Goal: Task Accomplishment & Management: Complete application form

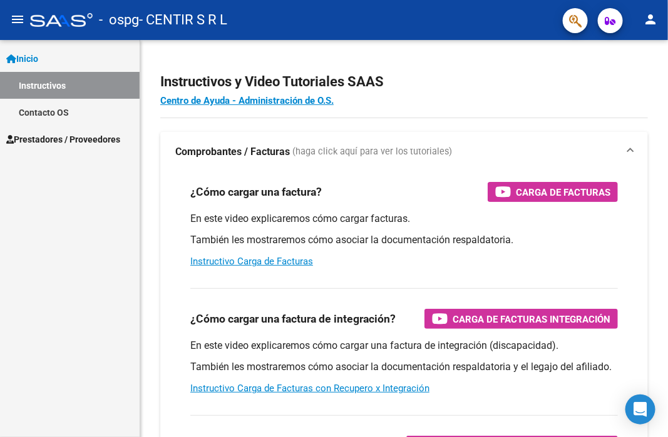
click at [89, 136] on span "Prestadores / Proveedores" at bounding box center [63, 140] width 114 height 14
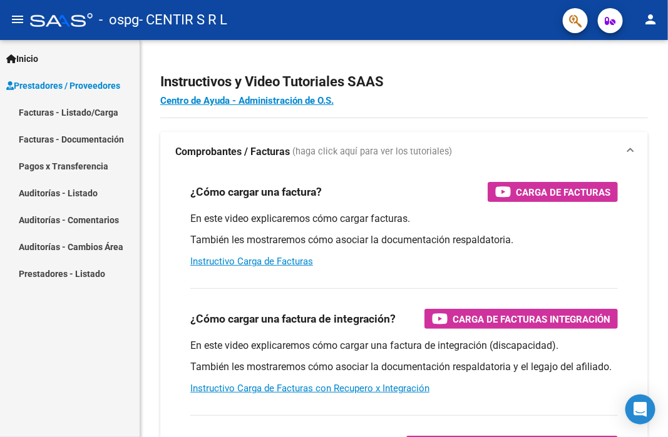
click at [94, 113] on link "Facturas - Listado/Carga" at bounding box center [70, 112] width 140 height 27
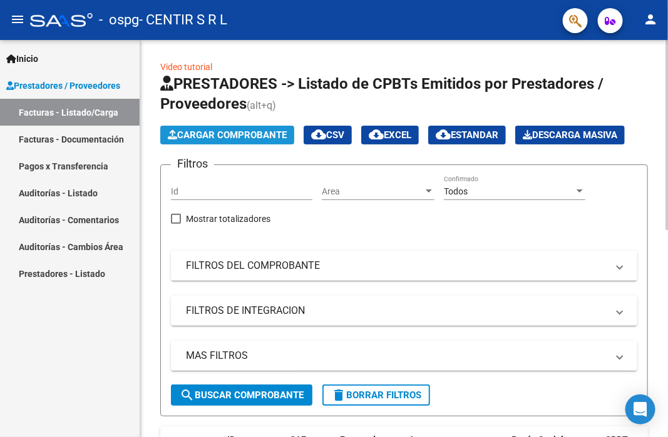
click at [234, 140] on span "Cargar Comprobante" at bounding box center [227, 135] width 119 height 11
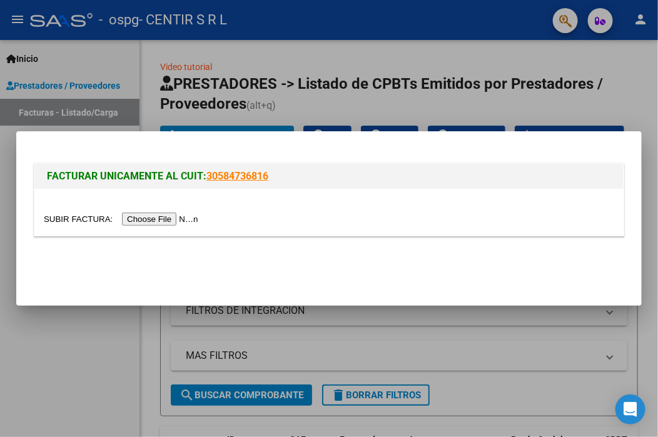
click at [142, 220] on input "file" at bounding box center [123, 219] width 158 height 13
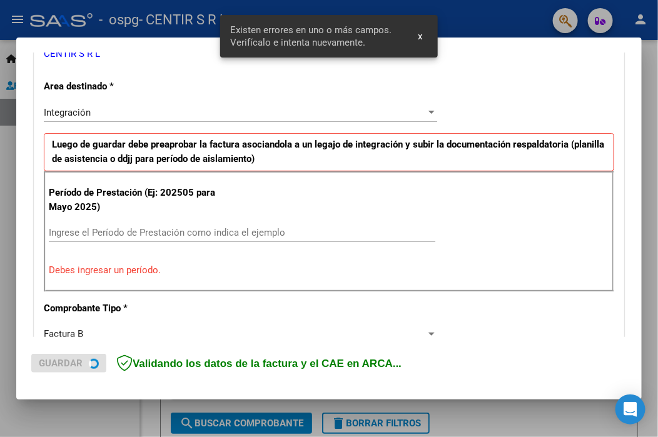
scroll to position [292, 0]
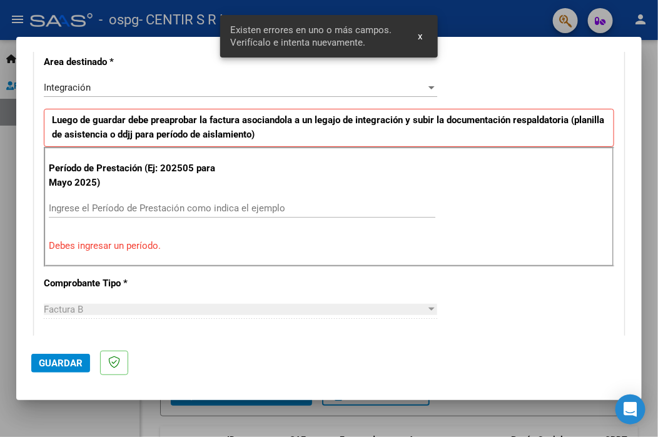
click at [106, 208] on input "Ingrese el Período de Prestación como indica el ejemplo" at bounding box center [242, 208] width 387 height 11
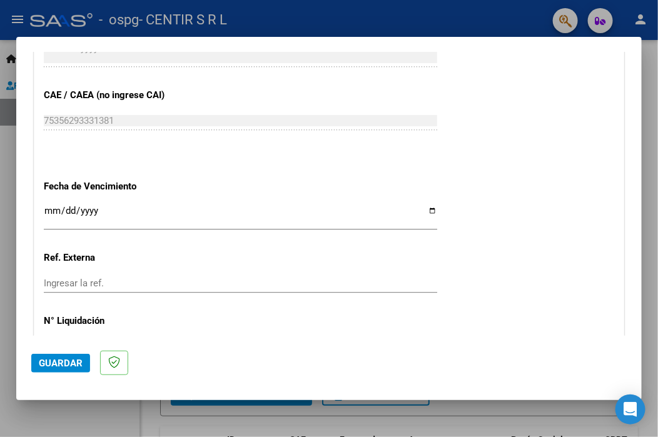
scroll to position [793, 0]
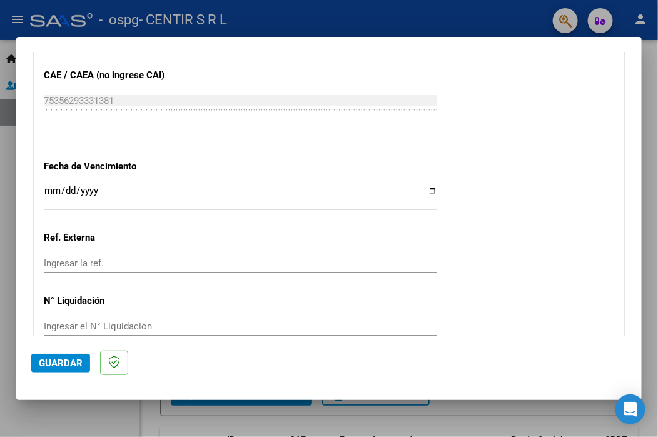
type input "202508"
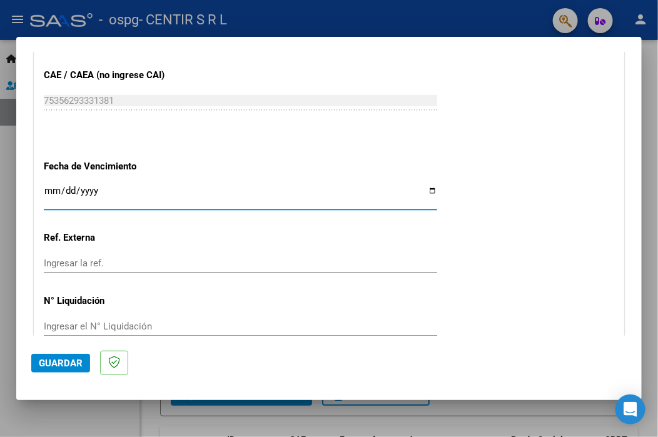
click at [49, 192] on input "Ingresar la fecha" at bounding box center [241, 196] width 394 height 20
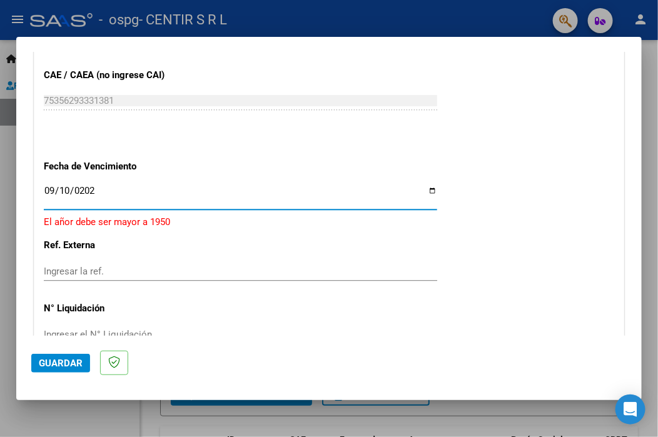
type input "[DATE]"
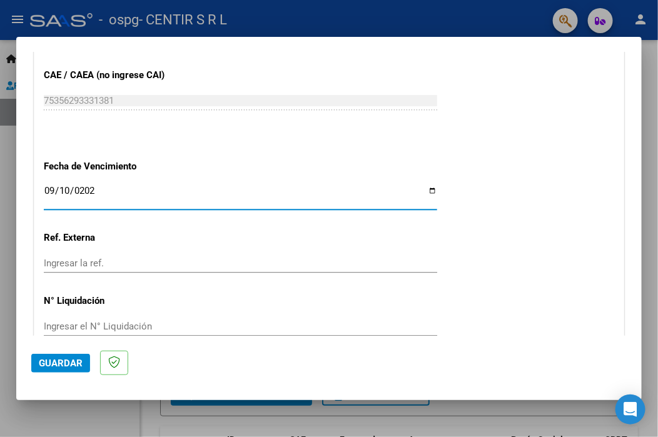
scroll to position [853, 0]
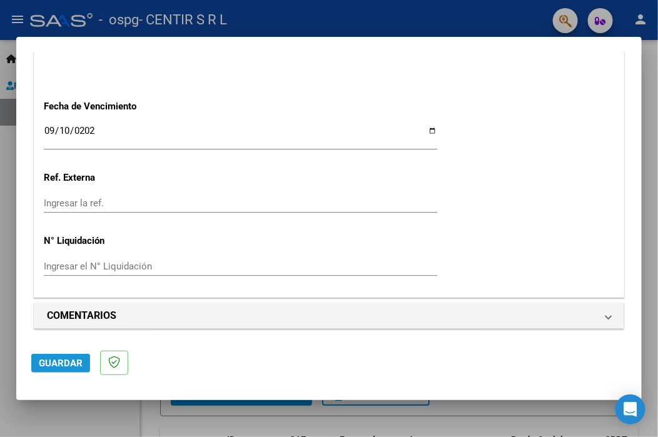
click at [59, 364] on span "Guardar" at bounding box center [61, 363] width 44 height 11
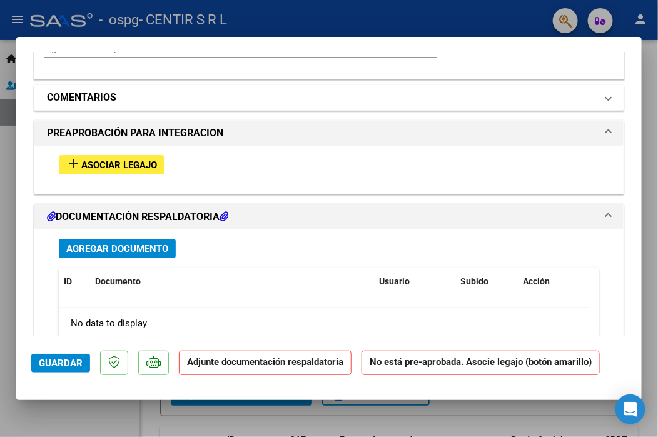
scroll to position [1063, 0]
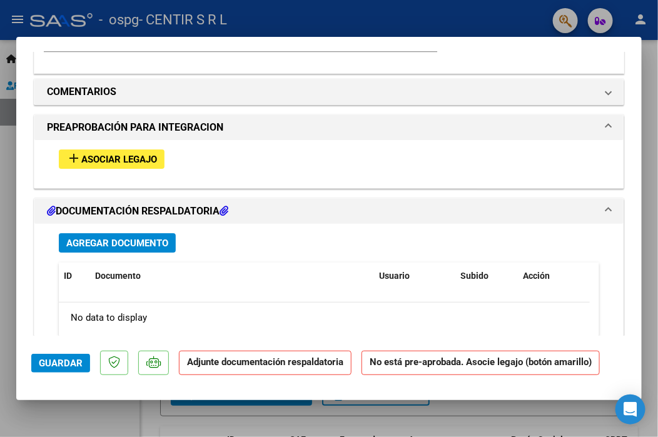
click at [93, 162] on span "Asociar Legajo" at bounding box center [119, 159] width 76 height 11
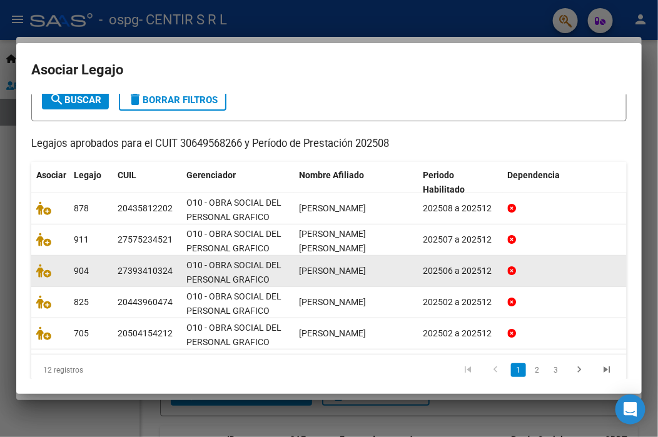
scroll to position [93, 0]
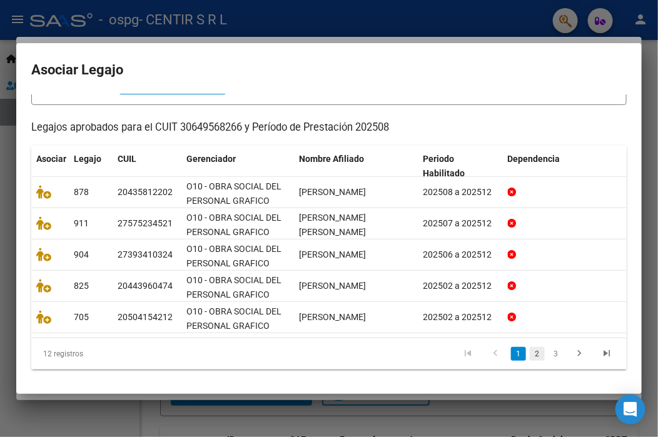
click at [530, 354] on link "2" at bounding box center [537, 354] width 15 height 14
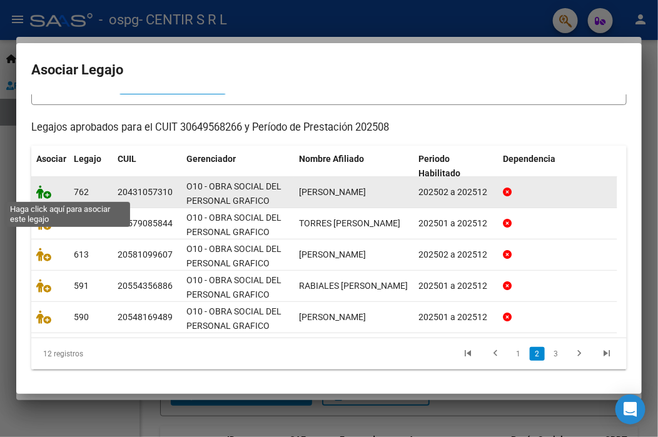
click at [43, 194] on icon at bounding box center [43, 192] width 15 height 14
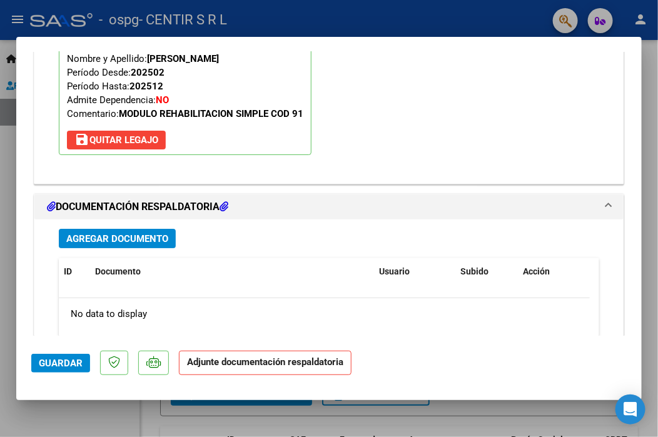
scroll to position [1284, 0]
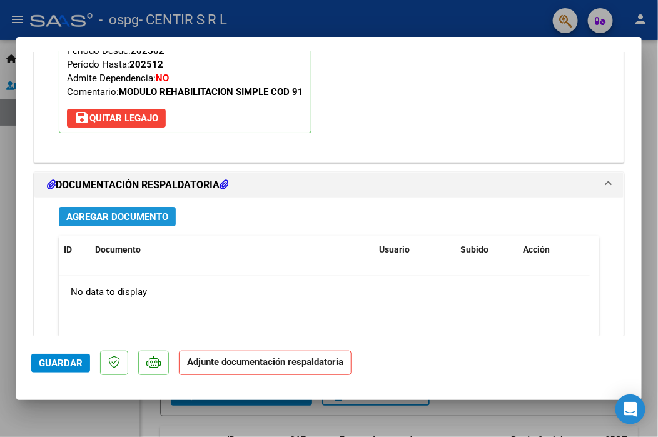
click at [116, 219] on span "Agregar Documento" at bounding box center [117, 216] width 102 height 11
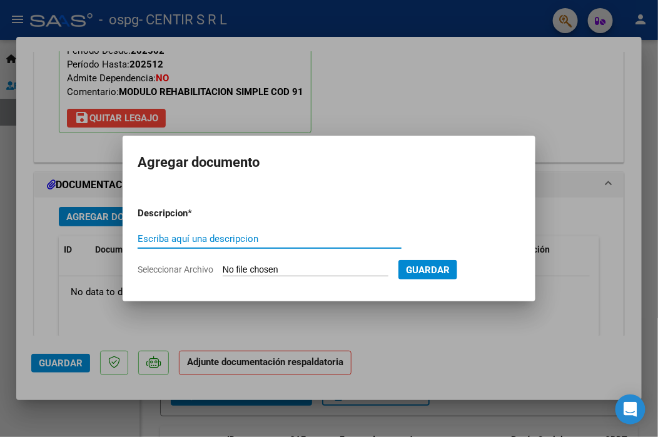
click at [223, 240] on input "Escriba aquí una descripcion" at bounding box center [270, 238] width 264 height 11
type input "[PERSON_NAME][DATE]"
click at [256, 262] on form "Descripcion * [PERSON_NAME][DATE] Escriba aquí una descripcion Seleccionar Arch…" at bounding box center [329, 241] width 383 height 89
click at [357, 261] on form "Descripcion * [PERSON_NAME][DATE] Escriba aquí una descripcion Seleccionar Arch…" at bounding box center [329, 241] width 383 height 89
click at [323, 264] on app-file-uploader "Seleccionar Archivo" at bounding box center [268, 269] width 261 height 11
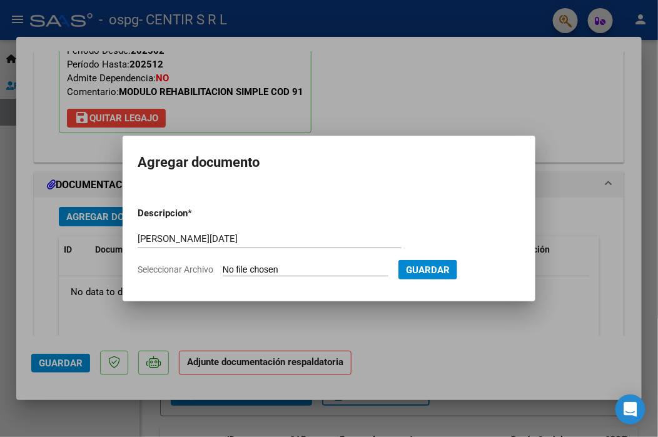
click at [288, 264] on app-file-uploader "Seleccionar Archivo" at bounding box center [268, 269] width 261 height 11
click at [308, 246] on div "[PERSON_NAME][DATE] Escriba aquí una descripcion" at bounding box center [270, 239] width 264 height 19
click at [310, 239] on input "[PERSON_NAME][DATE]" at bounding box center [270, 238] width 264 height 11
click at [277, 270] on input "Seleccionar Archivo" at bounding box center [306, 271] width 166 height 12
type input "C:\fakepath\[PERSON_NAME][DATE].pdf"
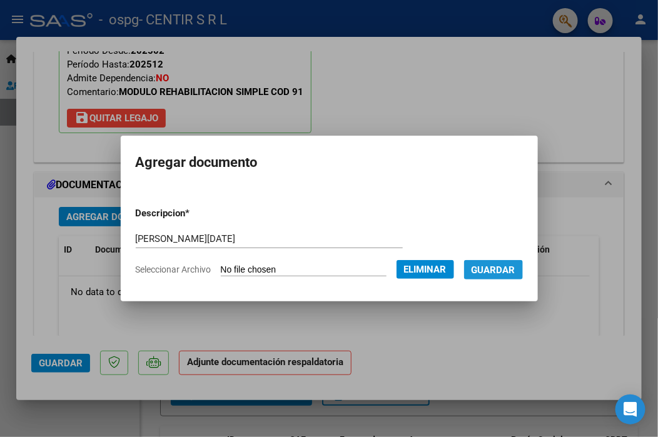
click at [487, 275] on span "Guardar" at bounding box center [494, 270] width 44 height 11
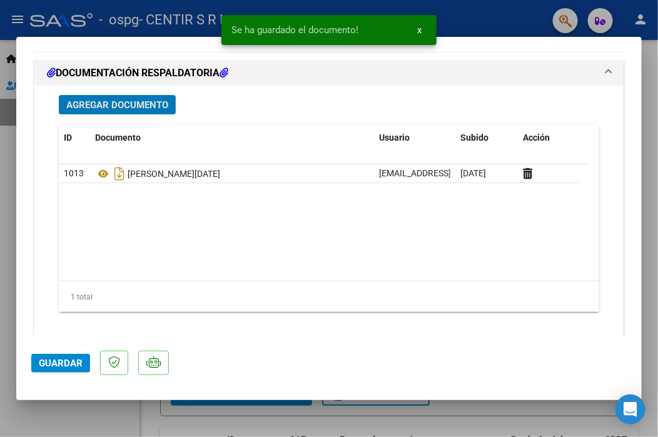
scroll to position [1409, 0]
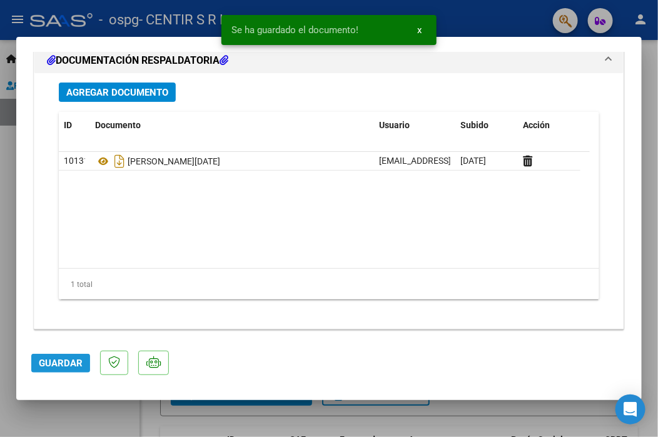
click at [58, 366] on span "Guardar" at bounding box center [61, 363] width 44 height 11
click at [7, 265] on div at bounding box center [329, 218] width 658 height 437
type input "$ 0,00"
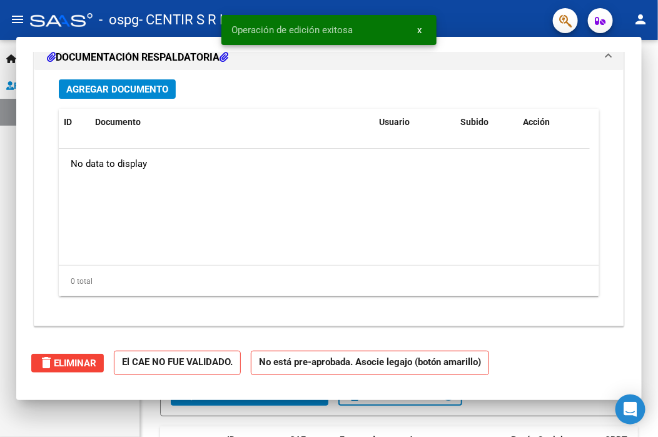
scroll to position [1258, 0]
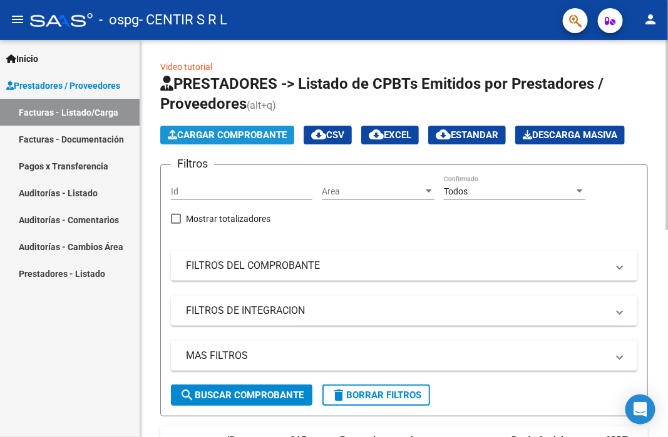
click at [219, 138] on span "Cargar Comprobante" at bounding box center [227, 135] width 119 height 11
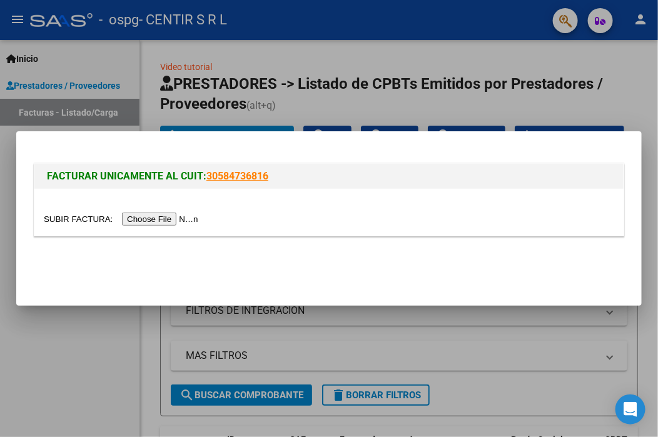
click at [166, 222] on input "file" at bounding box center [123, 219] width 158 height 13
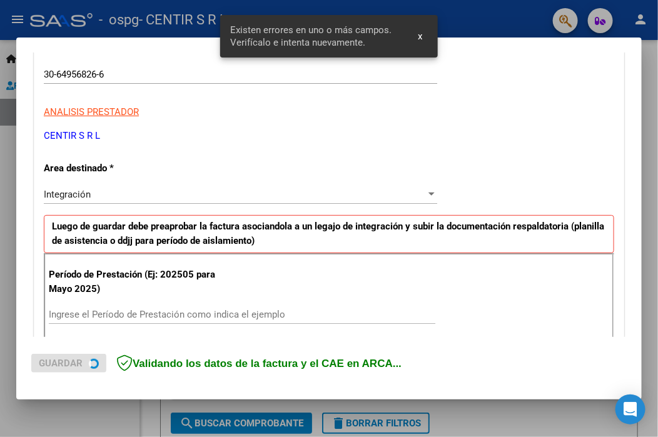
scroll to position [268, 0]
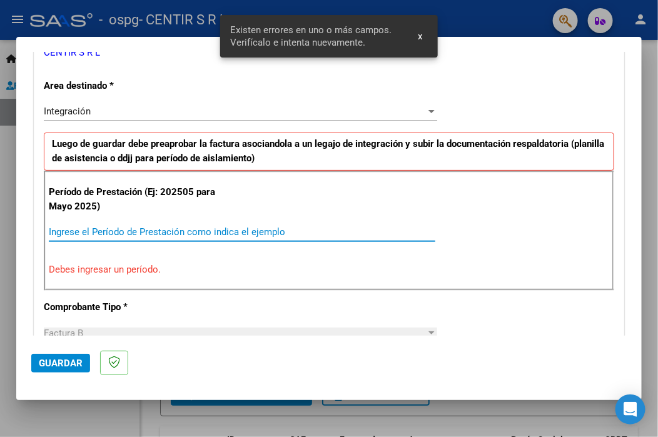
click at [160, 227] on input "Ingrese el Período de Prestación como indica el ejemplo" at bounding box center [242, 232] width 387 height 11
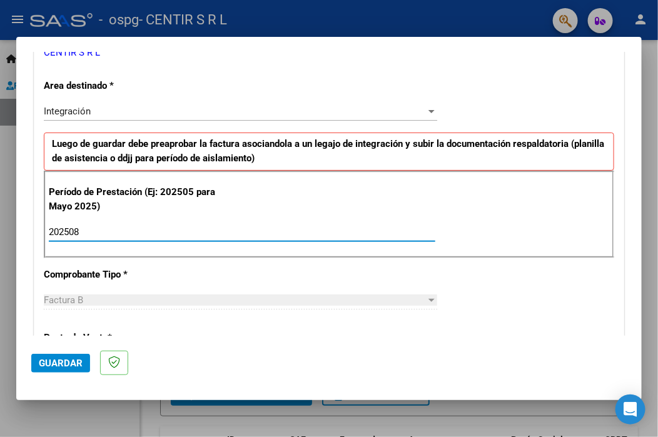
type input "202508"
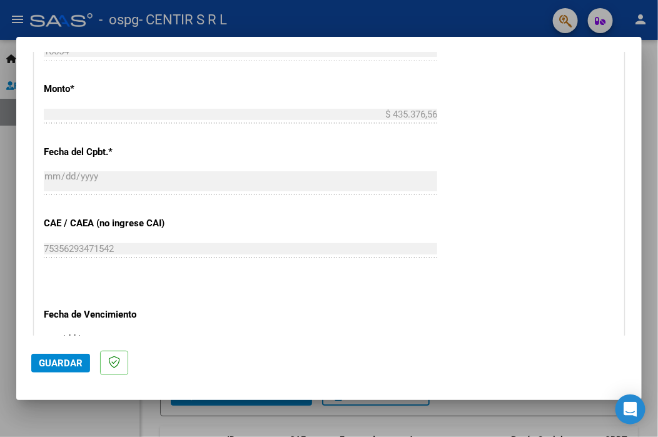
scroll to position [707, 0]
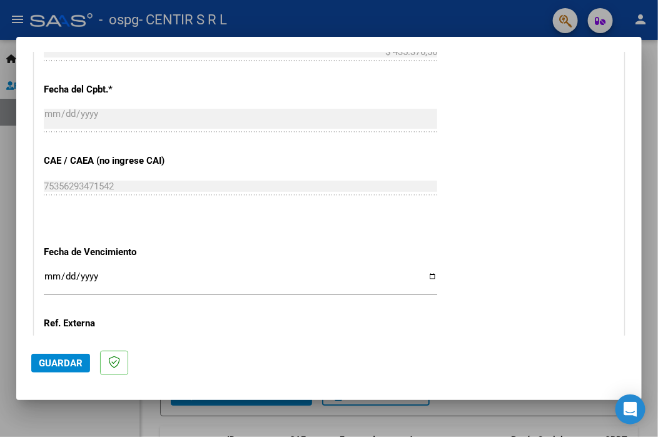
click at [53, 273] on input "Ingresar la fecha" at bounding box center [241, 282] width 394 height 20
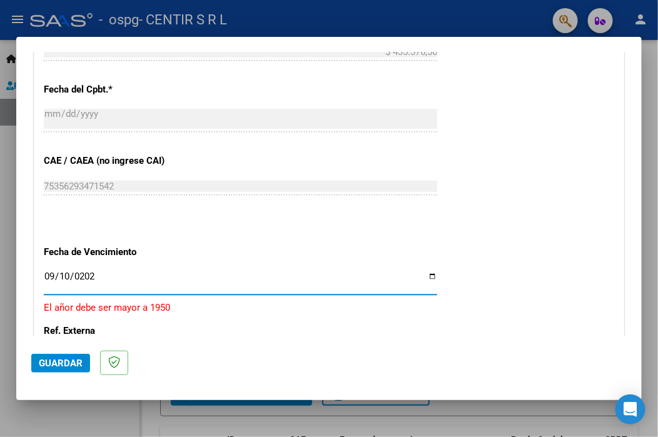
type input "[DATE]"
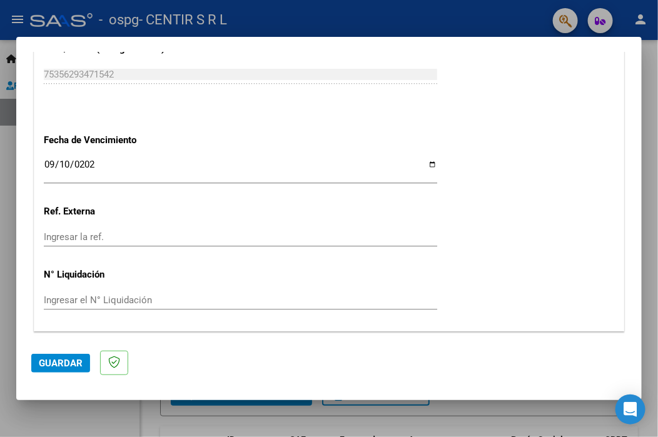
scroll to position [853, 0]
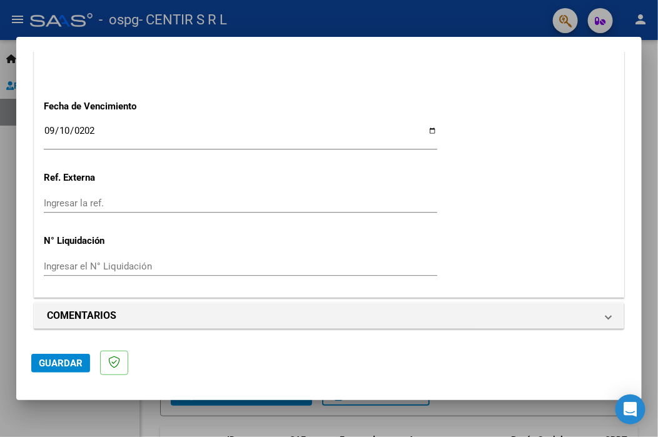
click at [76, 357] on button "Guardar" at bounding box center [60, 363] width 59 height 19
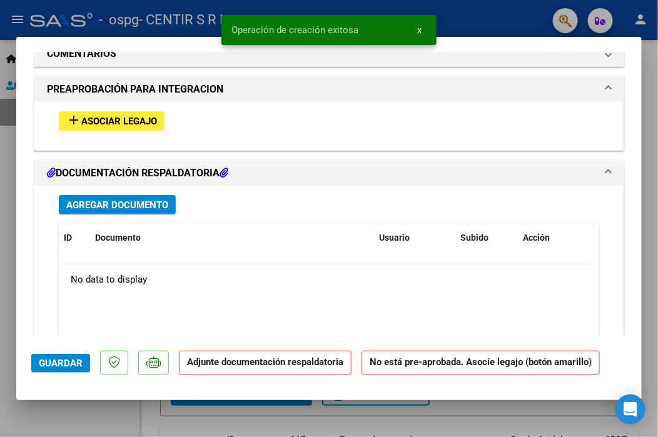
scroll to position [1126, 0]
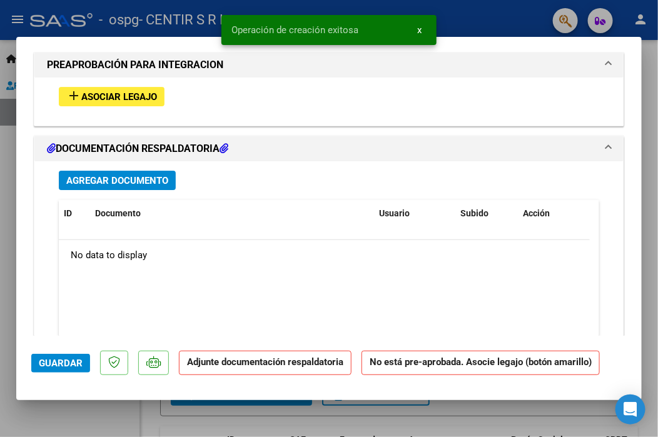
click at [97, 91] on span "Asociar Legajo" at bounding box center [119, 96] width 76 height 11
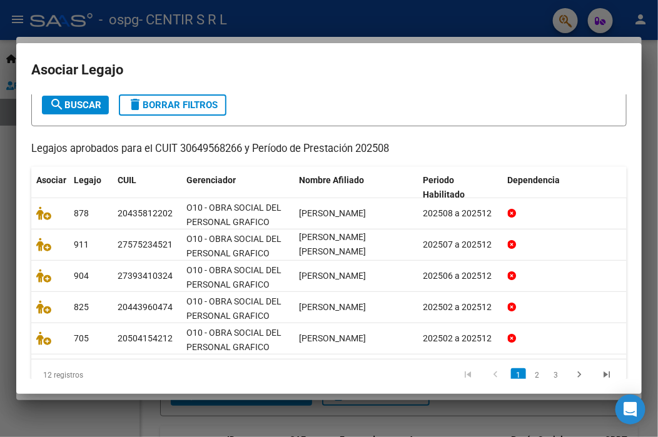
scroll to position [82, 0]
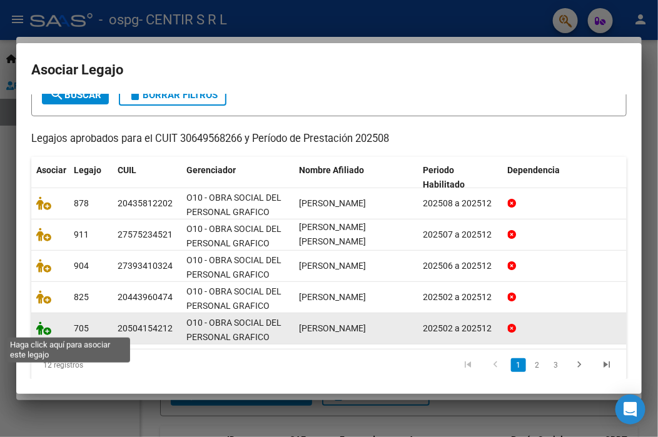
click at [48, 333] on icon at bounding box center [43, 329] width 15 height 14
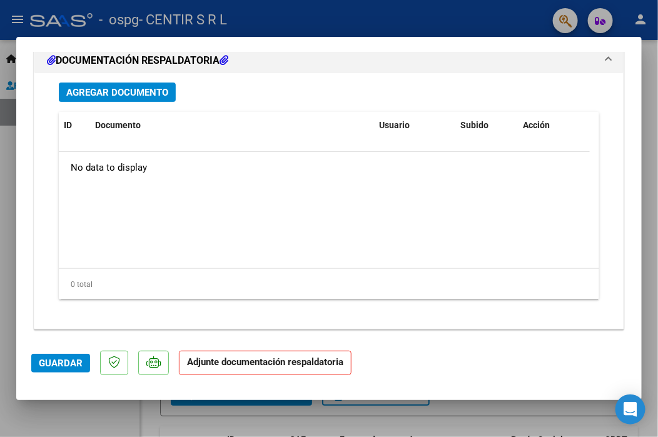
scroll to position [1283, 0]
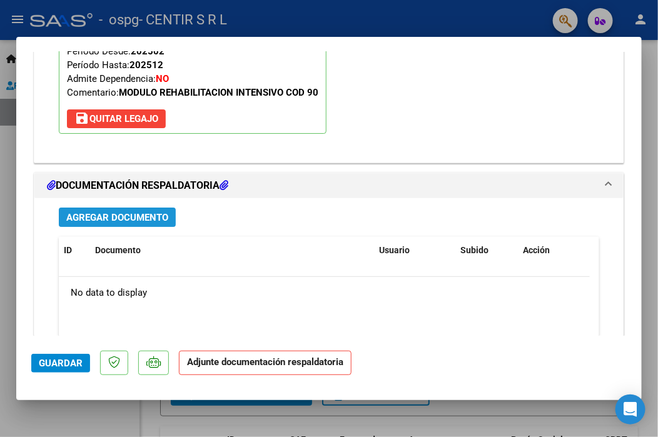
click at [98, 218] on span "Agregar Documento" at bounding box center [117, 217] width 102 height 11
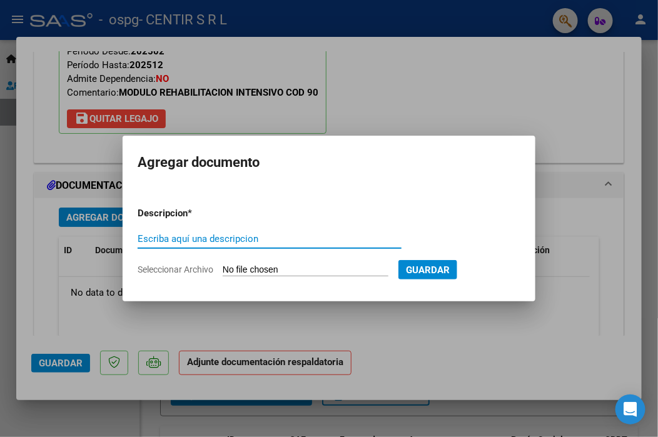
click at [174, 235] on input "Escriba aquí una descripcion" at bounding box center [270, 238] width 264 height 11
type input "[PERSON_NAME][DATE]"
click at [348, 258] on div "[PERSON_NAME][DATE] Escriba aquí una descripcion" at bounding box center [270, 245] width 264 height 31
click at [308, 266] on input "Seleccionar Archivo" at bounding box center [306, 271] width 166 height 12
type input "C:\fakepath\[PERSON_NAME][DATE].pdf"
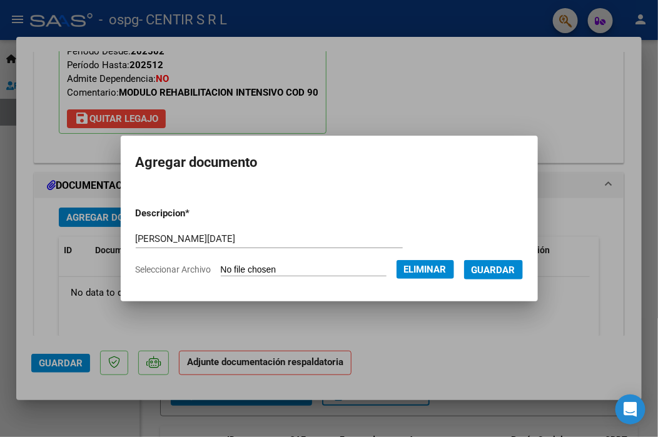
click at [488, 271] on span "Guardar" at bounding box center [494, 270] width 44 height 11
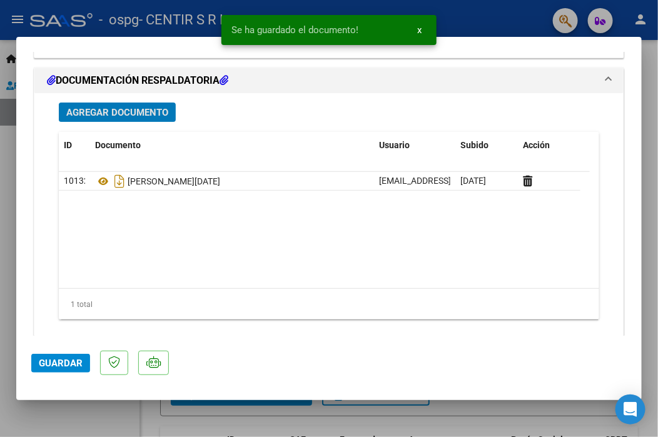
scroll to position [1409, 0]
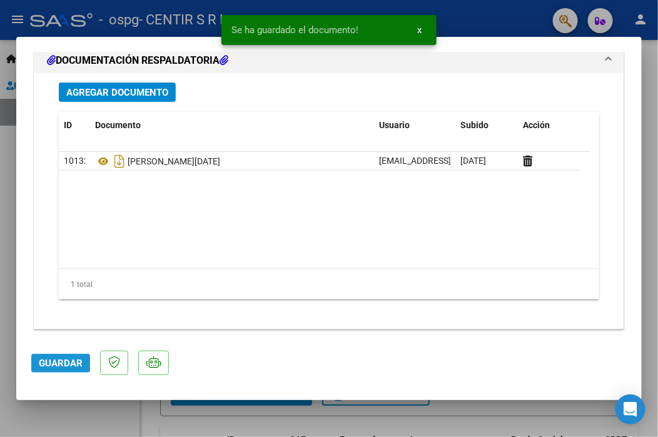
click at [48, 358] on span "Guardar" at bounding box center [61, 363] width 44 height 11
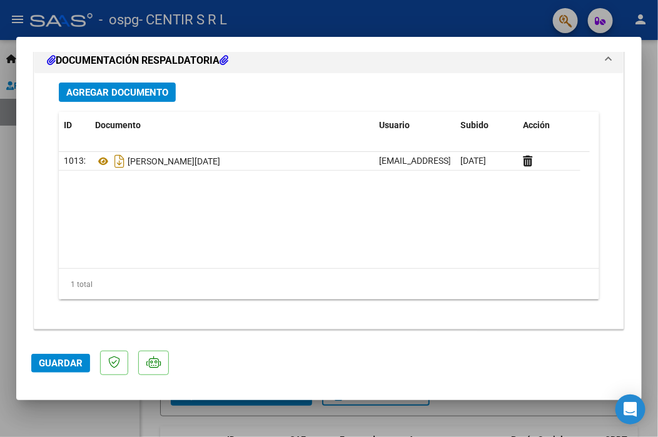
click at [6, 260] on div at bounding box center [329, 218] width 658 height 437
type input "$ 0,00"
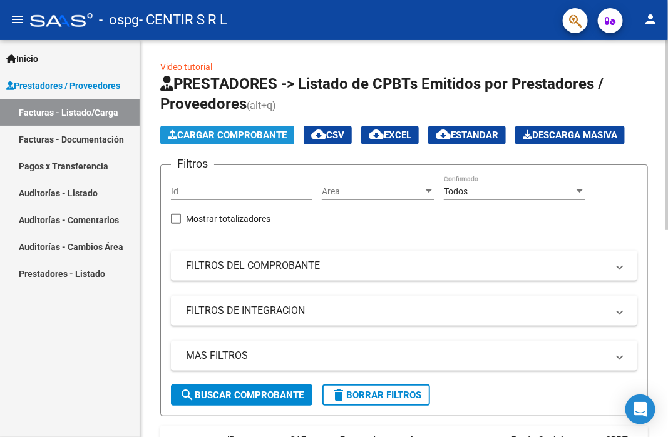
click at [232, 137] on span "Cargar Comprobante" at bounding box center [227, 135] width 119 height 11
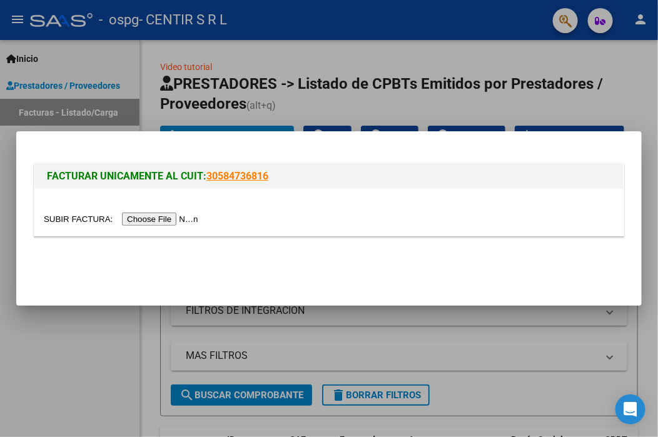
click at [177, 218] on input "file" at bounding box center [123, 219] width 158 height 13
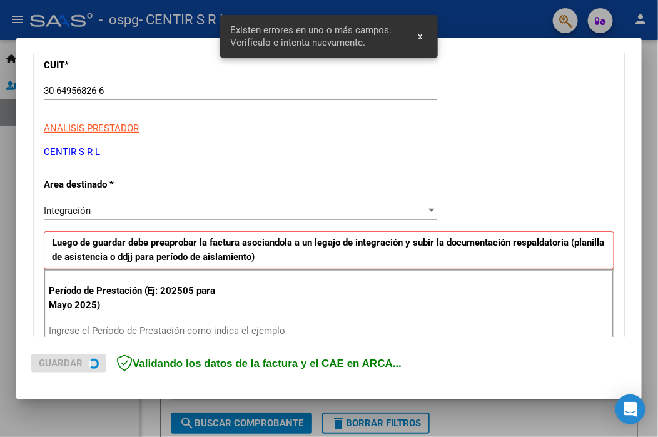
scroll to position [292, 0]
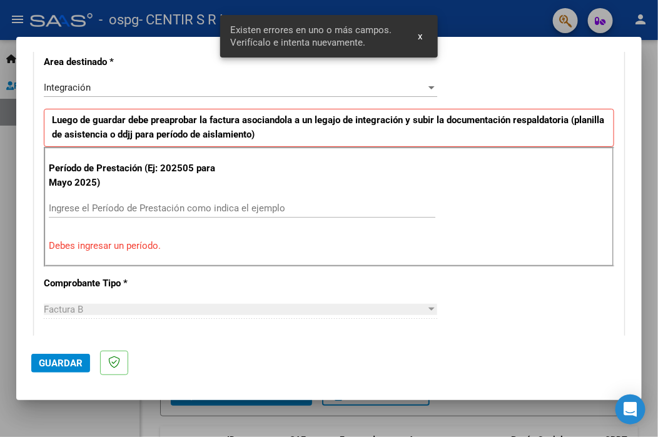
click at [199, 208] on input "Ingrese el Período de Prestación como indica el ejemplo" at bounding box center [242, 208] width 387 height 11
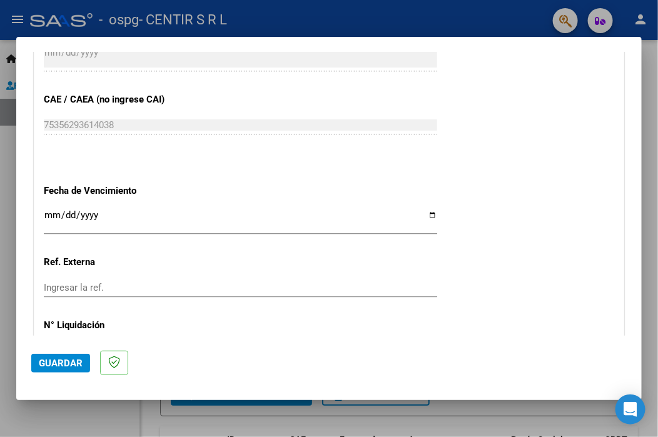
scroll to position [793, 0]
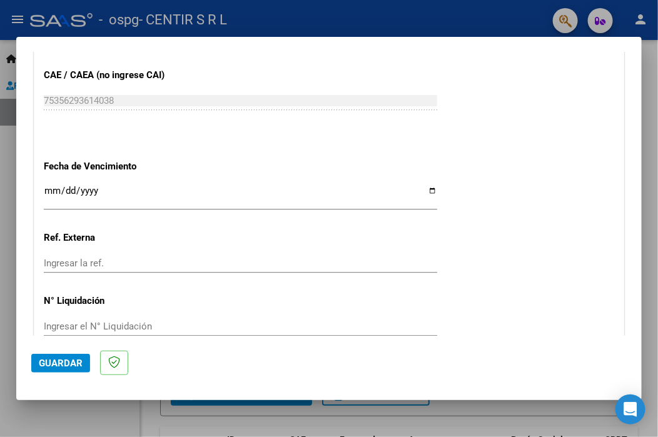
type input "202508"
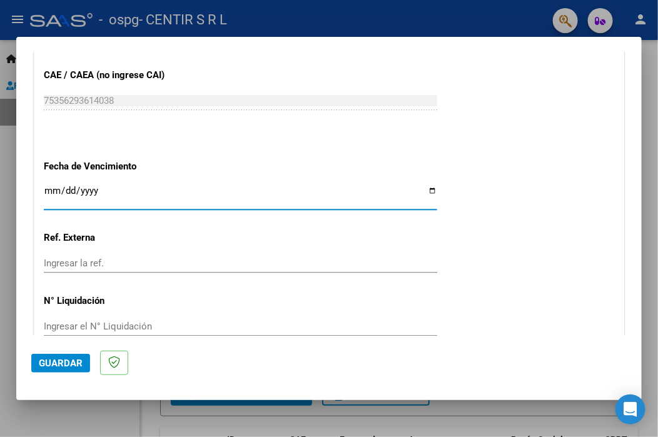
click at [50, 191] on input "Ingresar la fecha" at bounding box center [241, 196] width 394 height 20
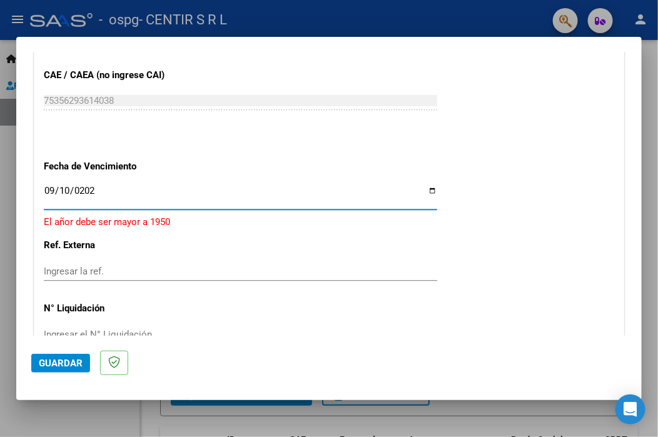
type input "[DATE]"
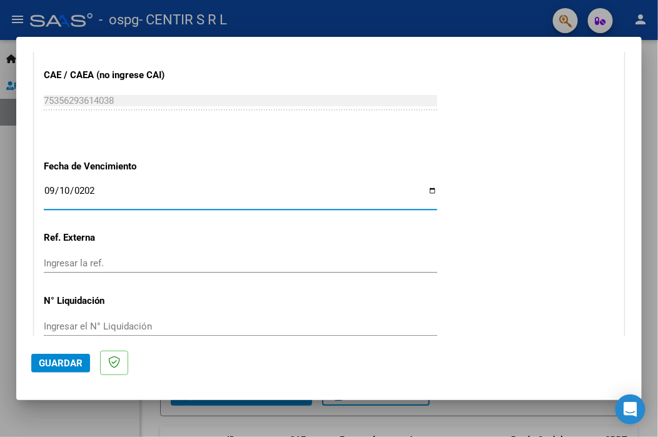
scroll to position [853, 0]
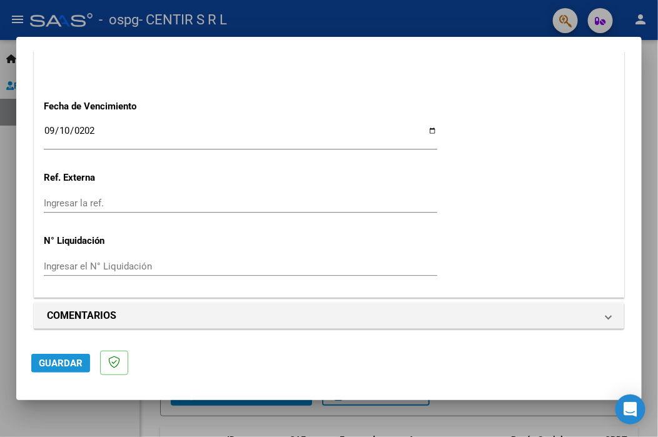
click at [57, 364] on span "Guardar" at bounding box center [61, 363] width 44 height 11
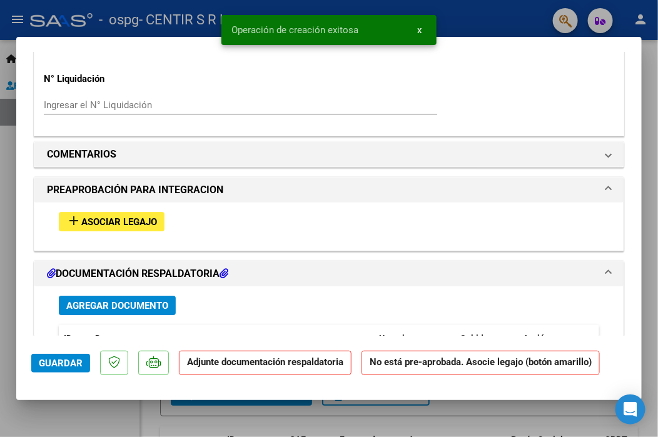
scroll to position [1063, 0]
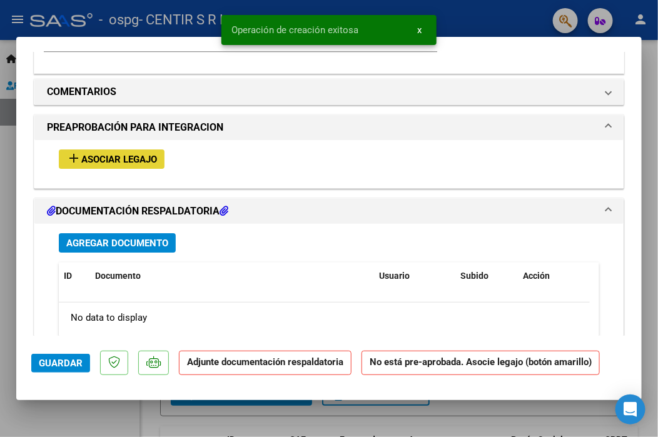
click at [92, 157] on span "Asociar Legajo" at bounding box center [119, 159] width 76 height 11
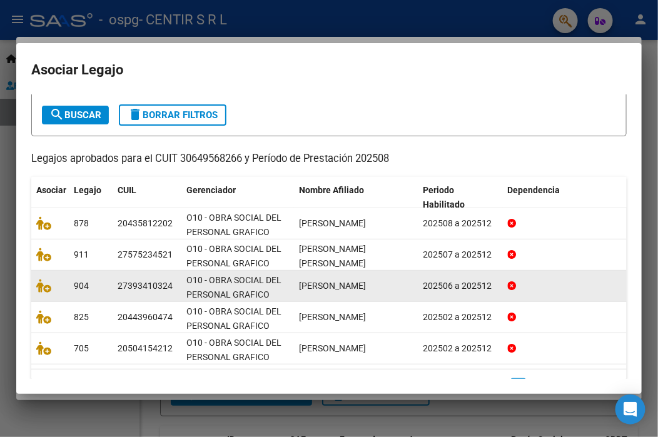
scroll to position [93, 0]
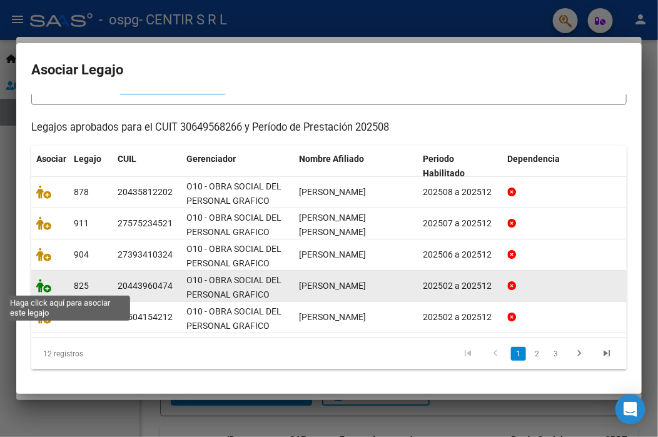
click at [45, 288] on icon at bounding box center [43, 286] width 15 height 14
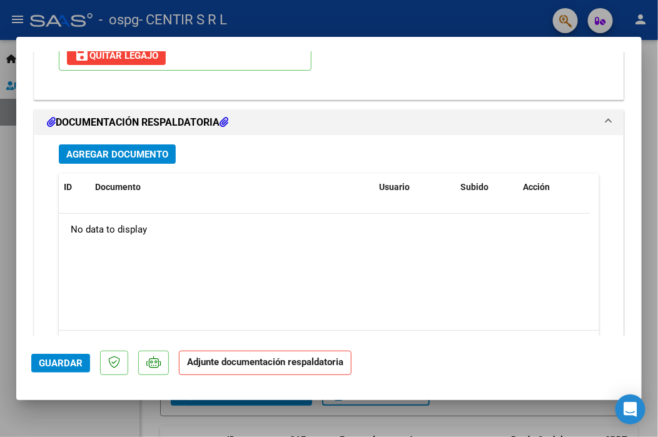
scroll to position [1409, 0]
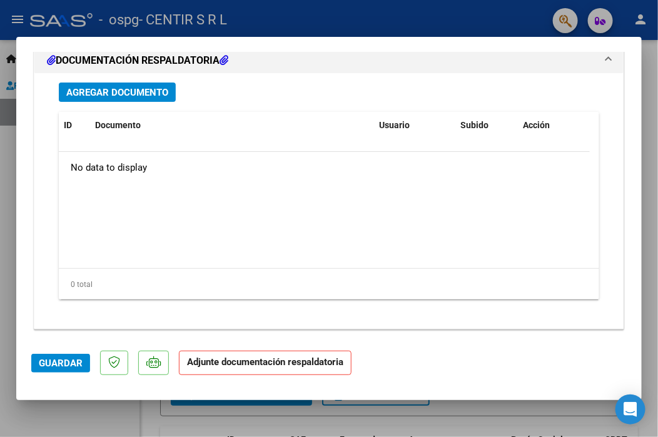
click at [101, 87] on span "Agregar Documento" at bounding box center [117, 92] width 102 height 11
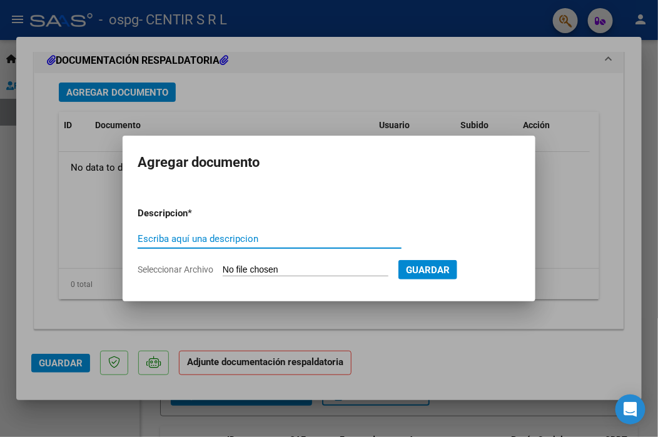
click at [188, 247] on div "Escriba aquí una descripcion" at bounding box center [270, 239] width 264 height 19
click at [185, 246] on div "Escriba aquí una descripcion" at bounding box center [270, 239] width 264 height 19
type input "ROA [DATE]"
click at [270, 267] on input "Seleccionar Archivo" at bounding box center [306, 271] width 166 height 12
type input "C:\fakepath\[PERSON_NAME][DATE].pdf"
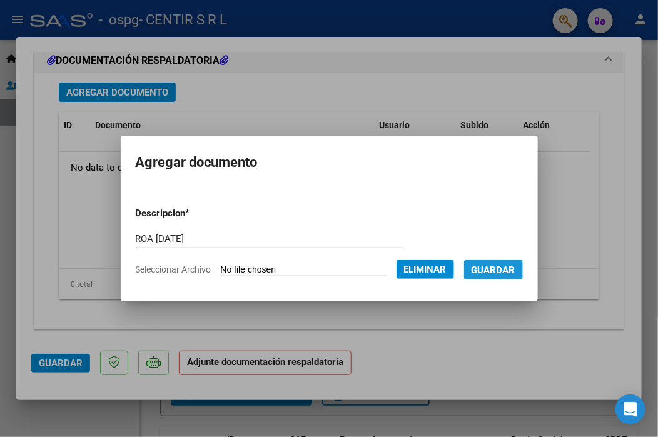
click at [504, 271] on span "Guardar" at bounding box center [494, 270] width 44 height 11
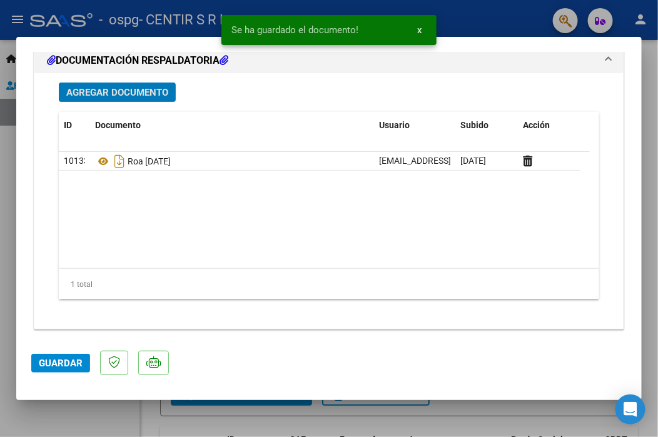
click at [53, 358] on span "Guardar" at bounding box center [61, 363] width 44 height 11
click at [4, 342] on div at bounding box center [329, 218] width 658 height 437
type input "$ 0,00"
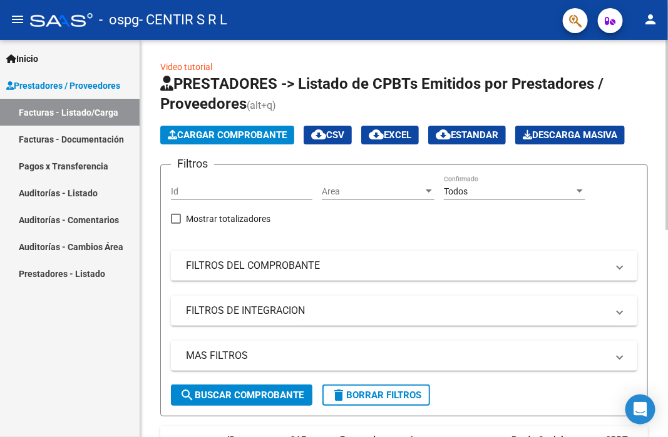
click at [176, 128] on button "Cargar Comprobante" at bounding box center [227, 135] width 134 height 19
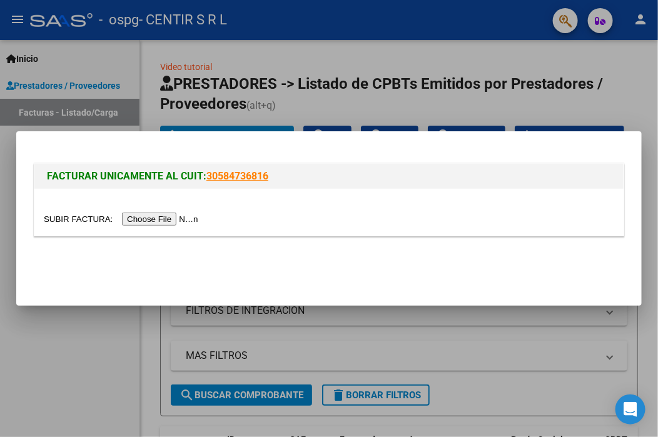
click at [182, 213] on input "file" at bounding box center [123, 219] width 158 height 13
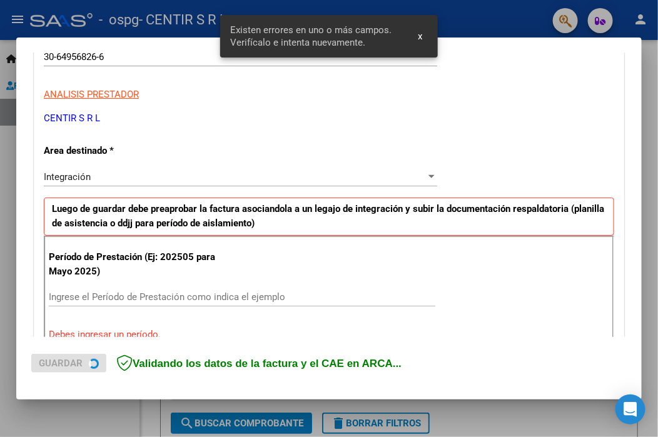
scroll to position [268, 0]
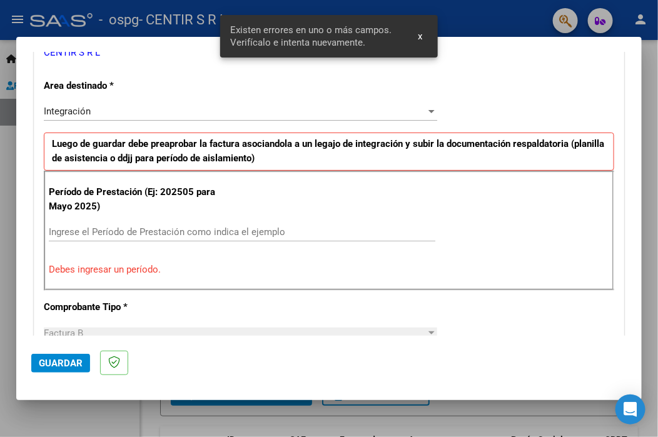
click at [110, 228] on input "Ingrese el Período de Prestación como indica el ejemplo" at bounding box center [242, 232] width 387 height 11
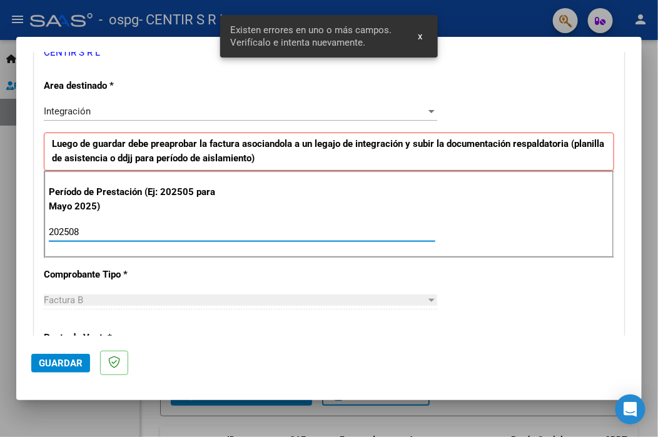
type input "202508"
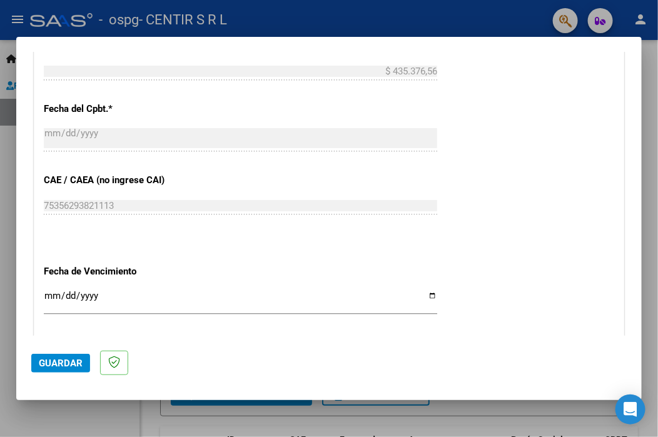
scroll to position [707, 0]
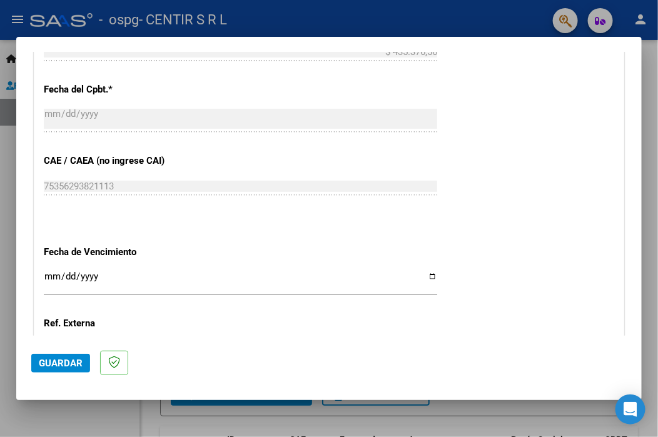
click at [45, 274] on input "Ingresar la fecha" at bounding box center [241, 282] width 394 height 20
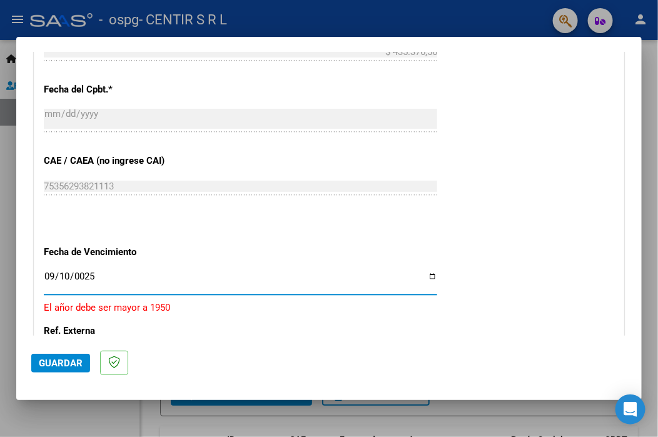
click at [98, 281] on input "0025-09-10" at bounding box center [241, 282] width 394 height 20
type input "[DATE]"
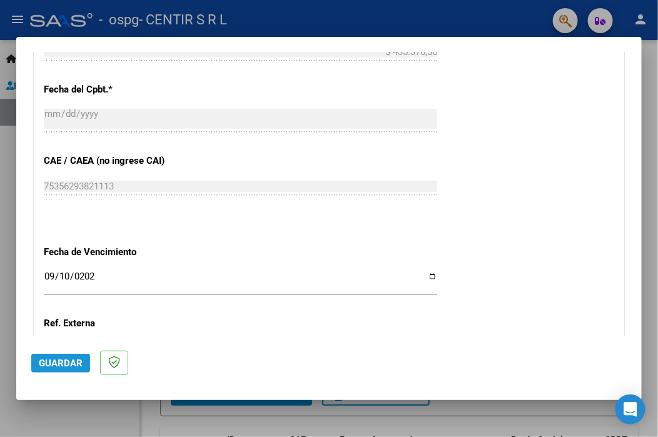
click at [70, 359] on span "Guardar" at bounding box center [61, 363] width 44 height 11
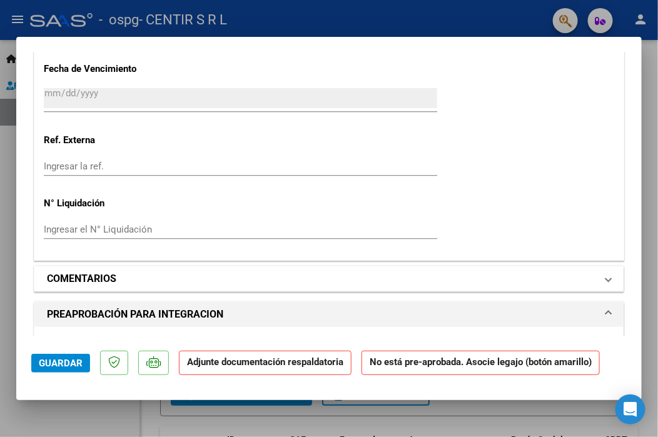
scroll to position [939, 0]
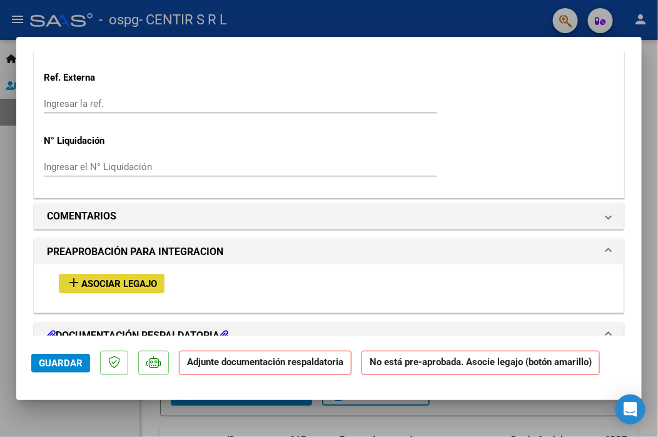
click at [84, 285] on span "Asociar Legajo" at bounding box center [119, 283] width 76 height 11
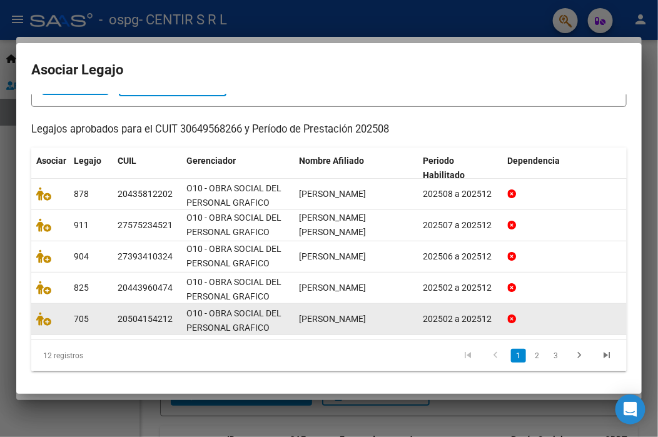
scroll to position [93, 0]
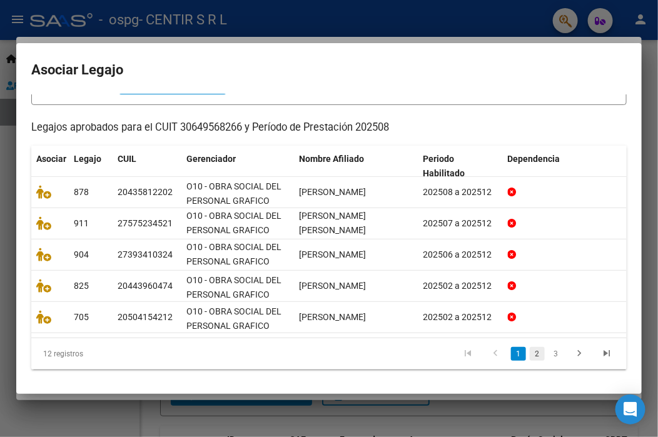
click at [532, 354] on link "2" at bounding box center [537, 354] width 15 height 14
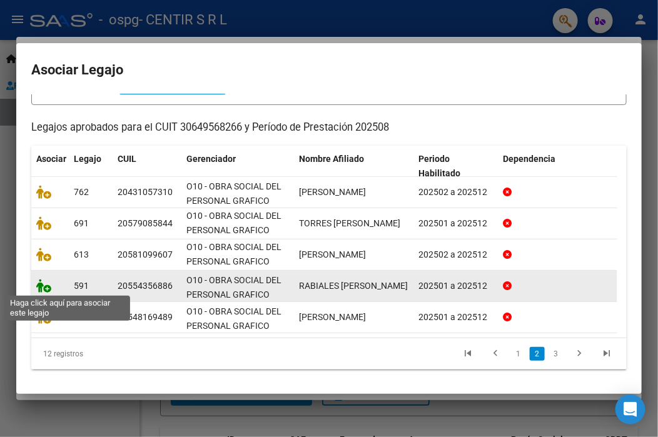
click at [44, 287] on icon at bounding box center [43, 286] width 15 height 14
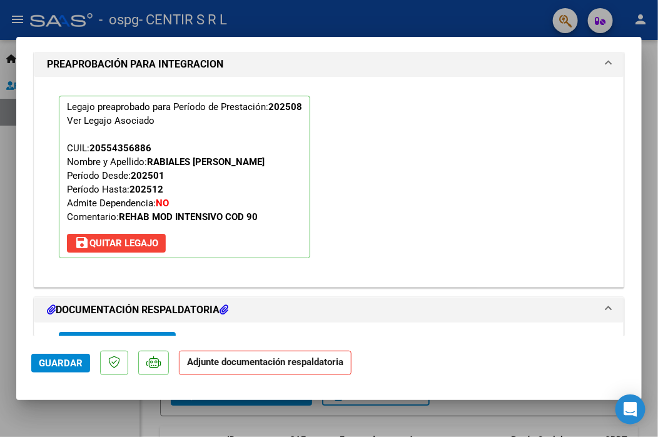
scroll to position [1284, 0]
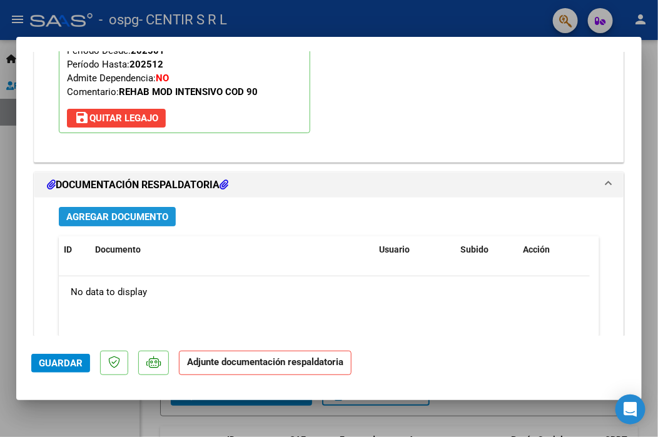
click at [106, 218] on span "Agregar Documento" at bounding box center [117, 216] width 102 height 11
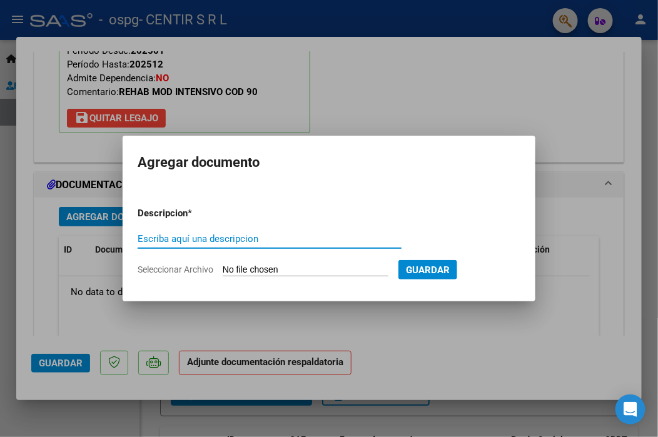
click at [193, 235] on input "Escriba aquí una descripcion" at bounding box center [270, 238] width 264 height 11
type input "RABIALES [DATE]"
click at [298, 275] on input "Seleccionar Archivo" at bounding box center [306, 271] width 166 height 12
type input "C:\fakepath\RABIALES [PERSON_NAME][DATE].pdf"
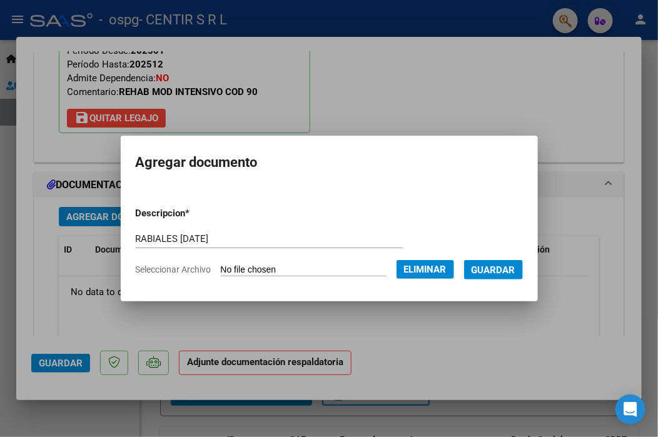
click at [491, 270] on span "Guardar" at bounding box center [494, 270] width 44 height 11
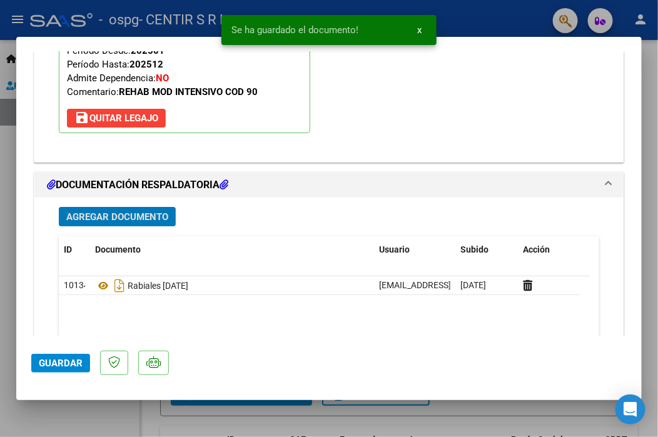
click at [47, 363] on span "Guardar" at bounding box center [61, 363] width 44 height 11
click at [3, 304] on div at bounding box center [329, 218] width 658 height 437
type input "$ 0,00"
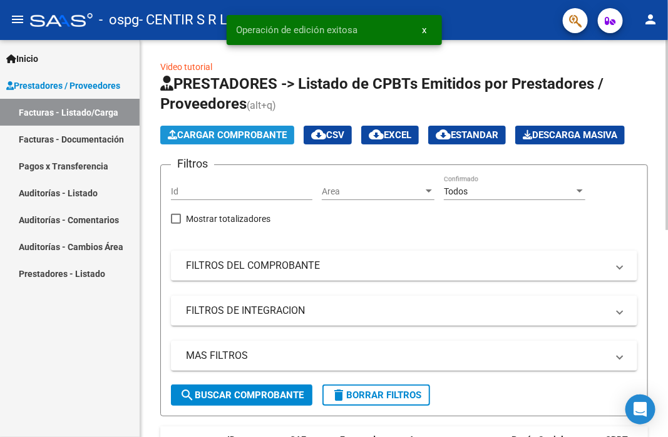
click at [228, 130] on span "Cargar Comprobante" at bounding box center [227, 135] width 119 height 11
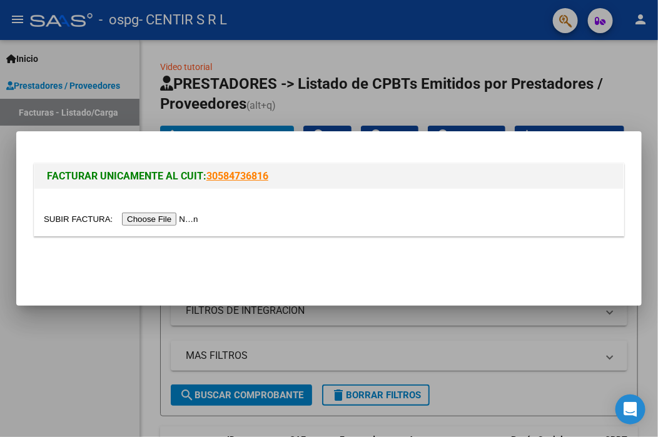
click at [168, 221] on input "file" at bounding box center [123, 219] width 158 height 13
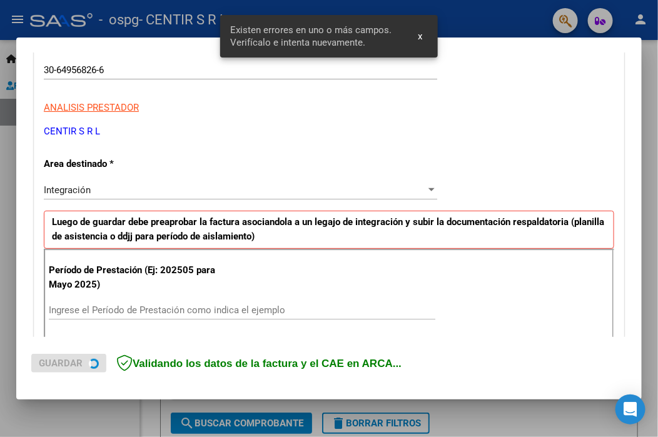
scroll to position [292, 0]
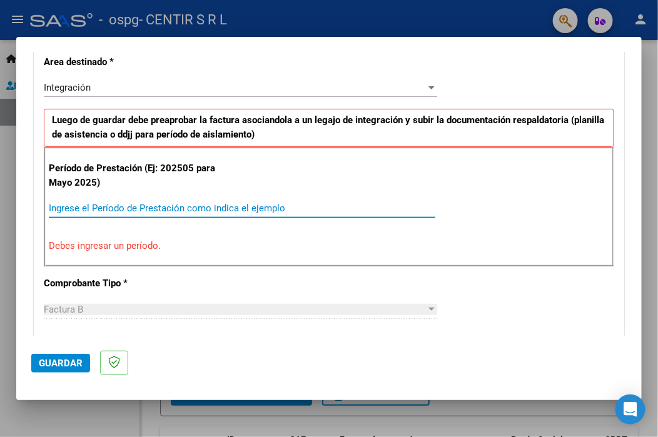
click at [196, 205] on input "Ingrese el Período de Prestación como indica el ejemplo" at bounding box center [242, 208] width 387 height 11
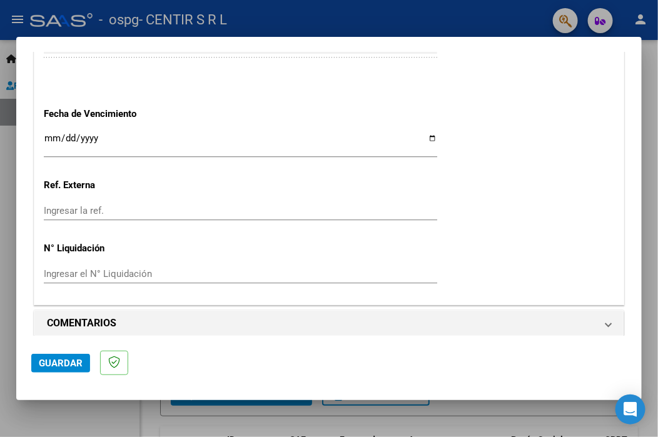
scroll to position [853, 0]
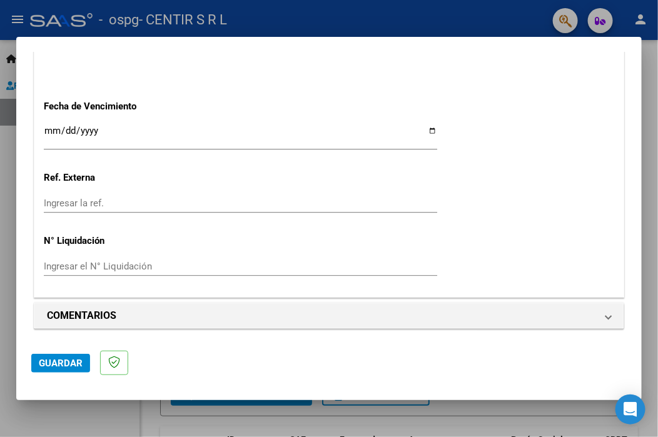
type input "202508"
click at [58, 131] on input "Ingresar la fecha" at bounding box center [241, 136] width 394 height 20
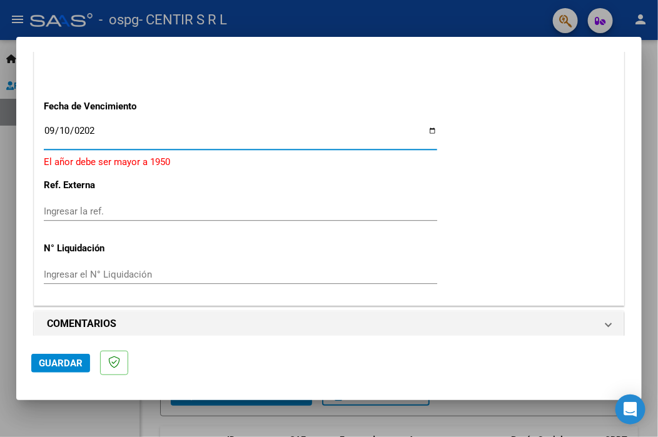
type input "[DATE]"
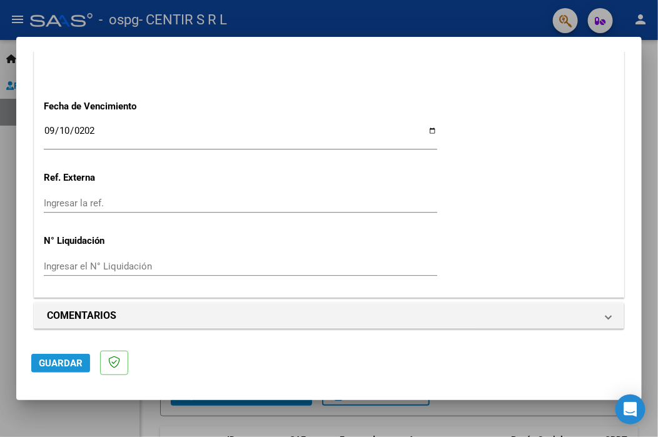
click at [53, 369] on span "Guardar" at bounding box center [61, 363] width 44 height 11
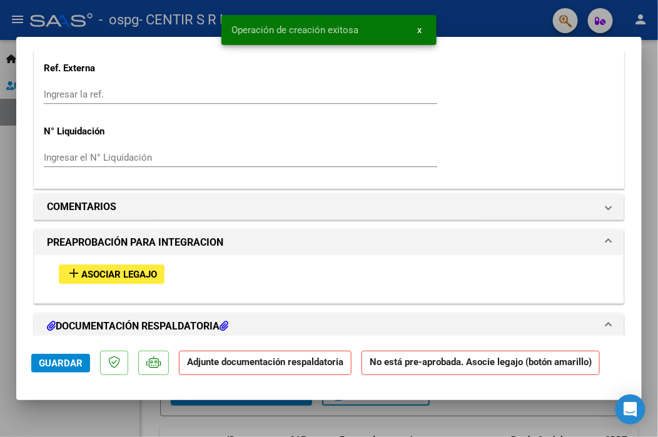
scroll to position [1063, 0]
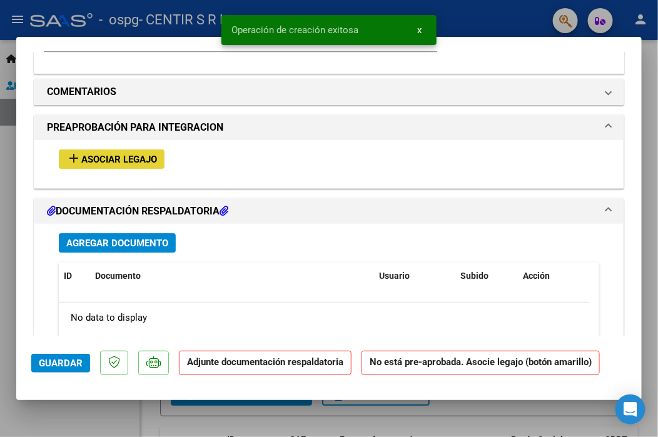
click at [130, 154] on span "Asociar Legajo" at bounding box center [119, 159] width 76 height 11
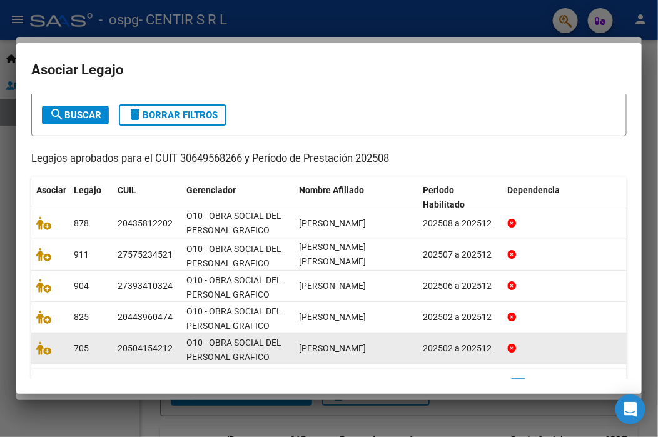
scroll to position [93, 0]
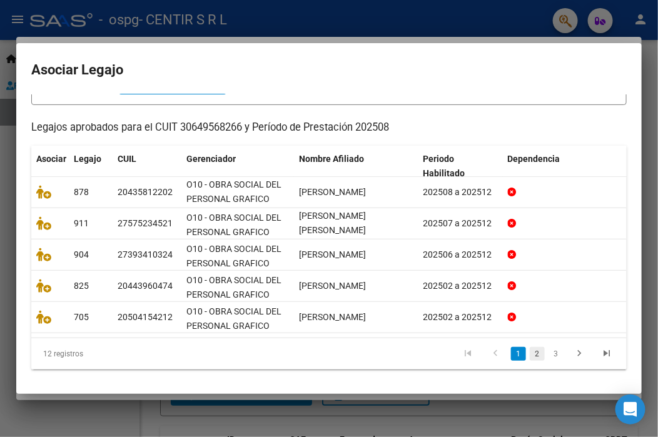
click at [530, 355] on link "2" at bounding box center [537, 354] width 15 height 14
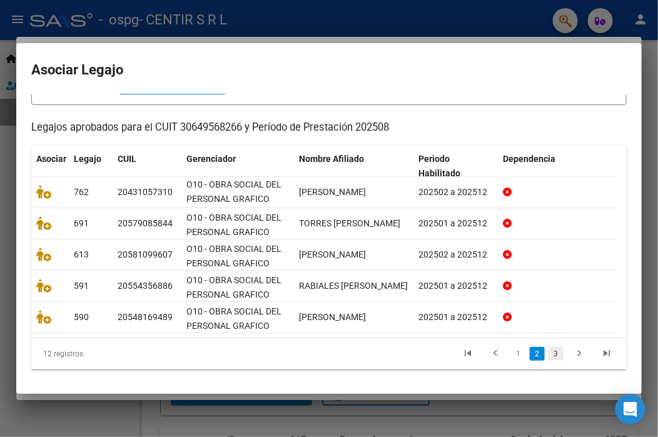
click at [549, 356] on link "3" at bounding box center [556, 354] width 15 height 14
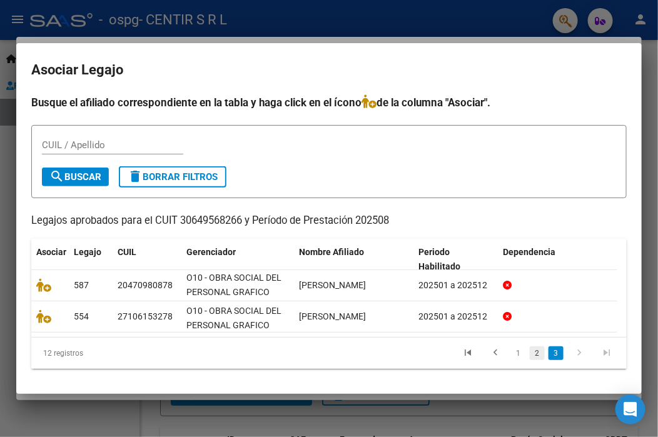
scroll to position [0, 0]
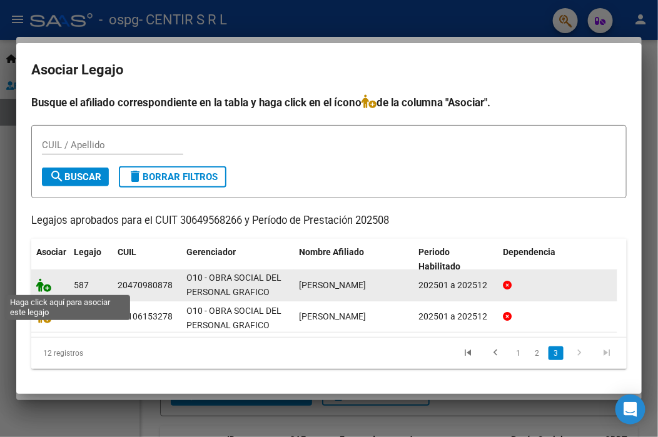
click at [44, 287] on icon at bounding box center [43, 285] width 15 height 14
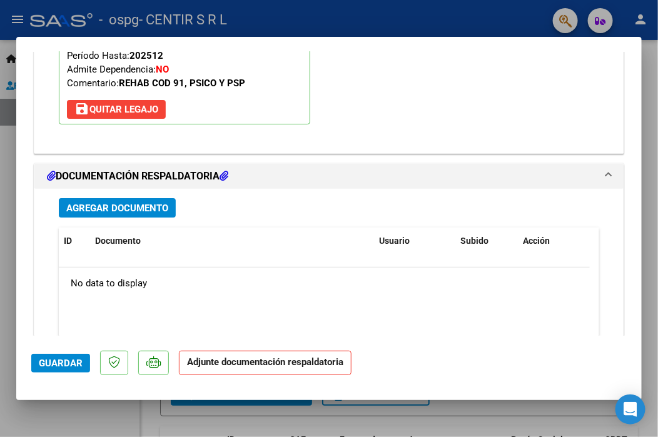
scroll to position [1346, 0]
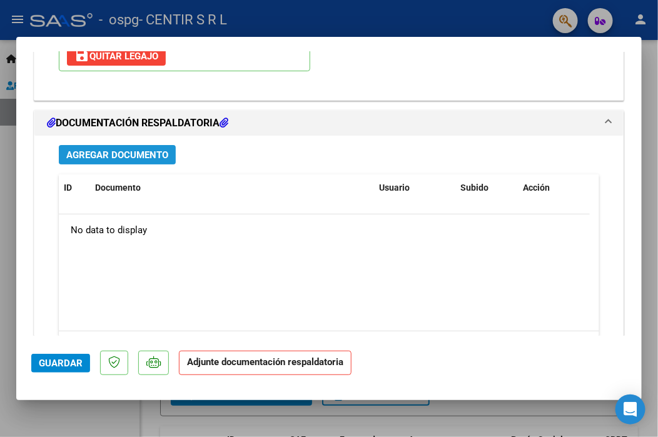
click at [120, 150] on span "Agregar Documento" at bounding box center [117, 155] width 102 height 11
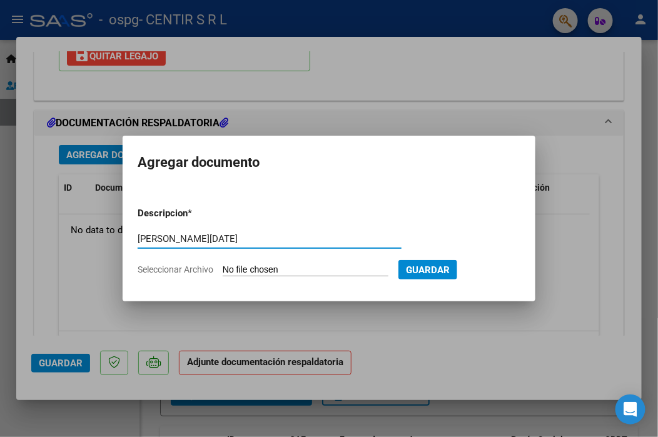
type input "[PERSON_NAME][DATE]"
click at [263, 272] on input "Seleccionar Archivo" at bounding box center [306, 271] width 166 height 12
type input "C:\fakepath\[PERSON_NAME][DATE].pdf"
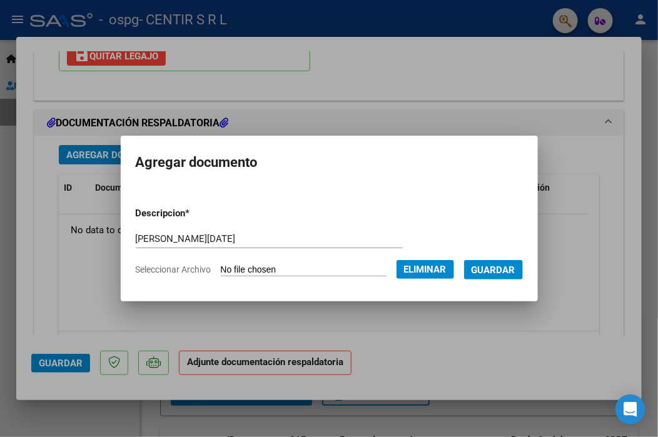
click at [494, 270] on span "Guardar" at bounding box center [494, 270] width 44 height 11
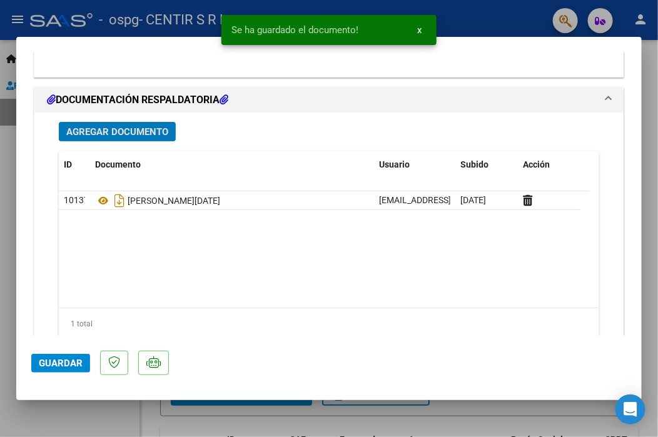
scroll to position [1409, 0]
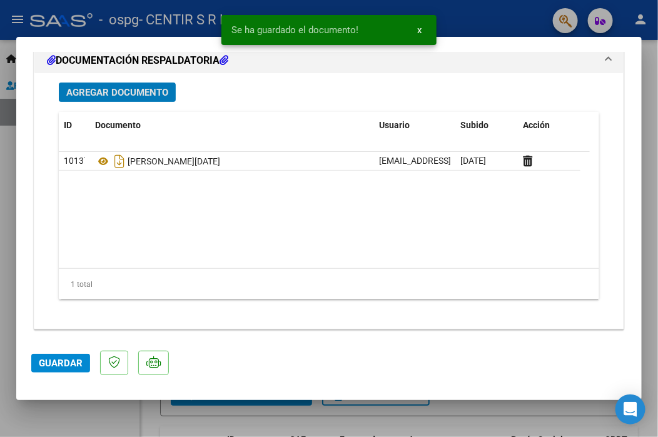
drag, startPoint x: 66, startPoint y: 357, endPoint x: 43, endPoint y: 356, distance: 23.2
click at [61, 359] on span "Guardar" at bounding box center [61, 363] width 44 height 11
click at [1, 337] on div at bounding box center [329, 218] width 658 height 437
type input "$ 0,00"
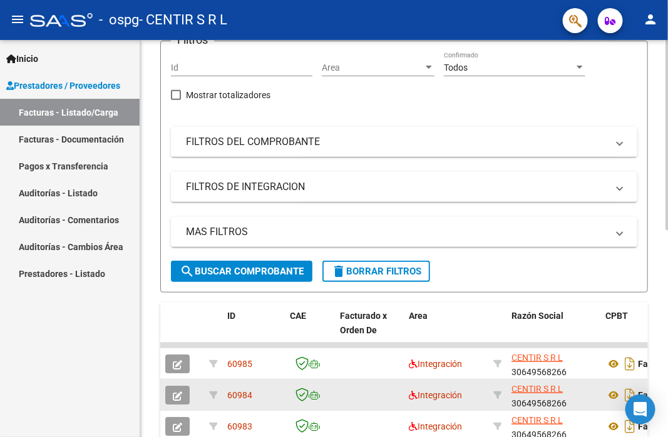
scroll to position [125, 0]
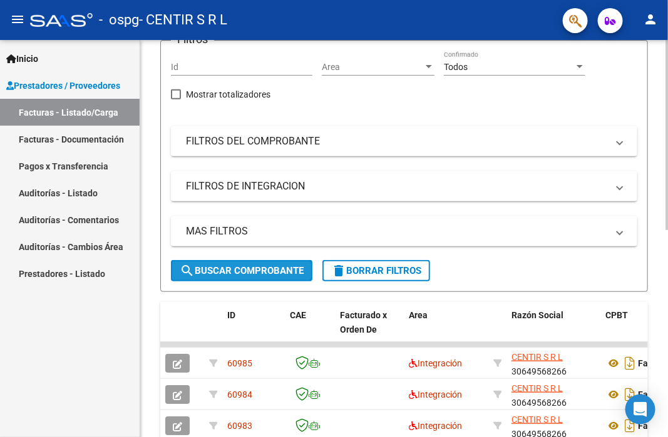
click at [230, 273] on span "search Buscar Comprobante" at bounding box center [242, 270] width 124 height 11
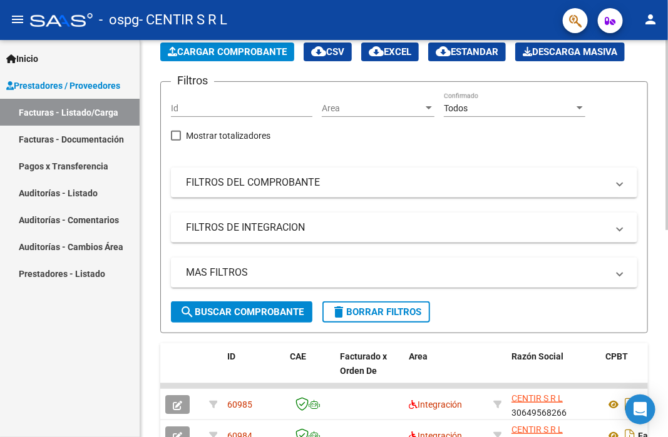
scroll to position [0, 0]
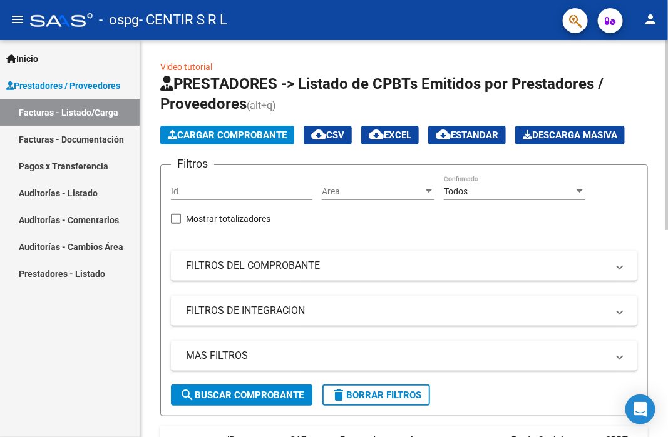
click at [228, 140] on span "Cargar Comprobante" at bounding box center [227, 135] width 119 height 11
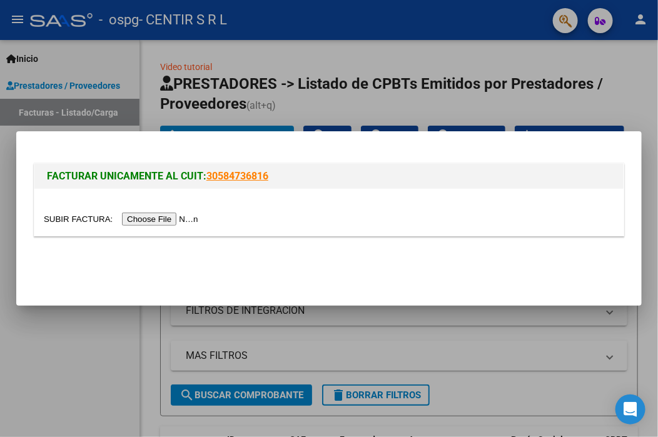
drag, startPoint x: 47, startPoint y: 344, endPoint x: 116, endPoint y: 337, distance: 69.1
click at [56, 344] on div at bounding box center [329, 218] width 658 height 437
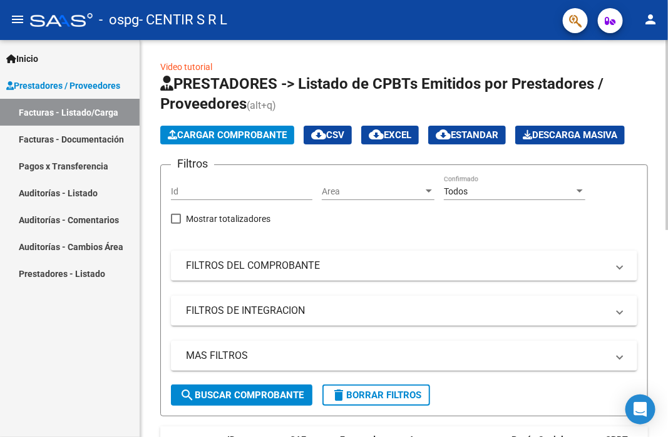
click at [209, 139] on span "Cargar Comprobante" at bounding box center [227, 135] width 119 height 11
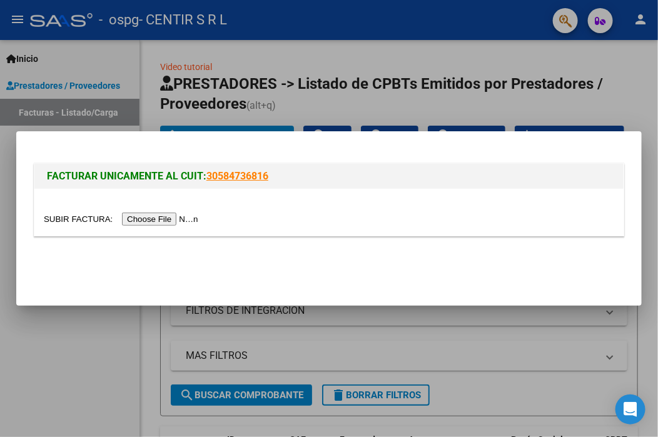
click at [173, 225] on input "file" at bounding box center [123, 219] width 158 height 13
click at [141, 220] on input "file" at bounding box center [123, 219] width 158 height 13
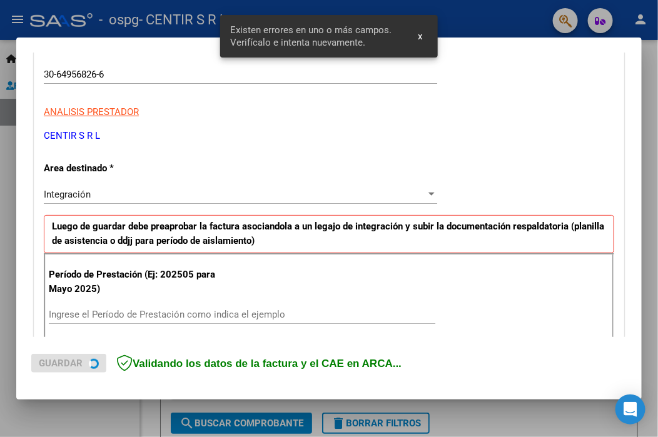
scroll to position [268, 0]
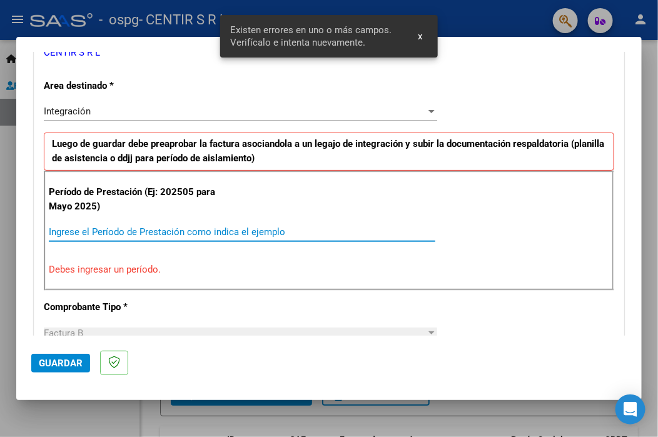
drag, startPoint x: 233, startPoint y: 225, endPoint x: 235, endPoint y: 231, distance: 6.4
click at [233, 227] on input "Ingrese el Período de Prestación como indica el ejemplo" at bounding box center [242, 232] width 387 height 11
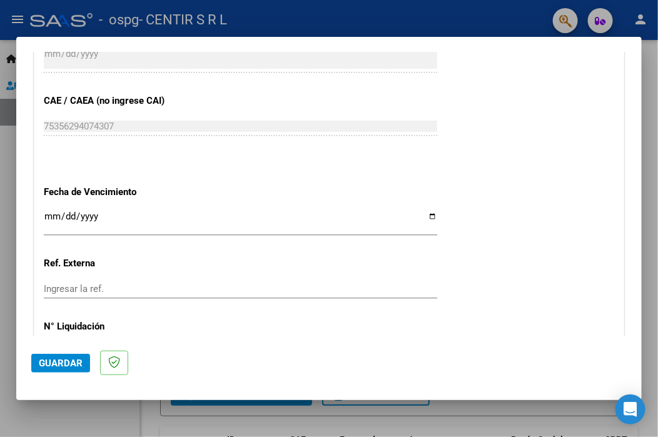
scroll to position [770, 0]
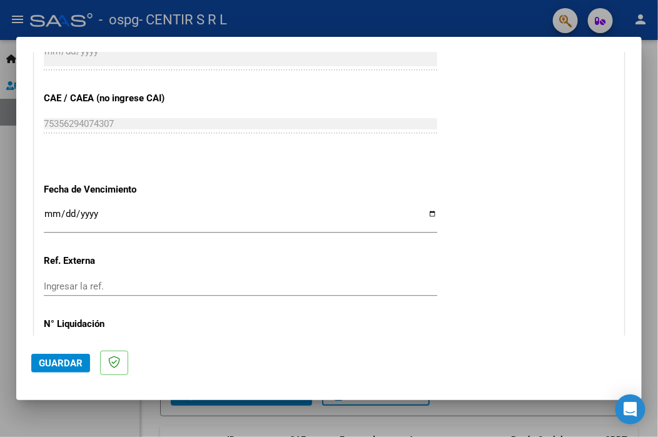
type input "202508"
click at [53, 218] on input "Ingresar la fecha" at bounding box center [241, 219] width 394 height 20
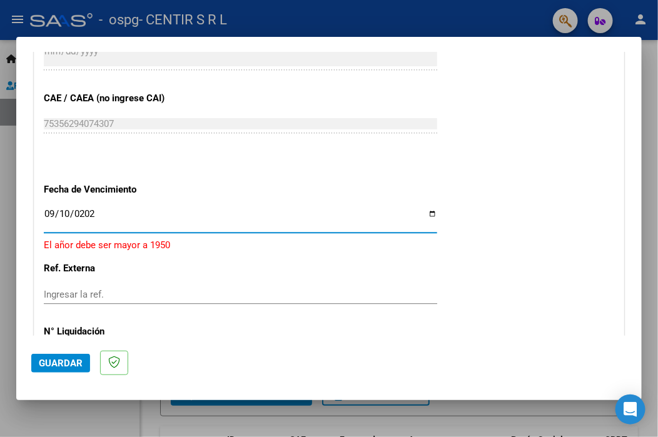
type input "[DATE]"
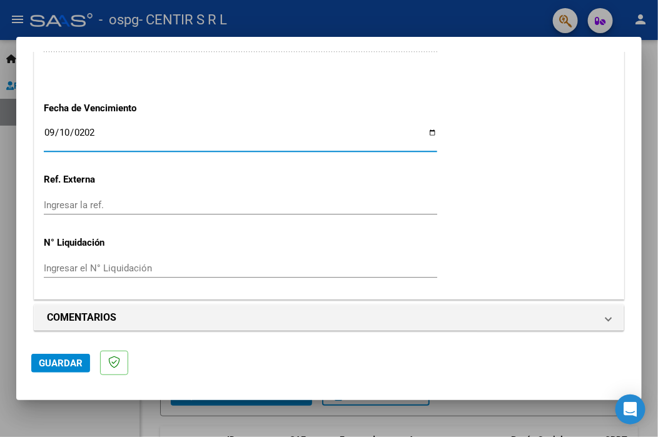
scroll to position [853, 0]
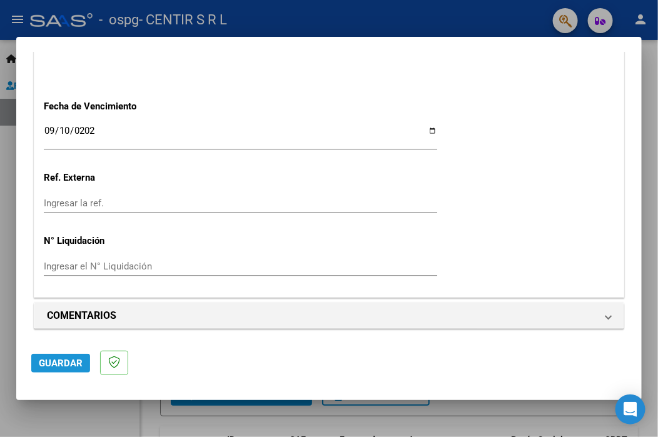
click at [68, 364] on span "Guardar" at bounding box center [61, 363] width 44 height 11
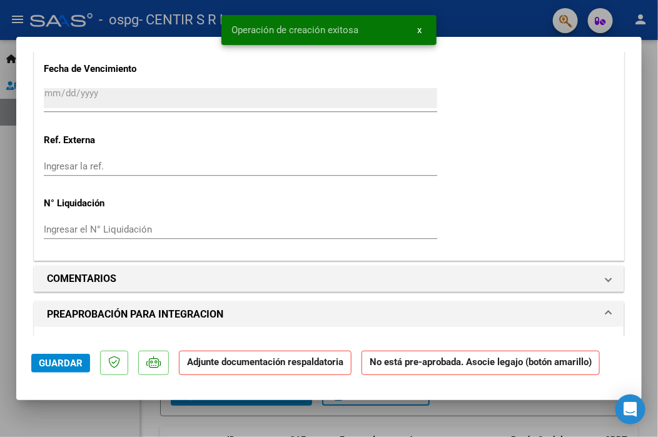
scroll to position [1063, 0]
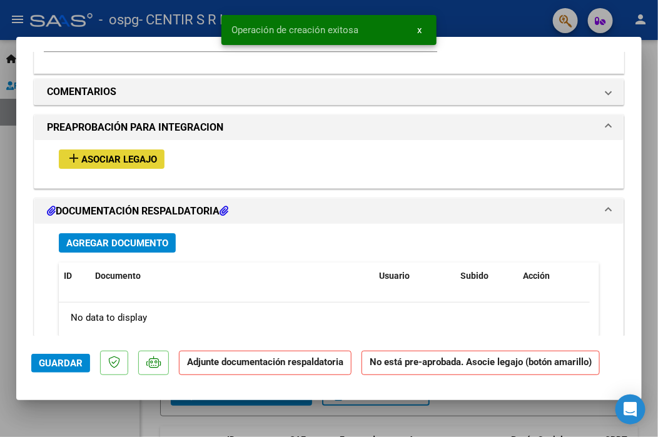
click at [83, 155] on span "Asociar Legajo" at bounding box center [119, 159] width 76 height 11
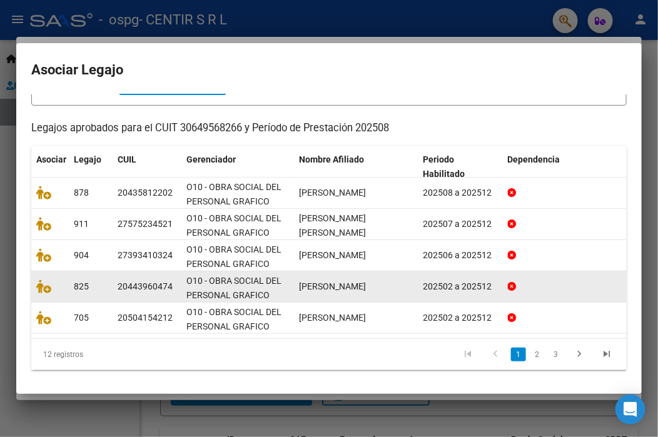
scroll to position [93, 0]
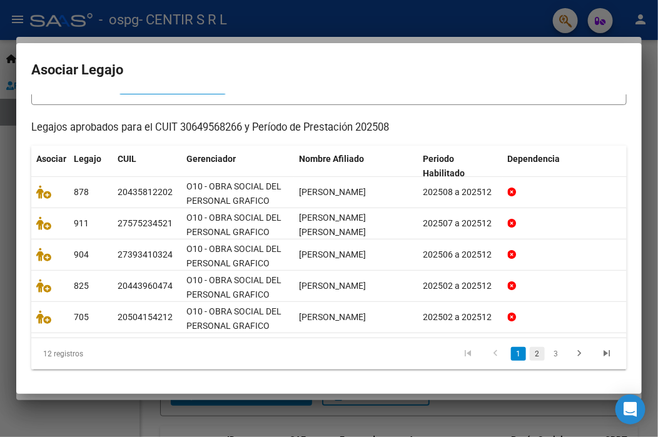
click at [531, 355] on link "2" at bounding box center [537, 354] width 15 height 14
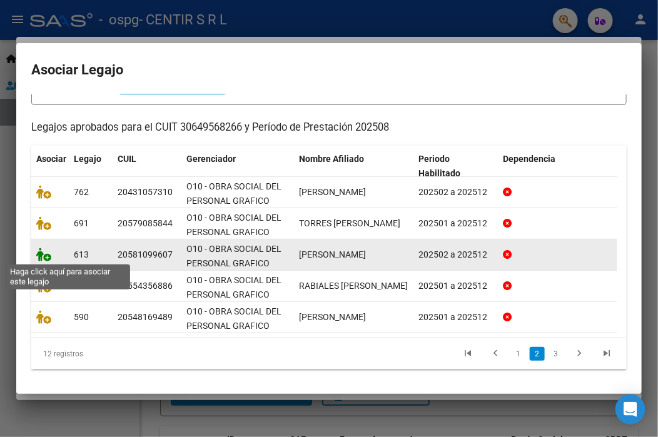
click at [46, 253] on icon at bounding box center [43, 255] width 15 height 14
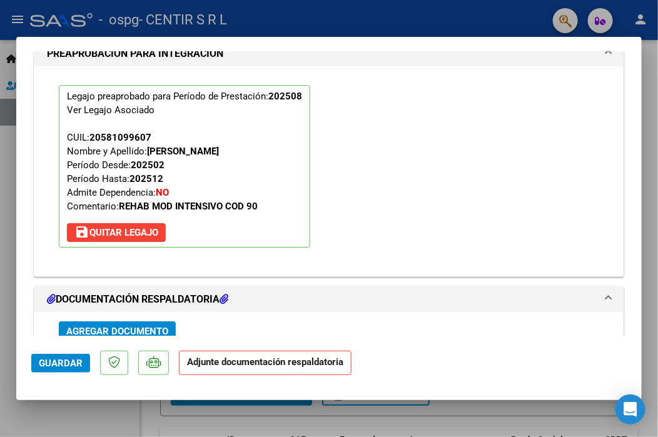
scroll to position [1284, 0]
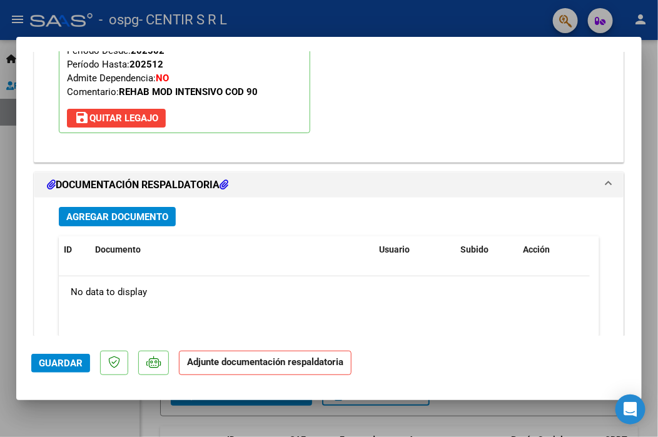
click at [97, 214] on span "Agregar Documento" at bounding box center [117, 216] width 102 height 11
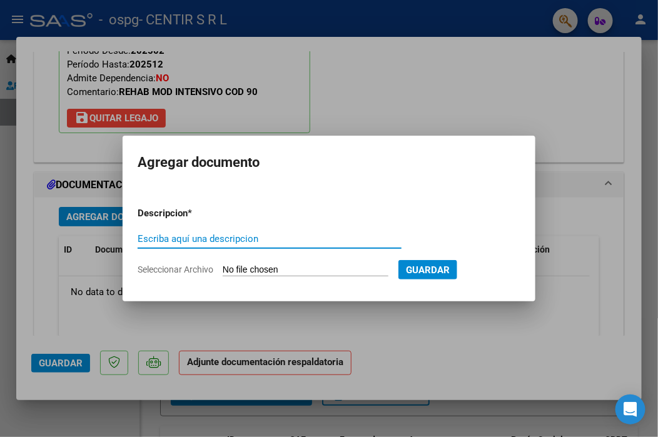
click at [160, 239] on input "Escriba aquí una descripcion" at bounding box center [270, 238] width 264 height 11
type input "[PERSON_NAME][DATE]"
click at [253, 260] on form "Descripcion * [PERSON_NAME][DATE] Escriba aquí una descripcion Seleccionar Arch…" at bounding box center [329, 241] width 383 height 89
click at [253, 270] on input "Seleccionar Archivo" at bounding box center [306, 271] width 166 height 12
type input "C:\fakepath\[PERSON_NAME][DATE].pdf"
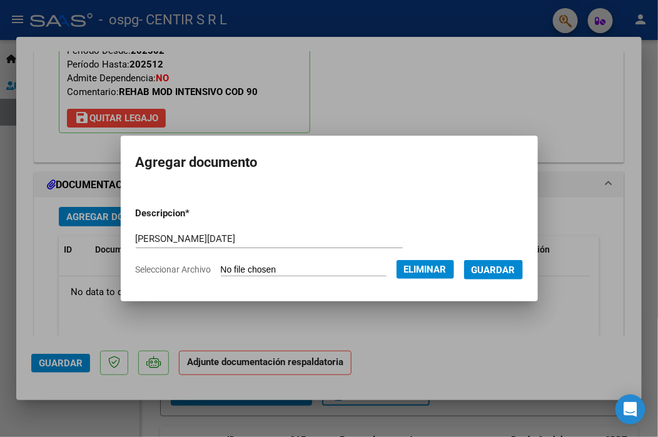
click at [498, 271] on span "Guardar" at bounding box center [494, 270] width 44 height 11
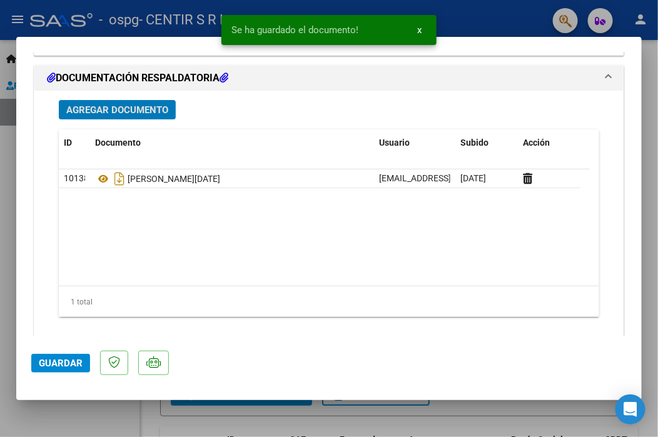
scroll to position [1409, 0]
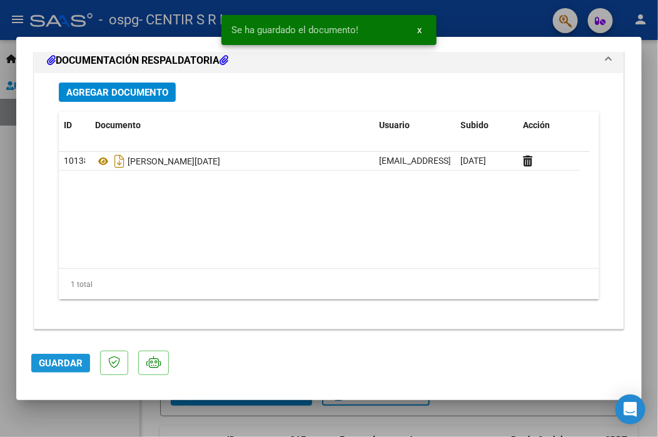
click at [51, 359] on span "Guardar" at bounding box center [61, 363] width 44 height 11
click at [7, 267] on div at bounding box center [329, 218] width 658 height 437
type input "$ 0,00"
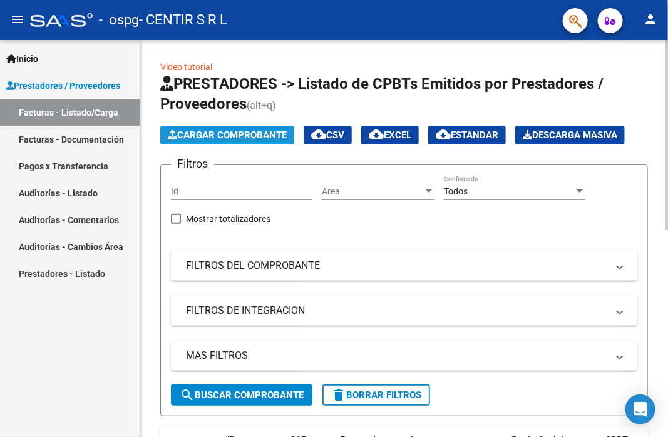
click at [247, 133] on span "Cargar Comprobante" at bounding box center [227, 135] width 119 height 11
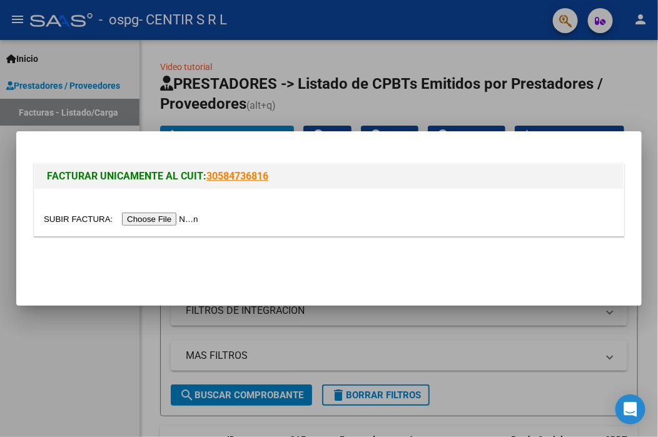
click at [182, 225] on input "file" at bounding box center [123, 219] width 158 height 13
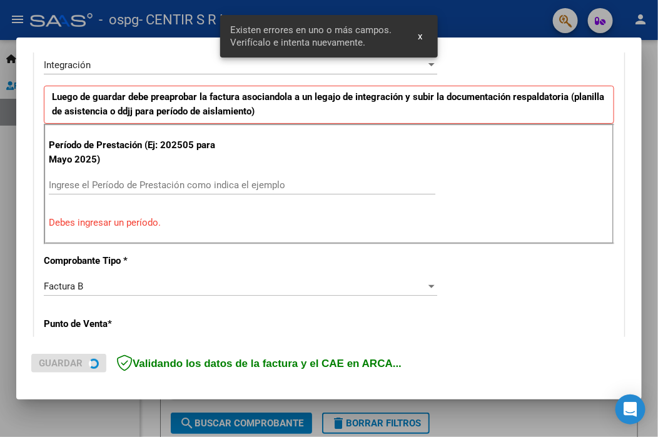
scroll to position [317, 0]
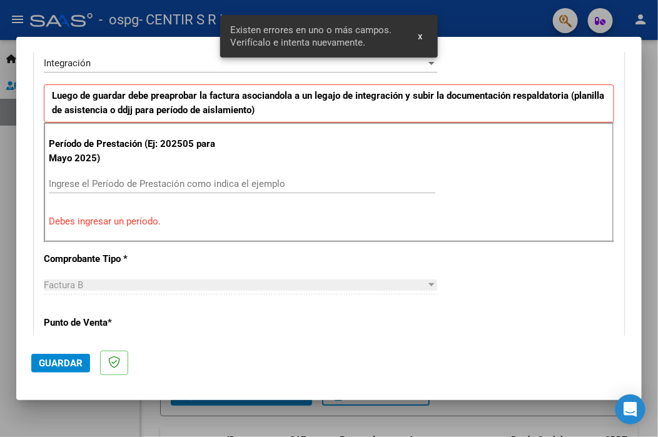
drag, startPoint x: 123, startPoint y: 181, endPoint x: 123, endPoint y: 166, distance: 15.0
click at [123, 175] on div "Ingrese el Período de Prestación como indica el ejemplo" at bounding box center [242, 184] width 387 height 19
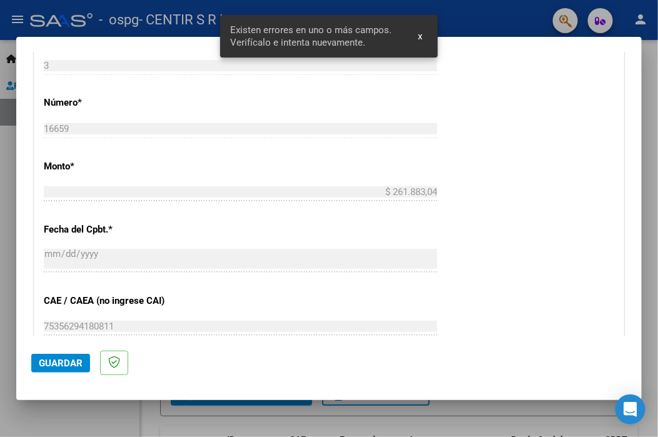
scroll to position [692, 0]
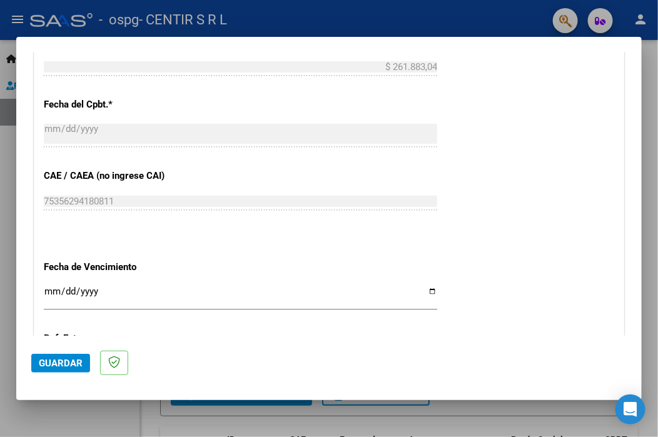
type input "202508"
click at [51, 293] on input "Ingresar la fecha" at bounding box center [241, 297] width 394 height 20
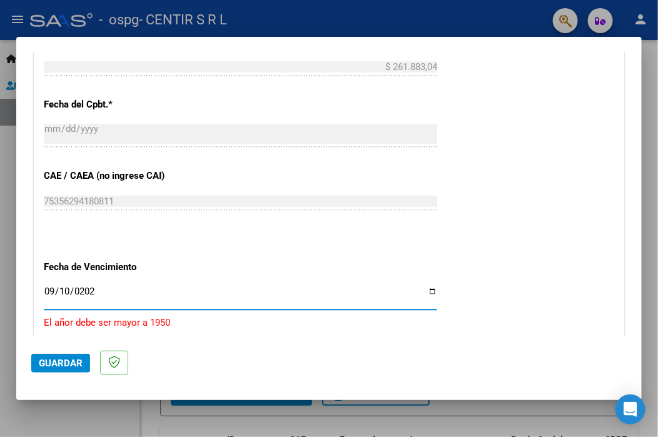
type input "[DATE]"
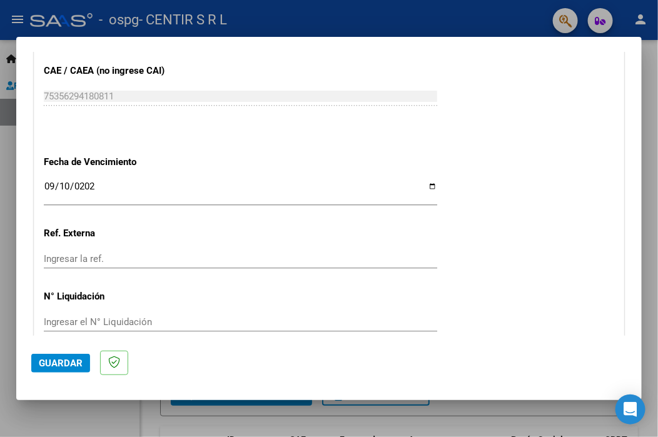
scroll to position [853, 0]
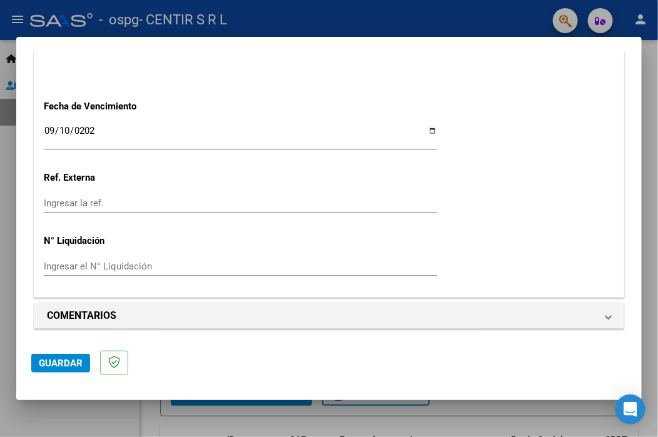
click at [53, 362] on span "Guardar" at bounding box center [61, 363] width 44 height 11
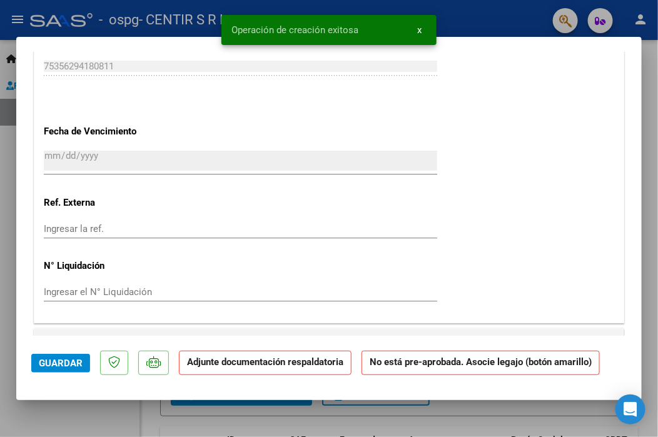
scroll to position [1001, 0]
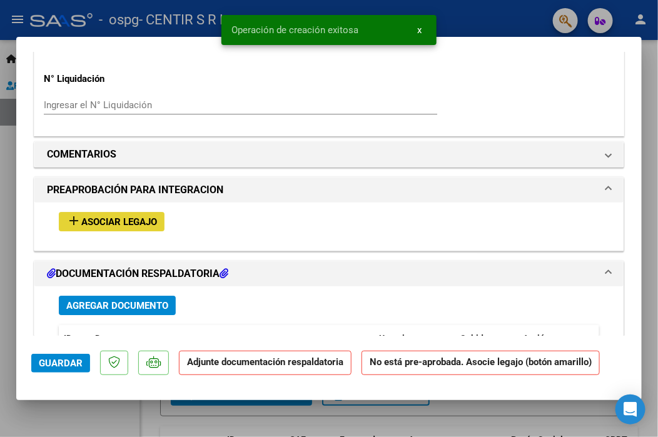
click at [99, 218] on span "Asociar Legajo" at bounding box center [119, 222] width 76 height 11
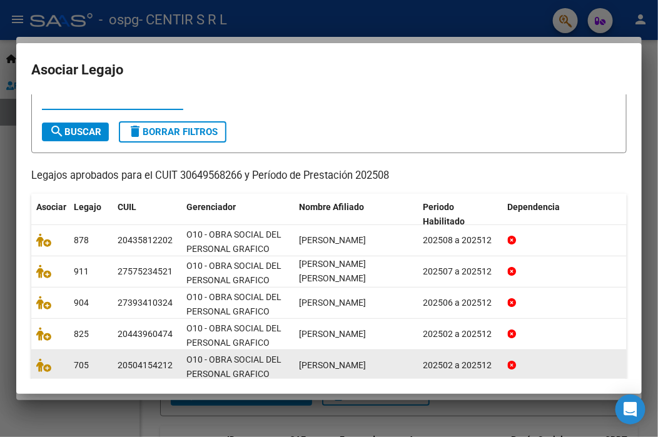
scroll to position [93, 0]
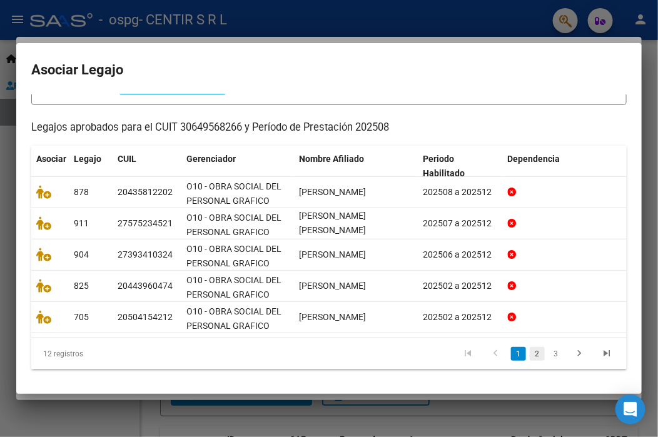
click at [530, 353] on link "2" at bounding box center [537, 354] width 15 height 14
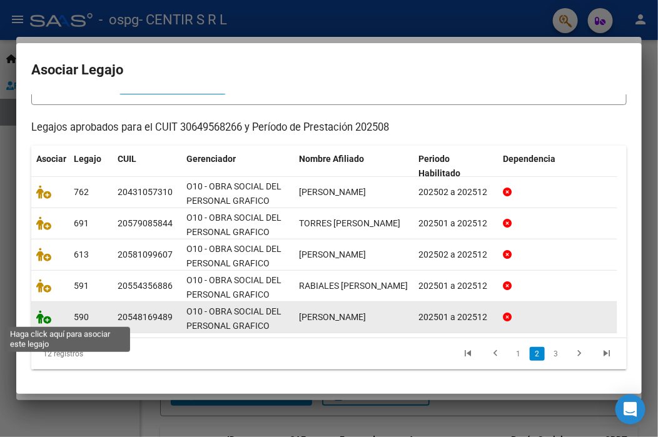
click at [49, 320] on icon at bounding box center [43, 317] width 15 height 14
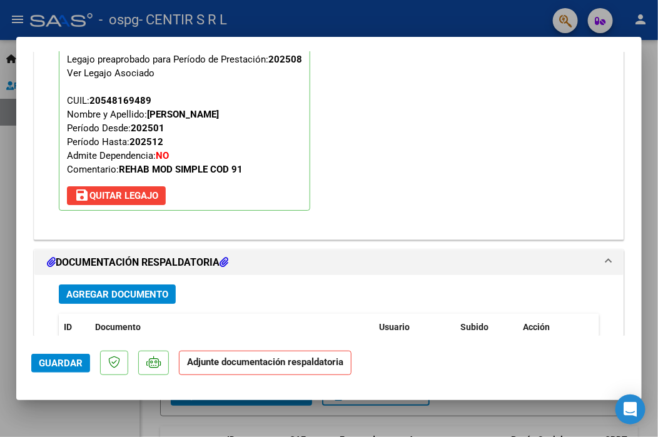
scroll to position [1221, 0]
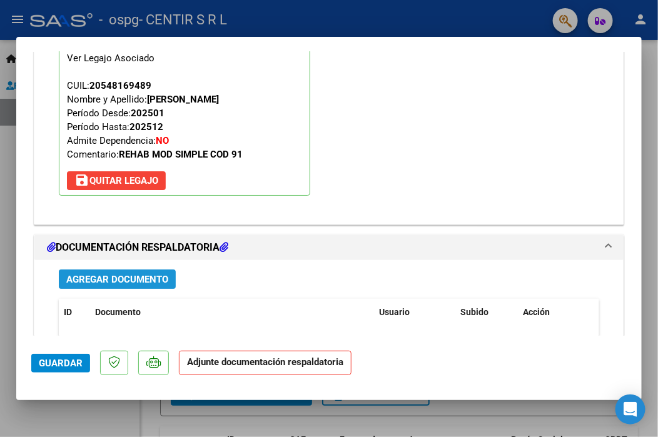
click at [94, 280] on span "Agregar Documento" at bounding box center [117, 279] width 102 height 11
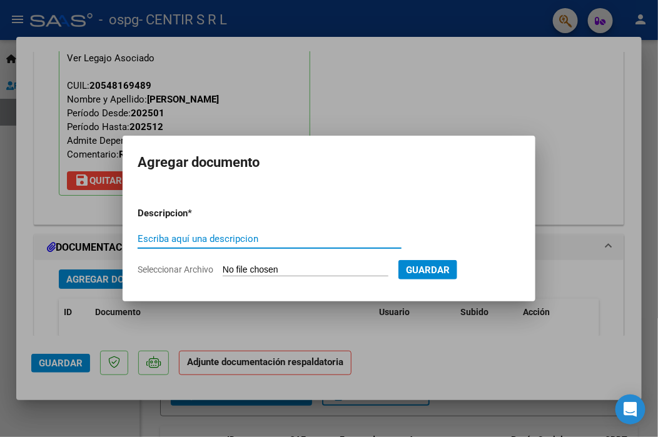
click at [167, 234] on input "Escriba aquí una descripcion" at bounding box center [270, 238] width 264 height 11
type input "[PERSON_NAME][DATE]"
click at [241, 265] on input "Seleccionar Archivo" at bounding box center [306, 271] width 166 height 12
type input "C:\fakepath\[PERSON_NAME][DATE].pdf"
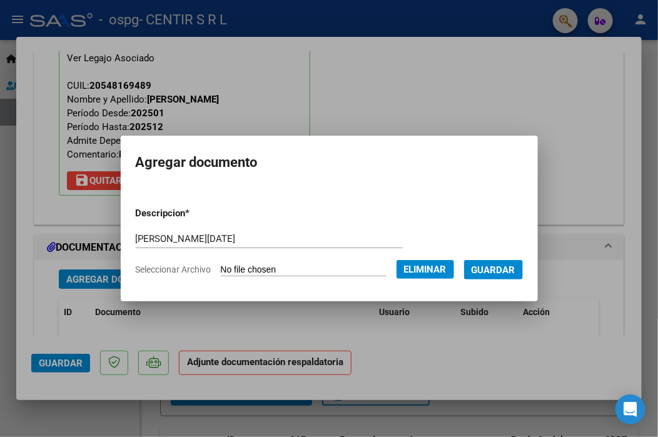
click at [491, 280] on form "Descripcion * [PERSON_NAME][DATE] Escriba aquí una descripcion Seleccionar Arch…" at bounding box center [329, 241] width 387 height 89
click at [490, 269] on span "Guardar" at bounding box center [494, 270] width 44 height 11
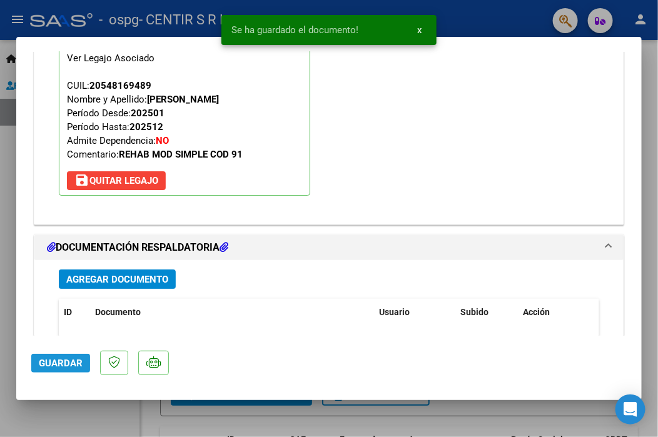
drag, startPoint x: 56, startPoint y: 359, endPoint x: 60, endPoint y: 353, distance: 7.1
click at [59, 356] on button "Guardar" at bounding box center [60, 363] width 59 height 19
click at [0, 324] on div at bounding box center [329, 218] width 658 height 437
type input "$ 0,00"
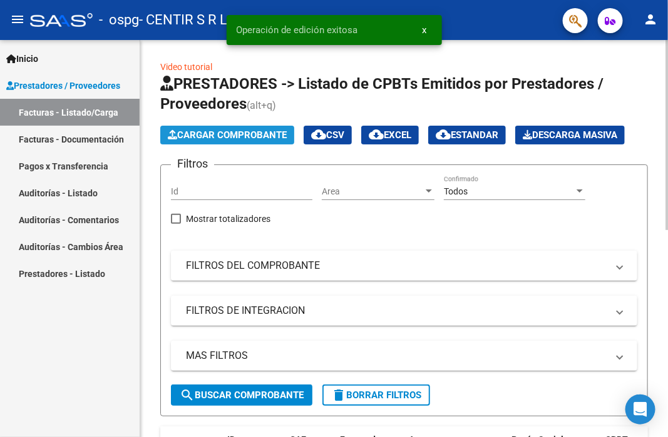
click at [199, 137] on span "Cargar Comprobante" at bounding box center [227, 135] width 119 height 11
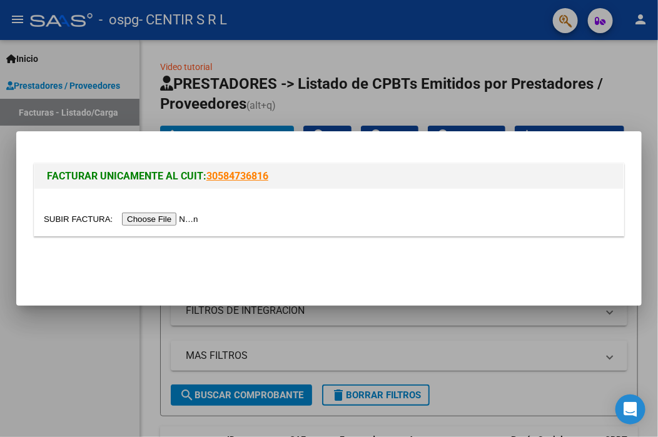
click at [148, 217] on input "file" at bounding box center [123, 219] width 158 height 13
click at [347, 359] on div at bounding box center [329, 218] width 658 height 437
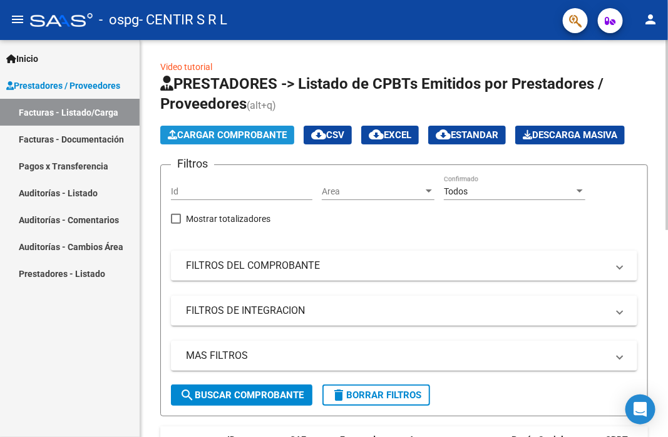
click at [229, 137] on span "Cargar Comprobante" at bounding box center [227, 135] width 119 height 11
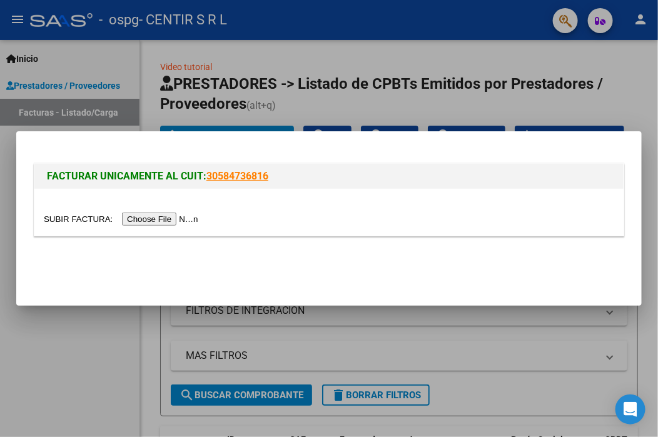
click at [187, 216] on input "file" at bounding box center [123, 219] width 158 height 13
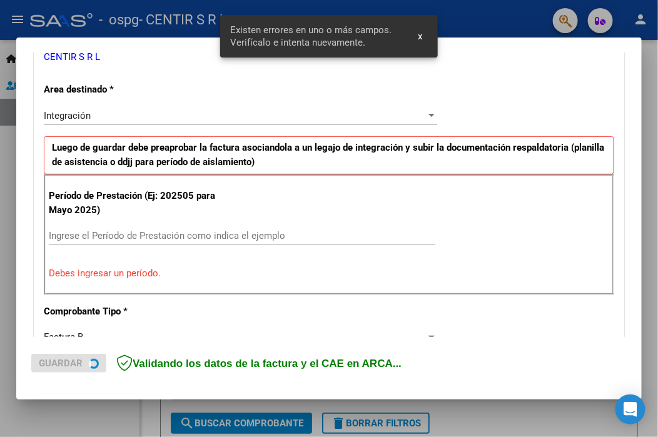
scroll to position [268, 0]
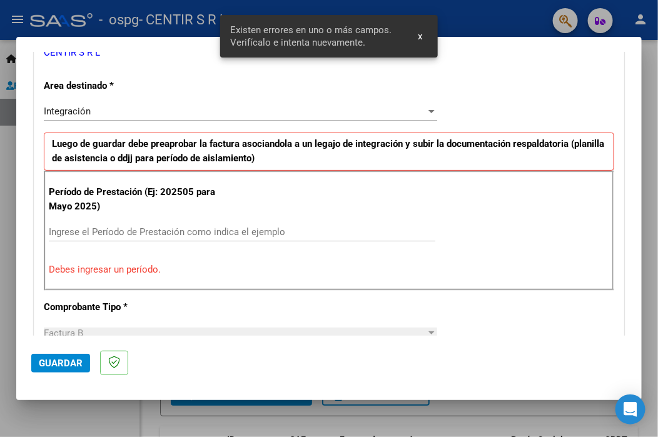
click at [104, 235] on input "Ingrese el Período de Prestación como indica el ejemplo" at bounding box center [242, 232] width 387 height 11
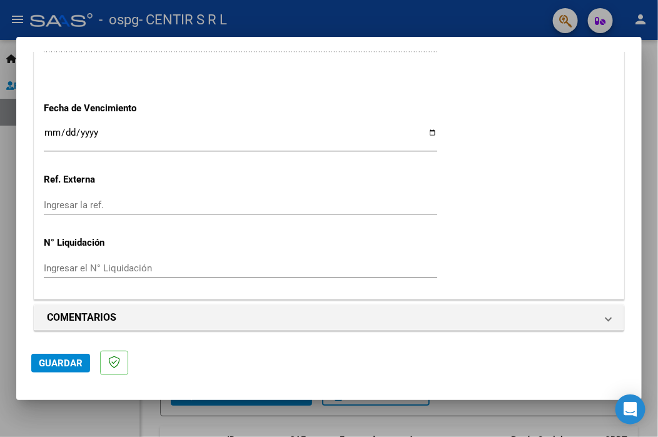
scroll to position [853, 0]
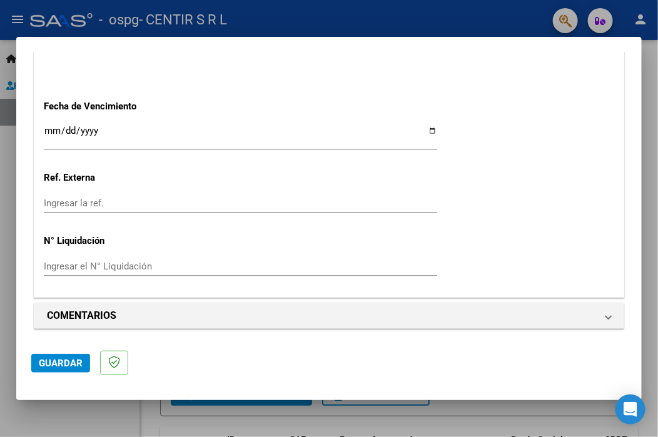
type input "202508"
click at [44, 133] on input "Ingresar la fecha" at bounding box center [241, 136] width 394 height 20
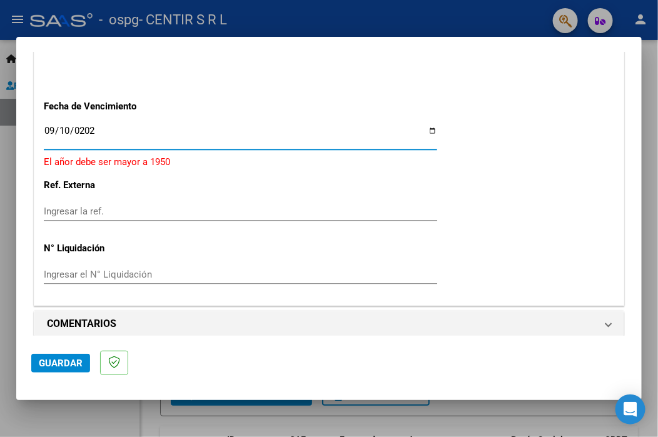
type input "[DATE]"
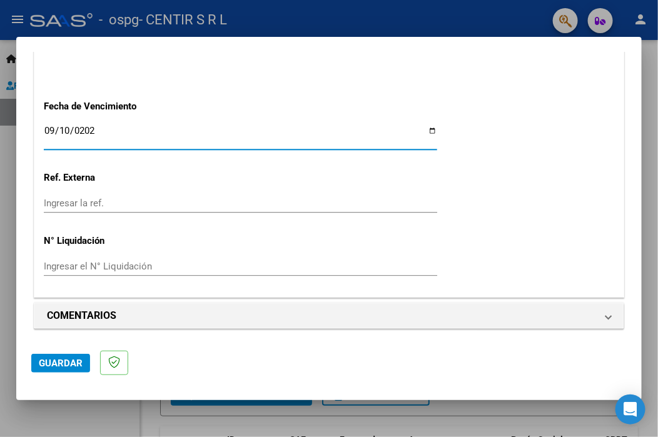
click at [49, 362] on span "Guardar" at bounding box center [61, 363] width 44 height 11
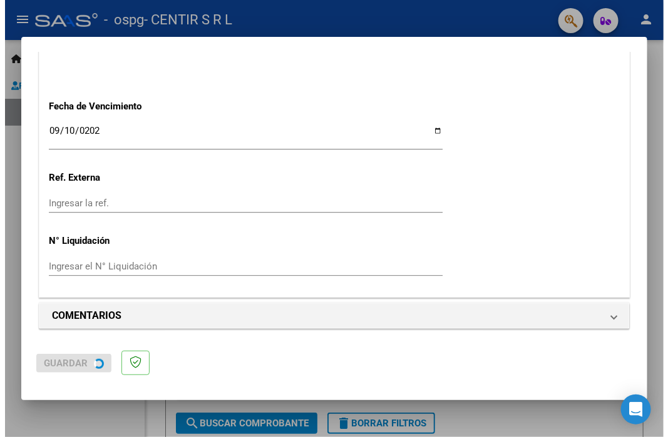
scroll to position [0, 0]
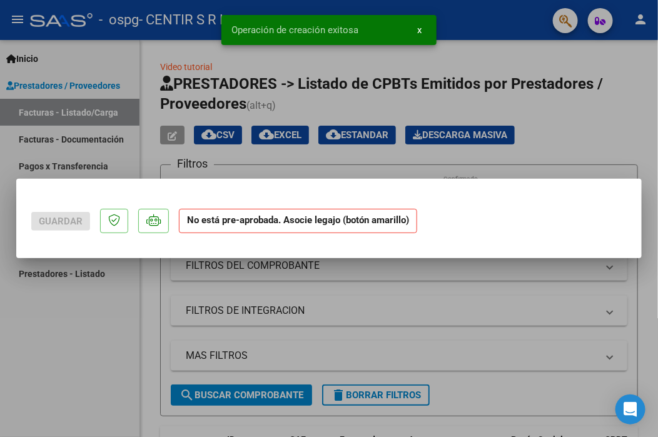
click at [10, 297] on div at bounding box center [329, 218] width 658 height 437
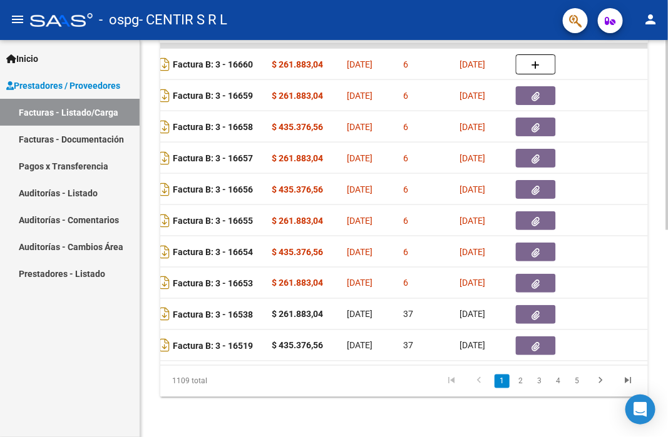
scroll to position [0, 503]
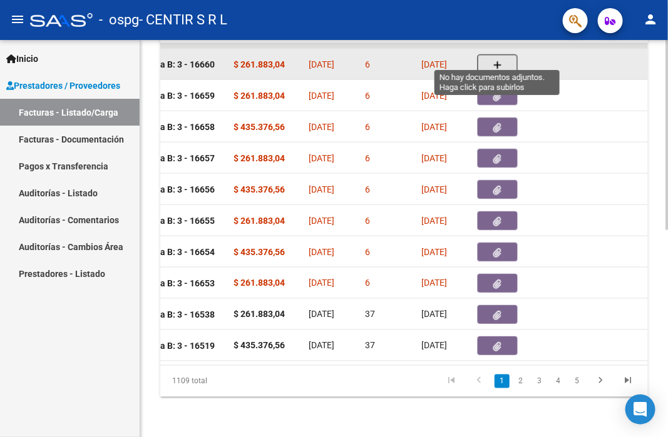
click at [486, 56] on button "button" at bounding box center [497, 64] width 40 height 20
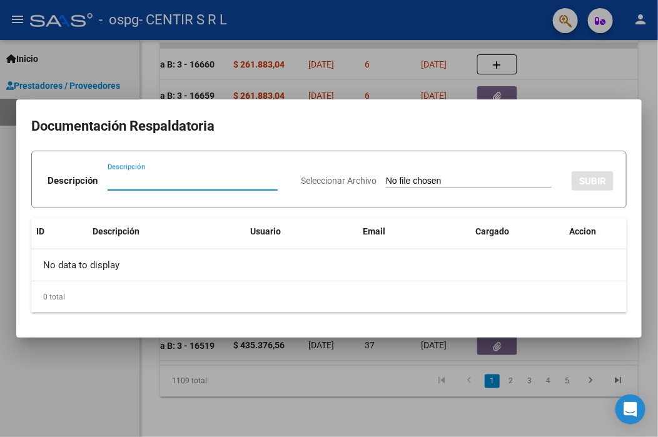
click at [151, 181] on input "Descripción" at bounding box center [193, 180] width 170 height 11
type input "[PERSON_NAME][DATE]"
click at [410, 174] on div "Seleccionar Archivo SUBIR" at bounding box center [457, 179] width 313 height 36
click at [457, 180] on input "Seleccionar Archivo" at bounding box center [469, 182] width 166 height 12
type input "C:\fakepath\TORRES [PERSON_NAME][DATE].pdf"
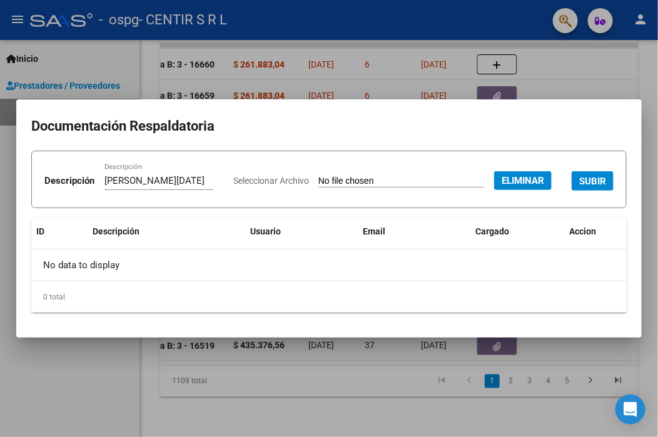
click at [572, 191] on button "SUBIR" at bounding box center [593, 180] width 42 height 19
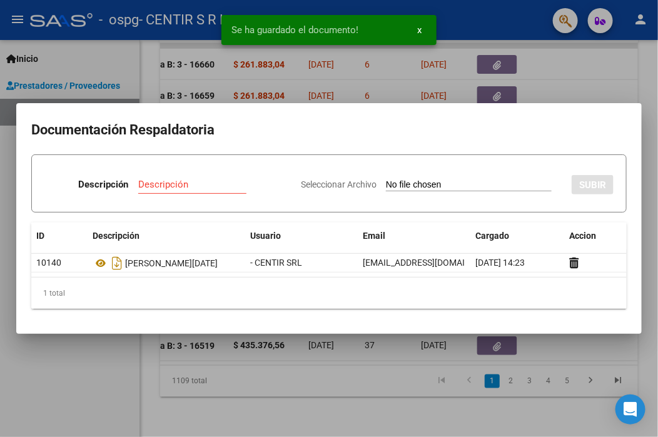
drag, startPoint x: 63, startPoint y: 378, endPoint x: 185, endPoint y: 328, distance: 131.9
click at [64, 377] on div at bounding box center [329, 218] width 658 height 437
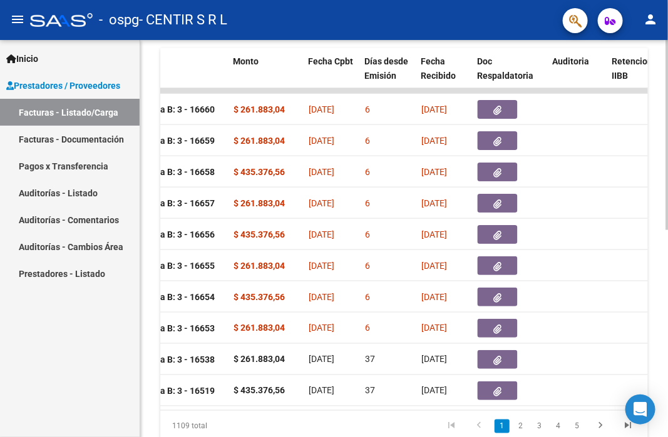
scroll to position [432, 0]
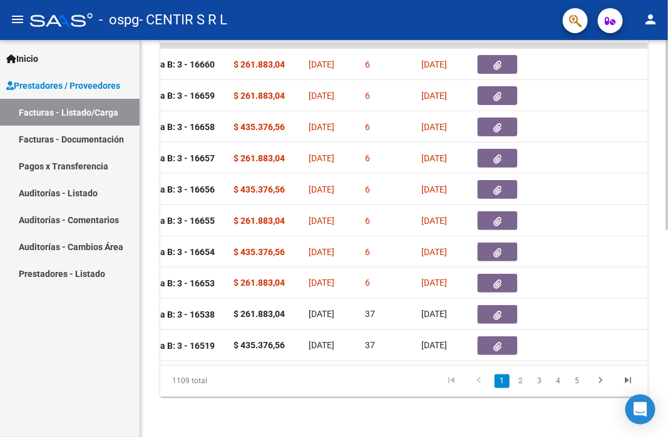
click at [319, 366] on div "1109 total 1 2 3 4 5" at bounding box center [403, 381] width 487 height 31
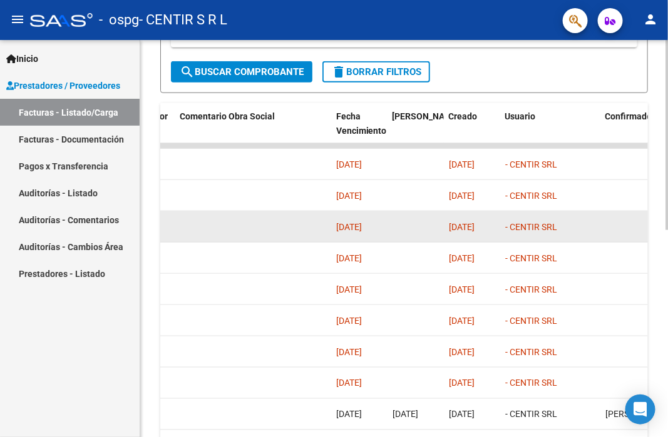
scroll to position [245, 0]
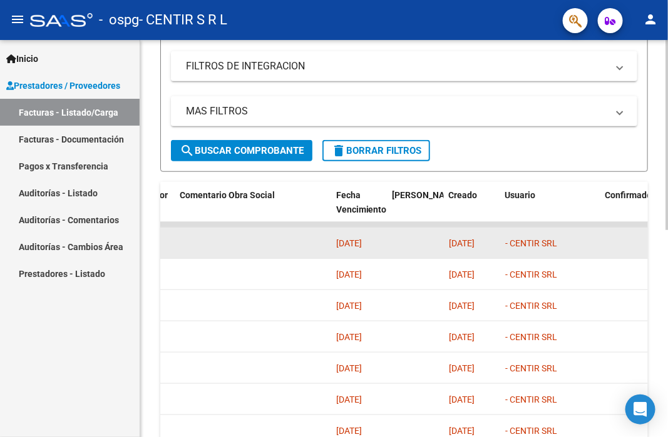
click at [539, 248] on div "- CENTIR SRL" at bounding box center [550, 244] width 90 height 14
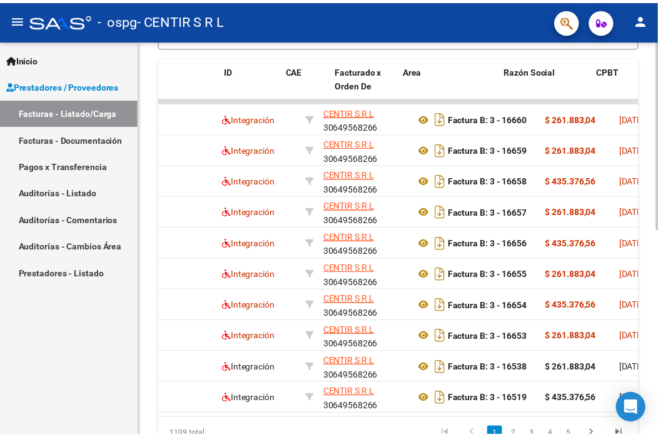
scroll to position [0, 0]
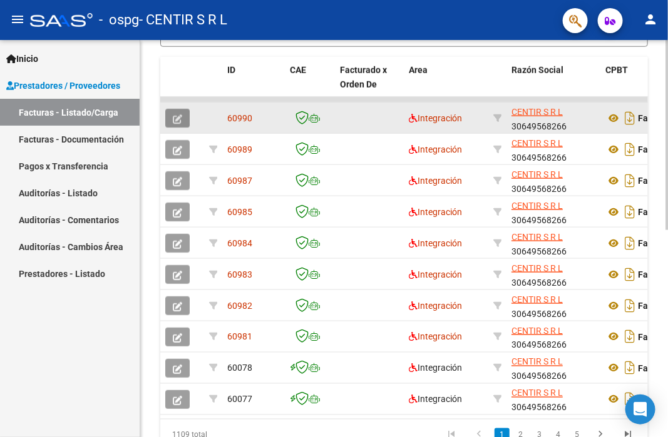
click at [178, 120] on icon "button" at bounding box center [177, 119] width 9 height 9
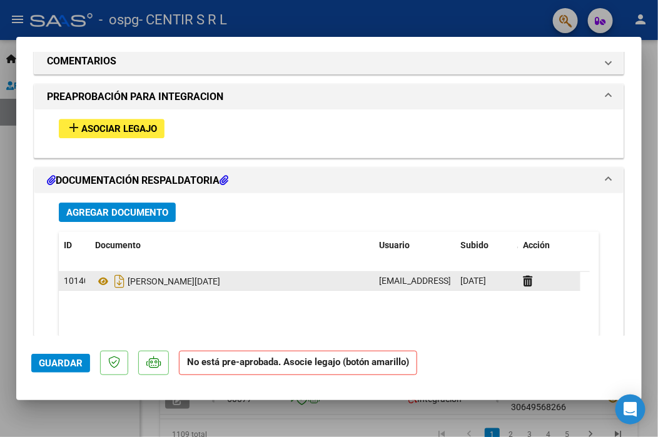
scroll to position [1063, 0]
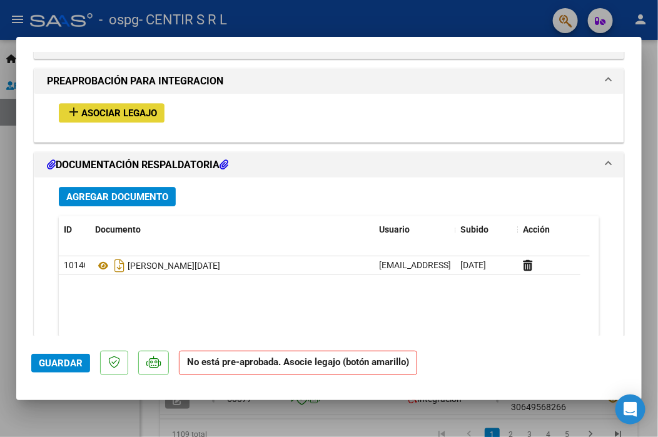
click at [108, 110] on span "Asociar Legajo" at bounding box center [119, 113] width 76 height 11
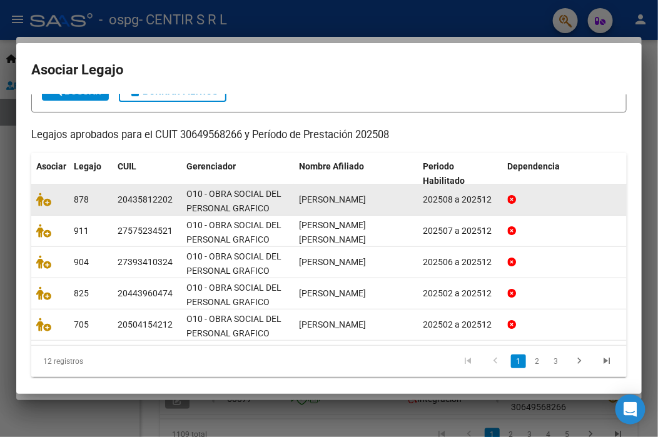
scroll to position [93, 0]
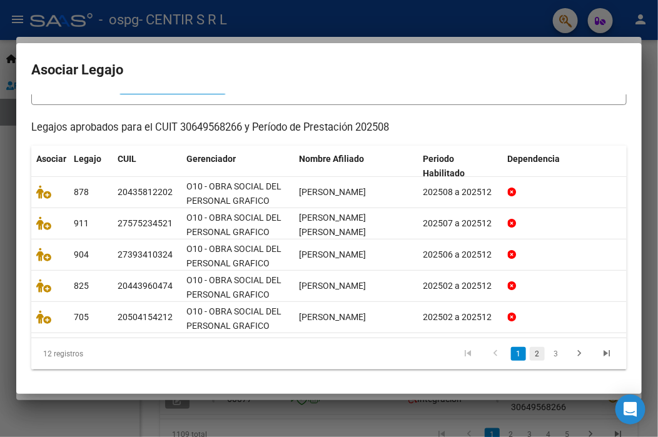
click at [530, 357] on link "2" at bounding box center [537, 354] width 15 height 14
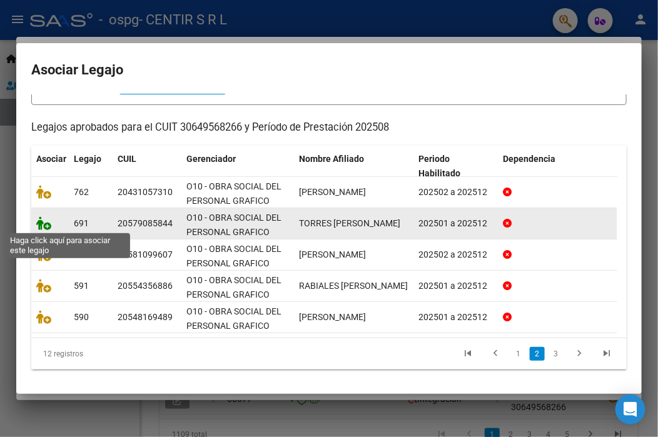
click at [44, 226] on icon at bounding box center [43, 224] width 15 height 14
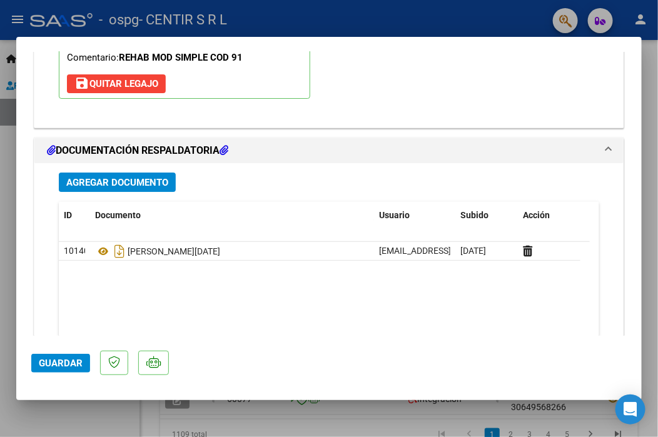
scroll to position [1284, 0]
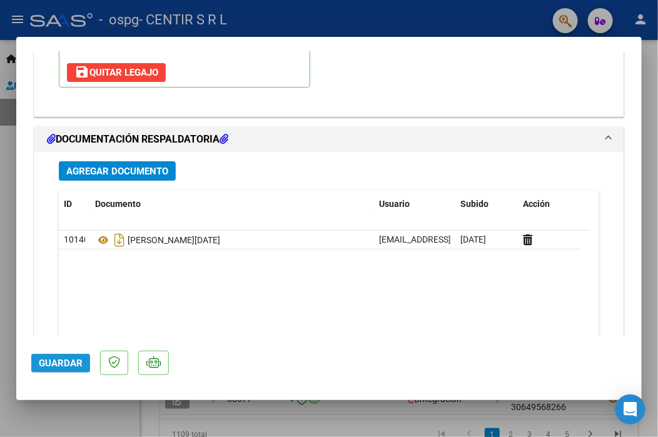
click at [53, 365] on span "Guardar" at bounding box center [61, 363] width 44 height 11
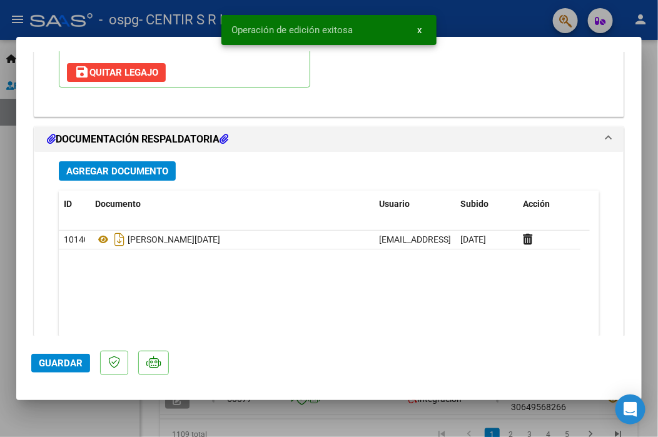
click at [3, 247] on div at bounding box center [329, 218] width 658 height 437
type input "$ 0,00"
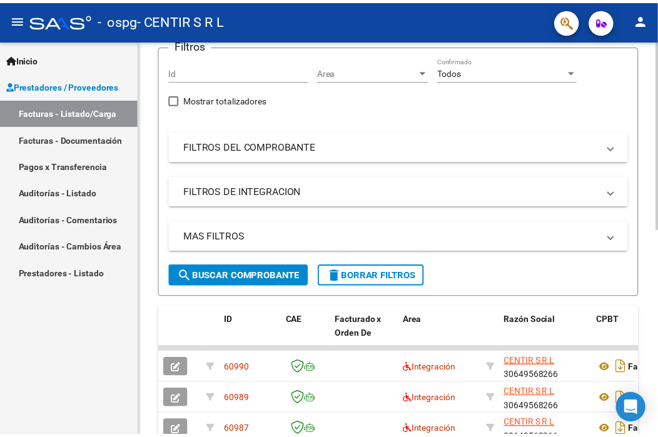
scroll to position [0, 0]
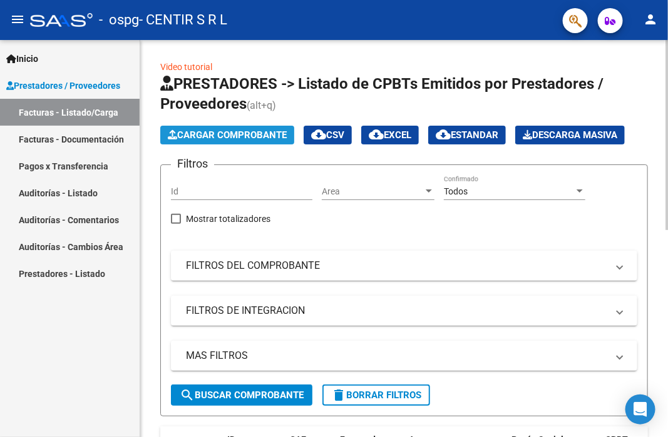
click at [228, 140] on button "Cargar Comprobante" at bounding box center [227, 135] width 134 height 19
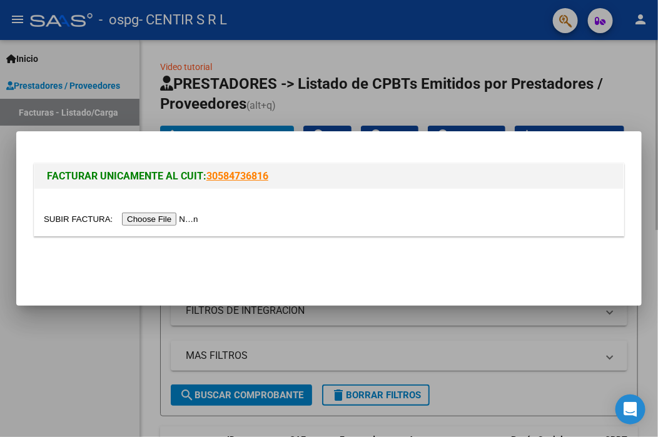
click at [228, 138] on mat-dialog-container "FACTURAR UNICAMENTE AL CUIT: 30584736816" at bounding box center [329, 218] width 626 height 175
click at [146, 217] on input "file" at bounding box center [123, 219] width 158 height 13
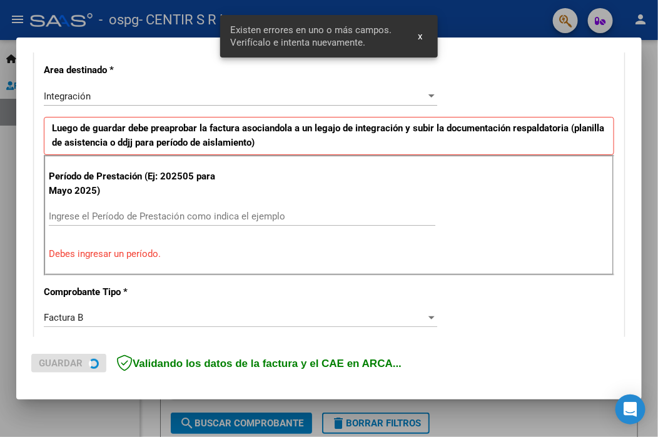
scroll to position [292, 0]
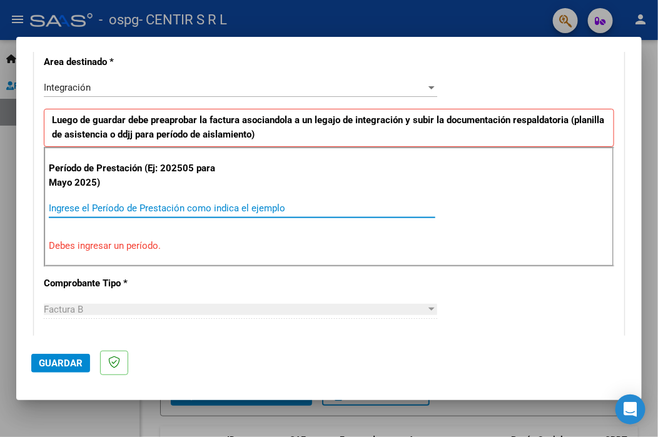
click at [156, 209] on input "Ingrese el Período de Prestación como indica el ejemplo" at bounding box center [242, 208] width 387 height 11
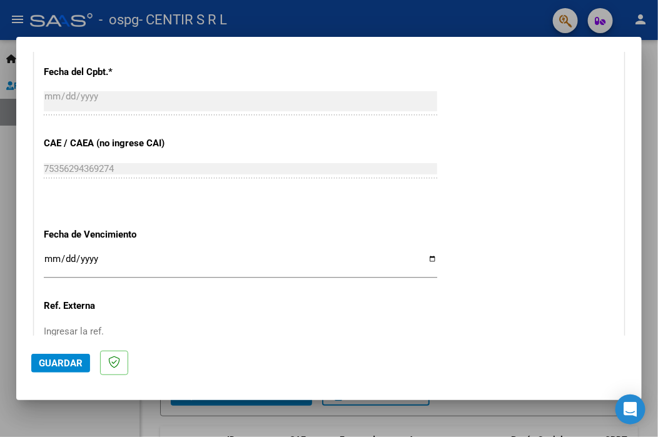
scroll to position [853, 0]
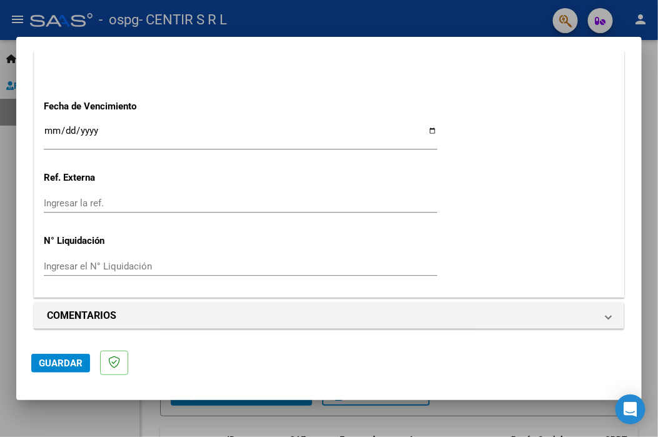
type input "202508"
click at [47, 131] on input "Ingresar la fecha" at bounding box center [241, 136] width 394 height 20
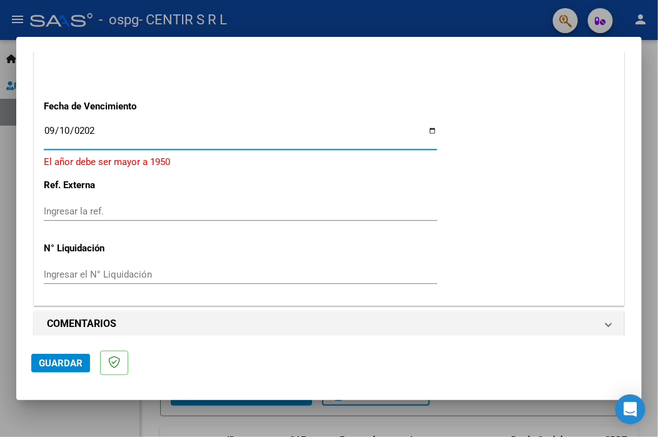
type input "[DATE]"
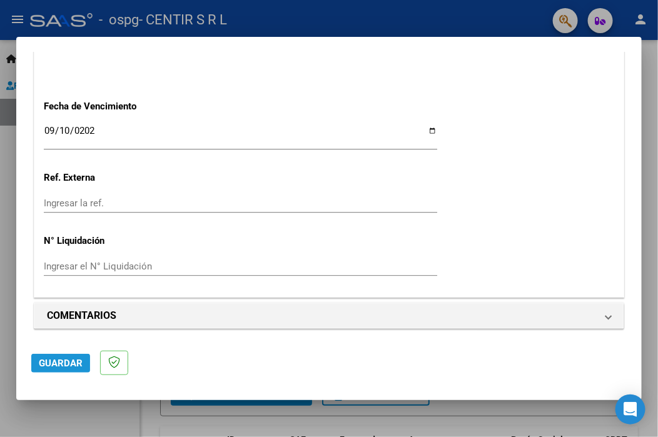
click at [41, 358] on span "Guardar" at bounding box center [61, 363] width 44 height 11
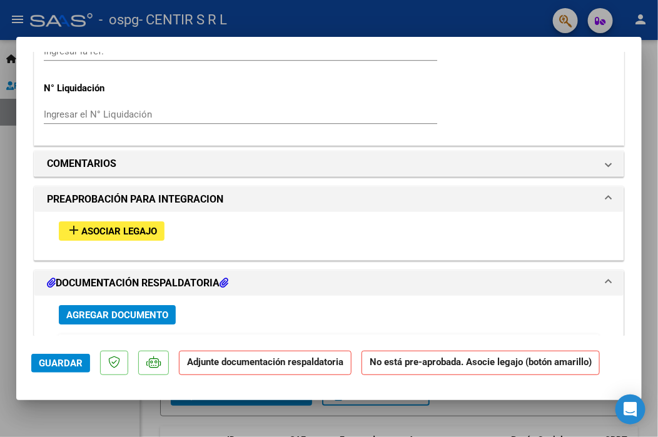
scroll to position [1001, 0]
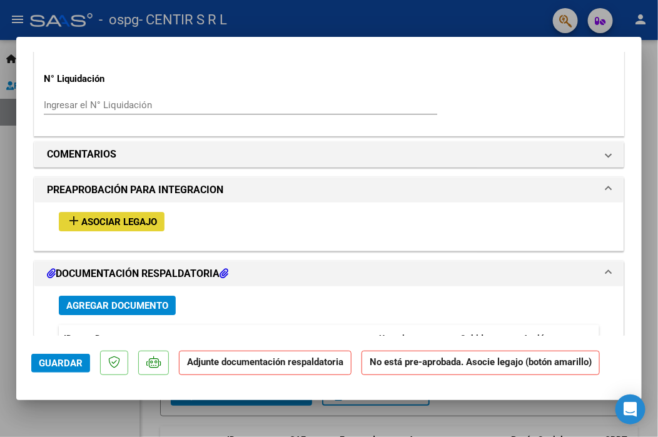
click at [119, 222] on span "Asociar Legajo" at bounding box center [119, 222] width 76 height 11
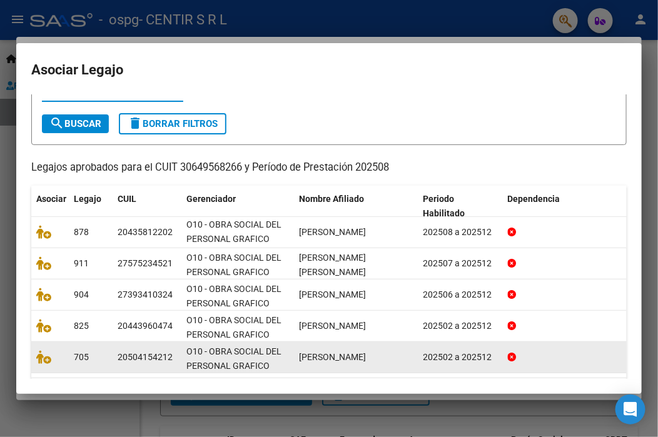
scroll to position [93, 0]
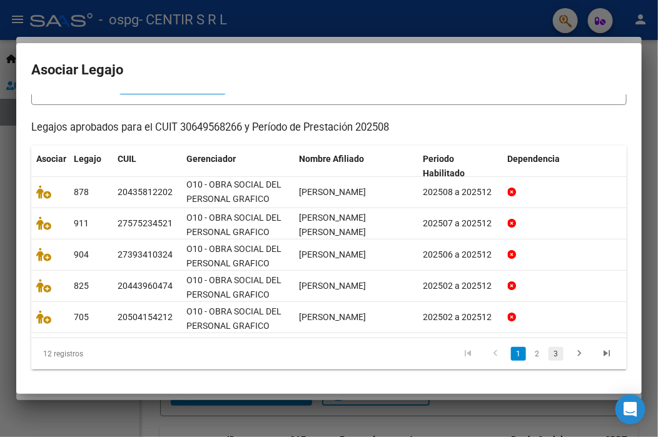
click at [549, 358] on link "3" at bounding box center [556, 354] width 15 height 14
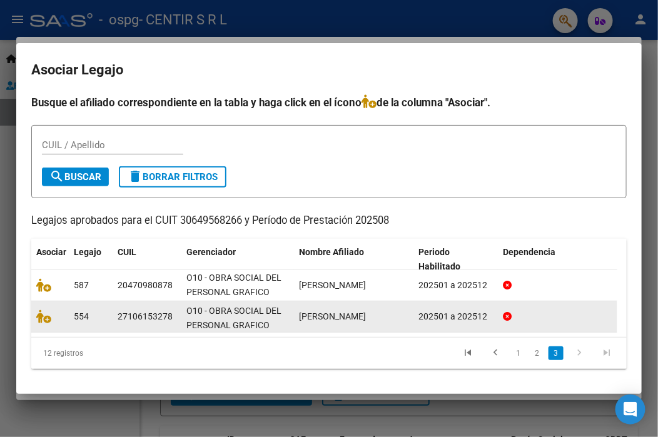
scroll to position [0, 0]
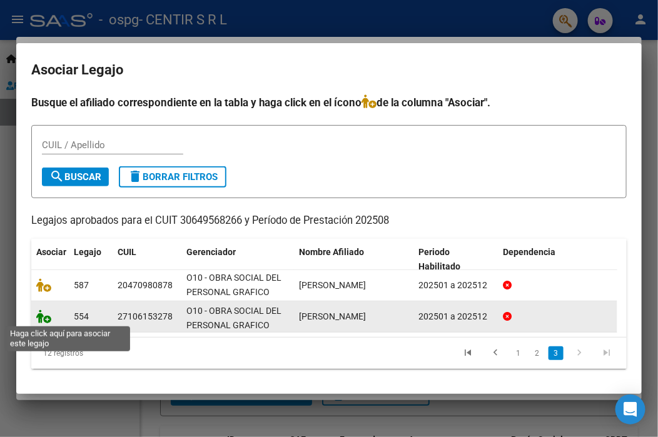
click at [49, 320] on icon at bounding box center [43, 317] width 15 height 14
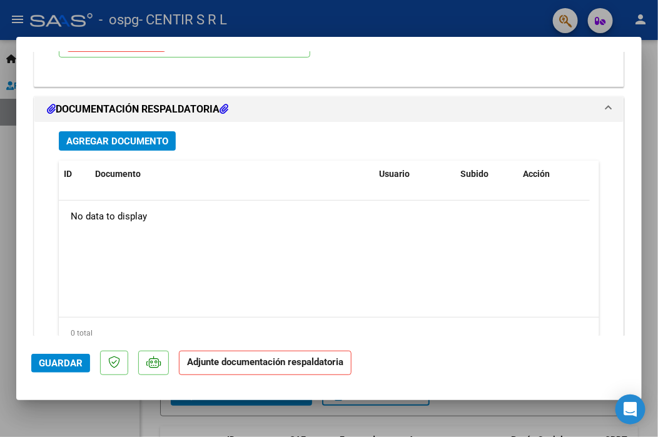
scroll to position [1283, 0]
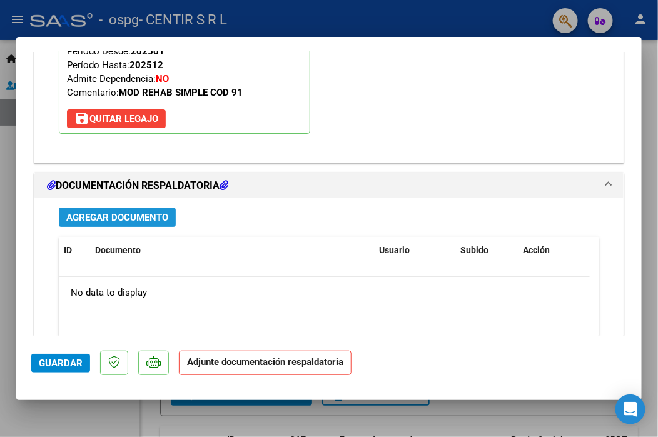
click at [102, 212] on span "Agregar Documento" at bounding box center [117, 217] width 102 height 11
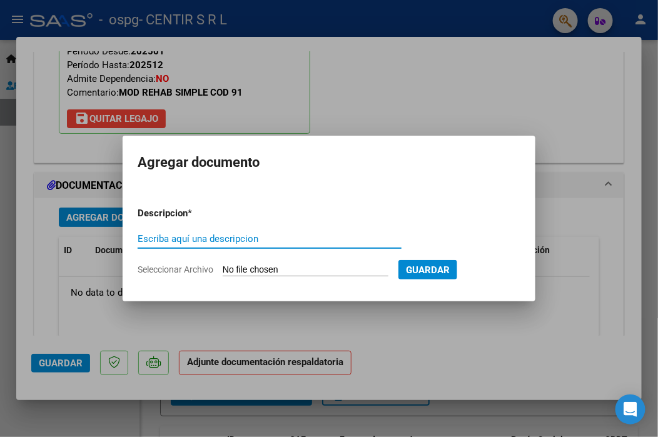
click at [183, 238] on input "Escriba aquí una descripcion" at bounding box center [270, 238] width 264 height 11
type input "[PERSON_NAME][DATE]"
click at [237, 272] on input "Seleccionar Archivo" at bounding box center [306, 271] width 166 height 12
type input "C:\fakepath\[PERSON_NAME][DATE].pdf"
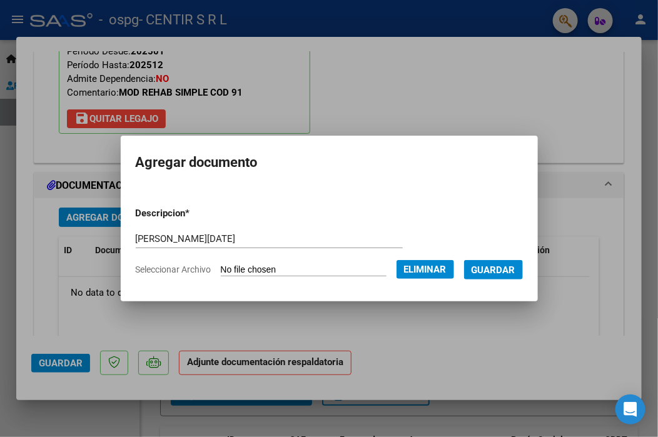
click at [491, 268] on span "Guardar" at bounding box center [494, 270] width 44 height 11
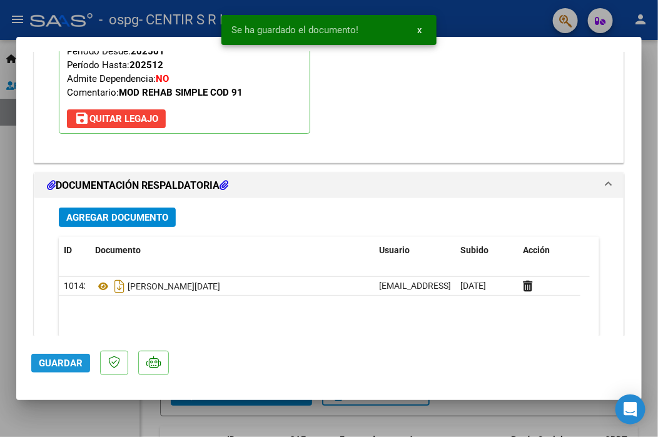
click at [51, 367] on span "Guardar" at bounding box center [61, 363] width 44 height 11
click at [3, 346] on div at bounding box center [329, 218] width 658 height 437
type input "$ 0,00"
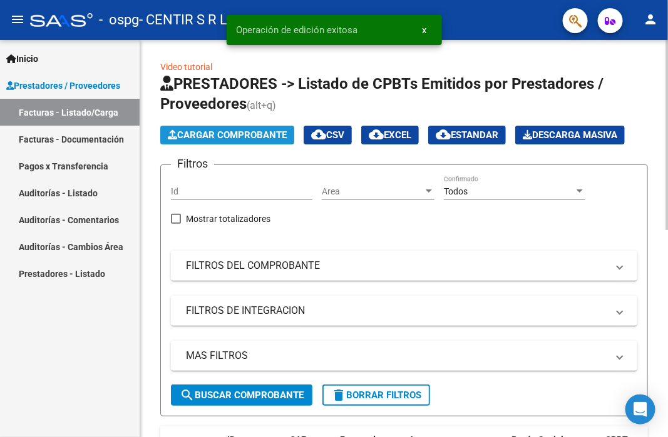
click at [203, 141] on button "Cargar Comprobante" at bounding box center [227, 135] width 134 height 19
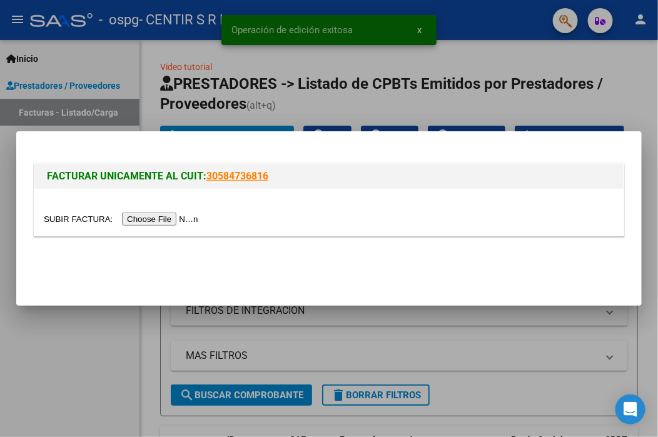
click at [156, 225] on input "file" at bounding box center [123, 219] width 158 height 13
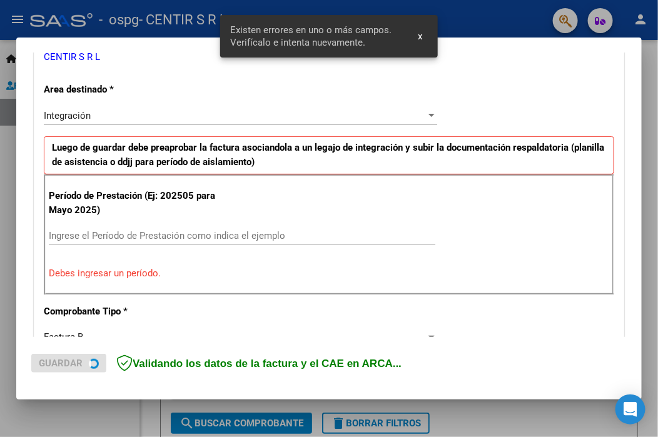
scroll to position [268, 0]
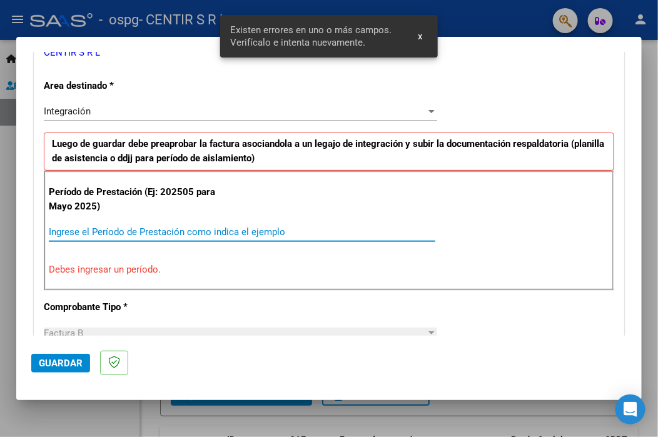
click at [136, 227] on input "Ingrese el Período de Prestación como indica el ejemplo" at bounding box center [242, 232] width 387 height 11
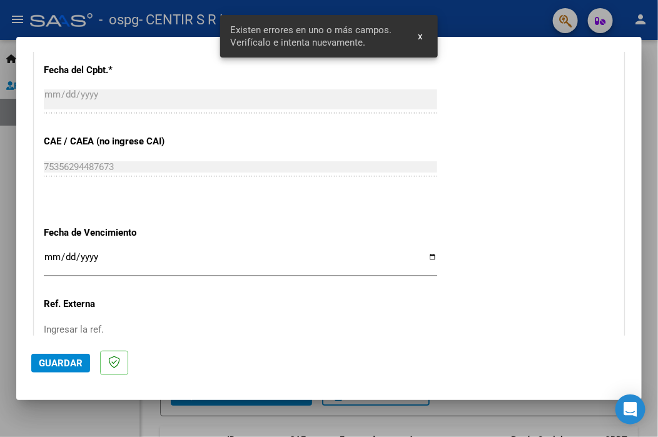
scroll to position [832, 0]
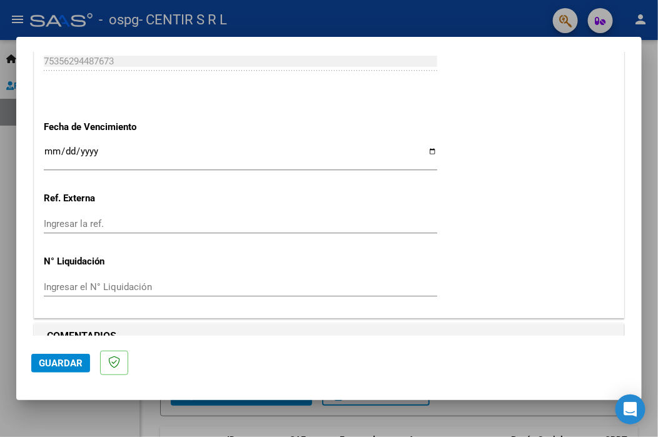
type input "202508"
click at [53, 150] on input "Ingresar la fecha" at bounding box center [241, 156] width 394 height 20
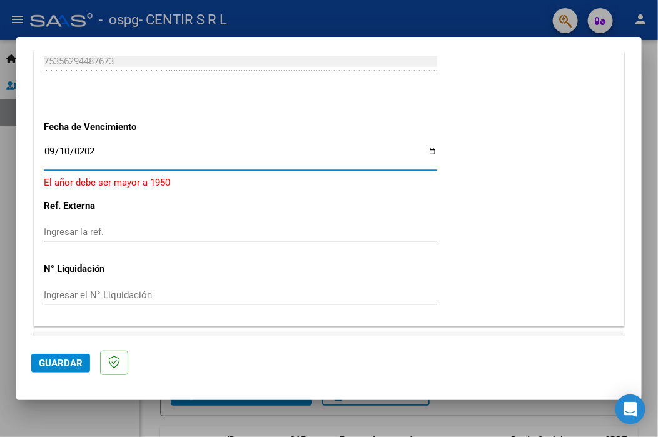
type input "[DATE]"
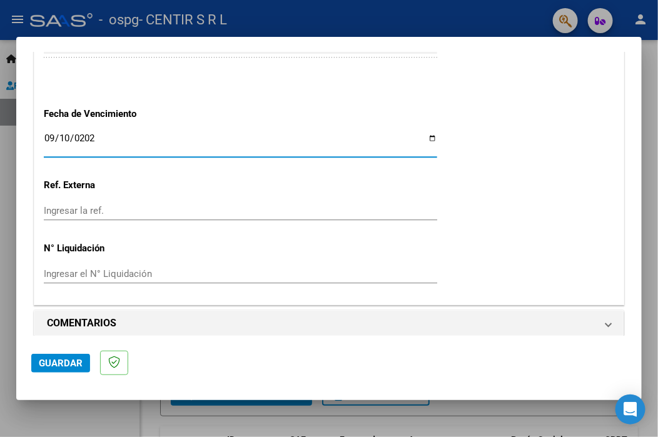
scroll to position [853, 0]
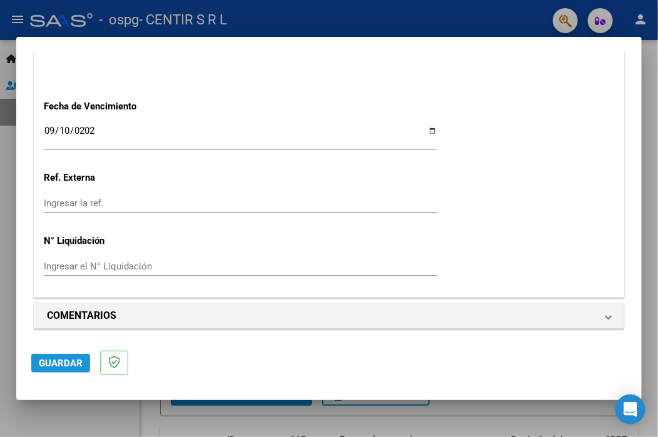
drag, startPoint x: 65, startPoint y: 362, endPoint x: 61, endPoint y: 353, distance: 10.4
click at [64, 364] on span "Guardar" at bounding box center [61, 363] width 44 height 11
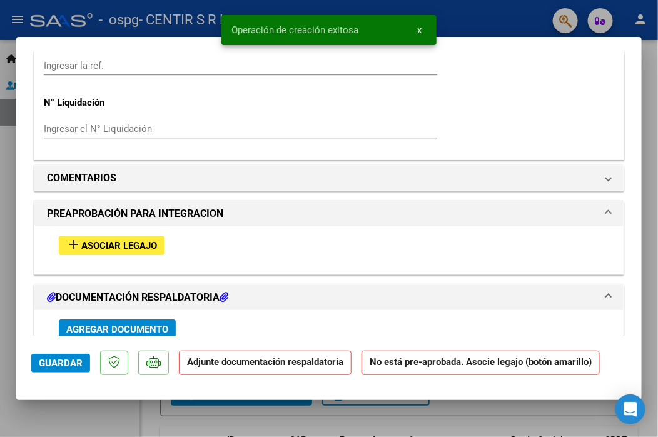
scroll to position [1063, 0]
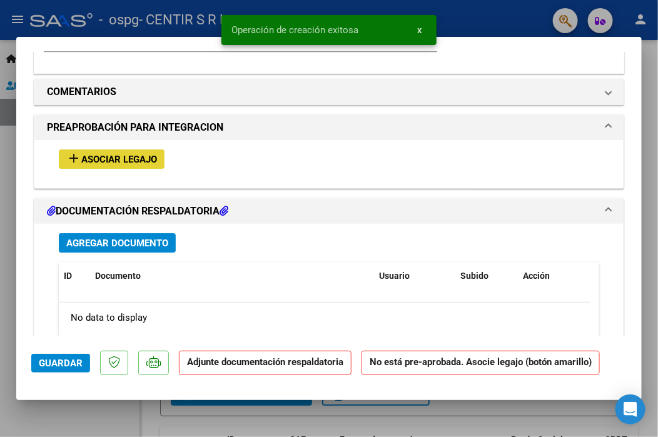
click at [110, 158] on span "Asociar Legajo" at bounding box center [119, 159] width 76 height 11
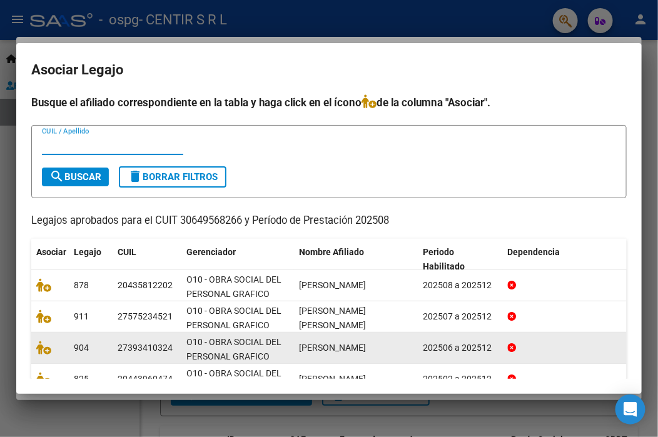
scroll to position [0, 0]
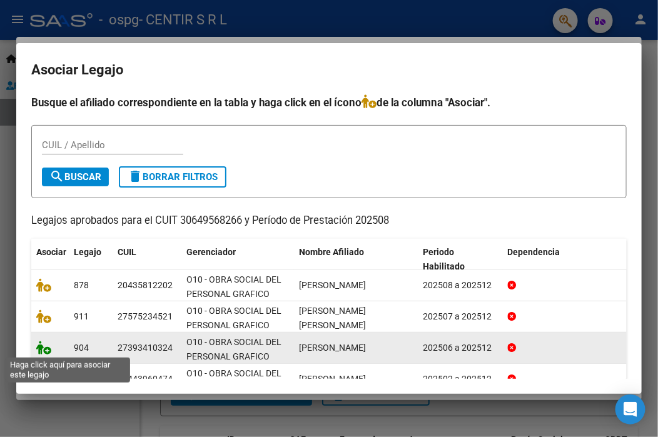
click at [46, 343] on icon at bounding box center [43, 348] width 15 height 14
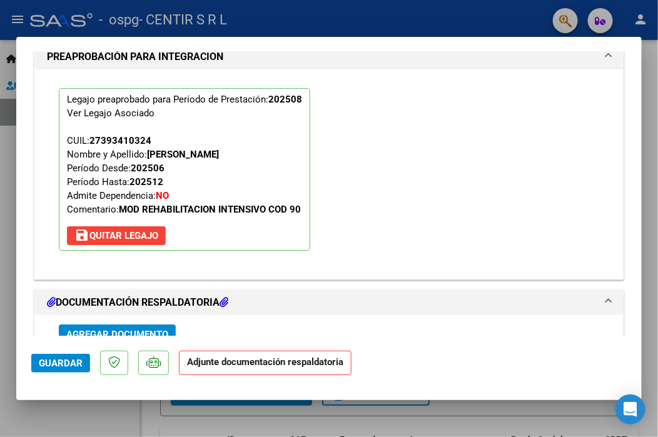
scroll to position [1221, 0]
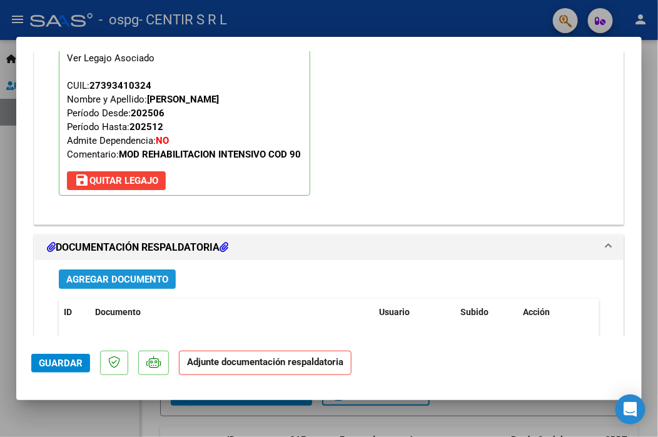
click at [97, 270] on button "Agregar Documento" at bounding box center [117, 279] width 117 height 19
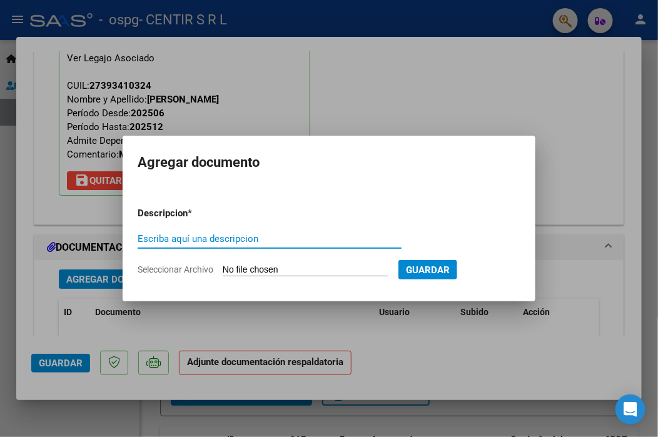
click at [153, 233] on input "Escriba aquí una descripcion" at bounding box center [270, 238] width 264 height 11
type input "GOMEZ [DATE]"
click at [292, 265] on input "Seleccionar Archivo" at bounding box center [306, 271] width 166 height 12
type input "C:\fakepath\[PERSON_NAME] - GRAFICOS - [DATE].pdf"
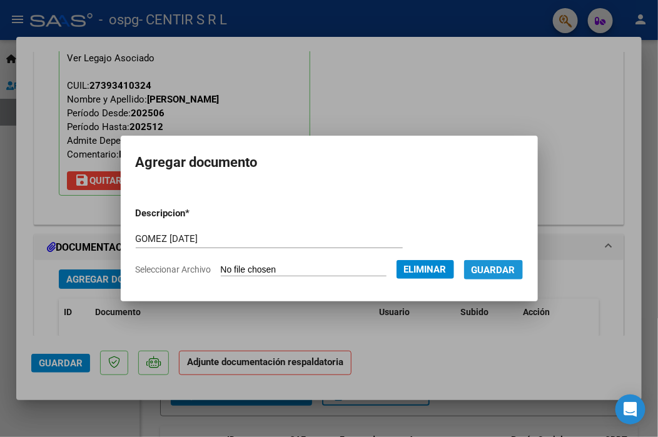
click at [502, 272] on span "Guardar" at bounding box center [494, 270] width 44 height 11
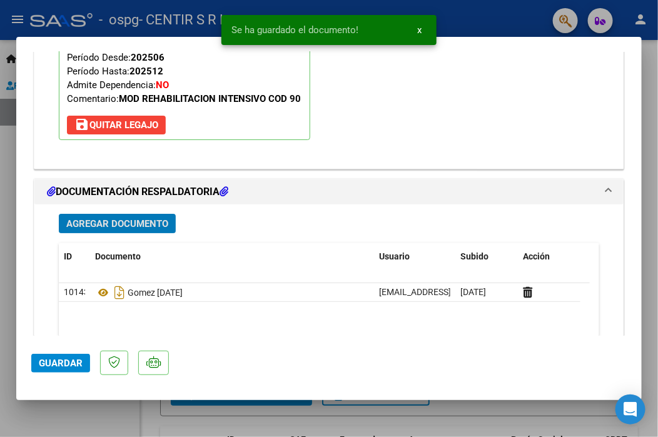
scroll to position [1409, 0]
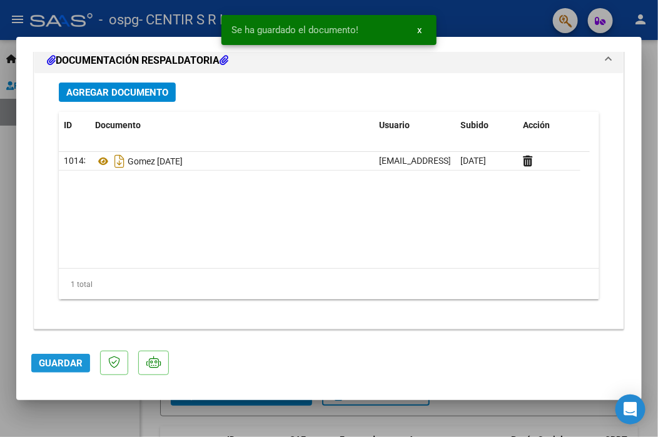
click at [48, 364] on span "Guardar" at bounding box center [61, 363] width 44 height 11
click at [0, 331] on div at bounding box center [329, 218] width 658 height 437
type input "$ 0,00"
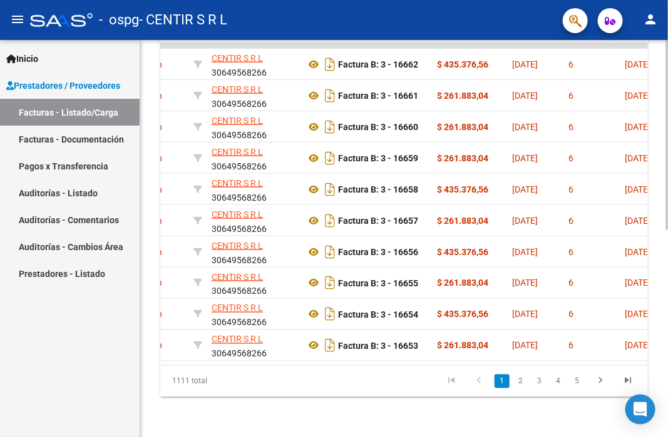
scroll to position [0, 325]
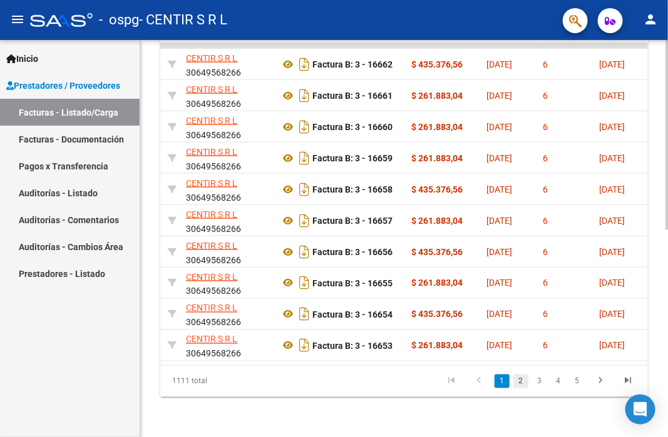
click at [519, 381] on link "2" at bounding box center [520, 382] width 15 height 14
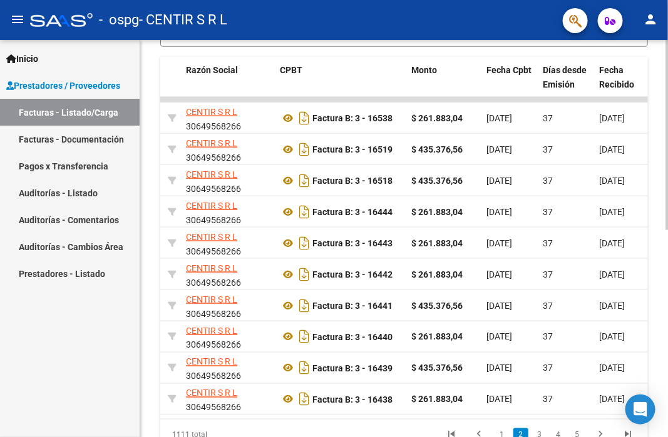
scroll to position [432, 0]
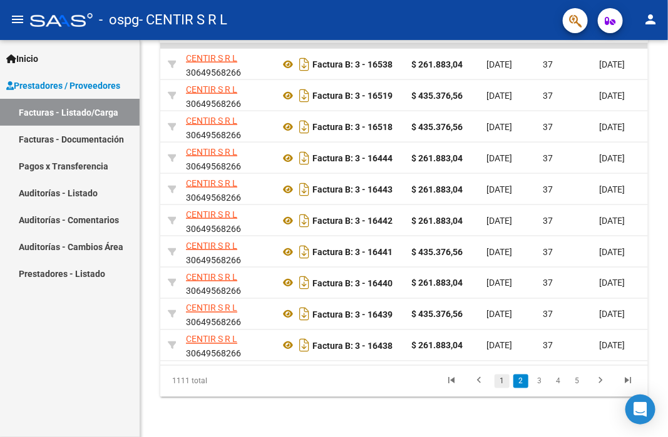
click at [499, 382] on link "1" at bounding box center [501, 382] width 15 height 14
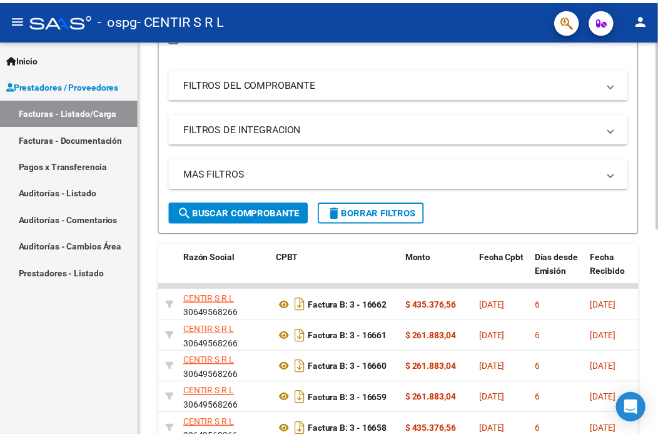
scroll to position [0, 0]
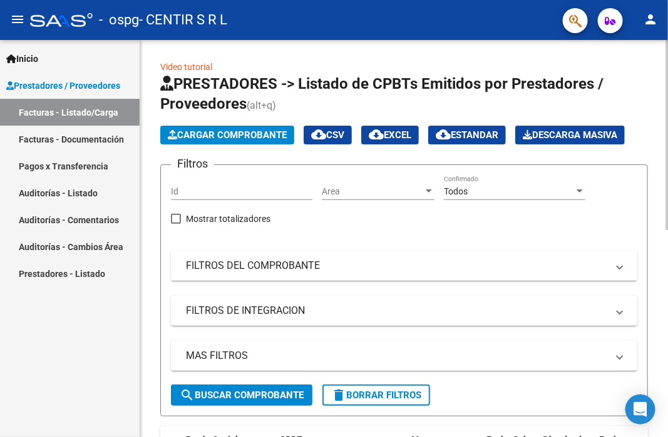
click at [263, 130] on span "Cargar Comprobante" at bounding box center [227, 135] width 119 height 11
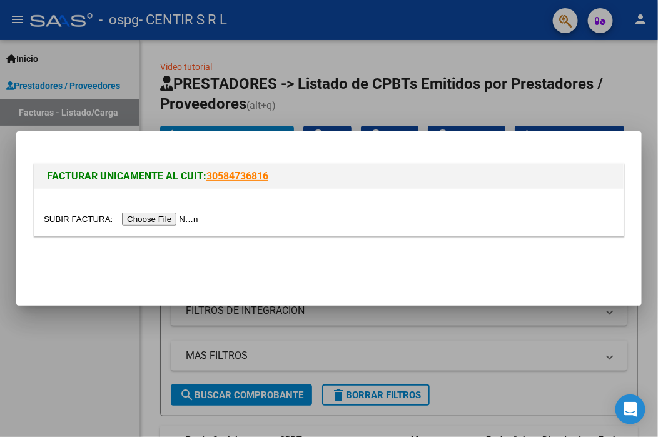
click at [169, 222] on input "file" at bounding box center [123, 219] width 158 height 13
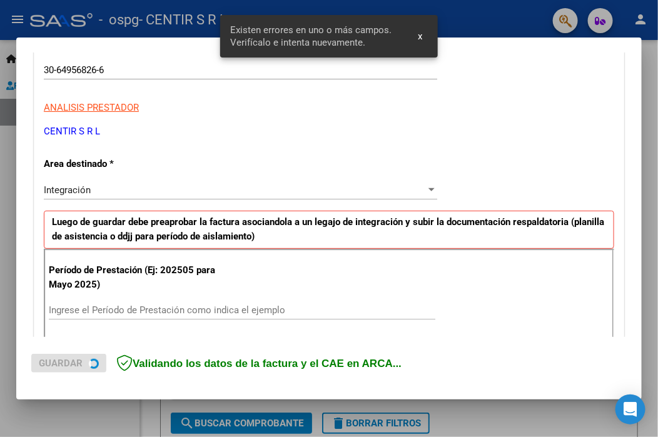
scroll to position [292, 0]
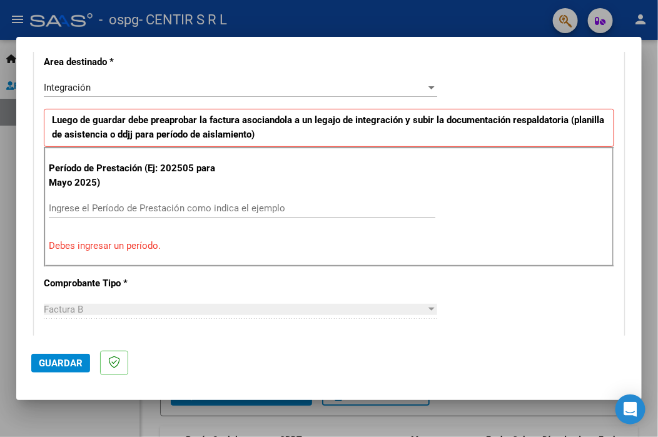
click at [225, 203] on input "Ingrese el Período de Prestación como indica el ejemplo" at bounding box center [242, 208] width 387 height 11
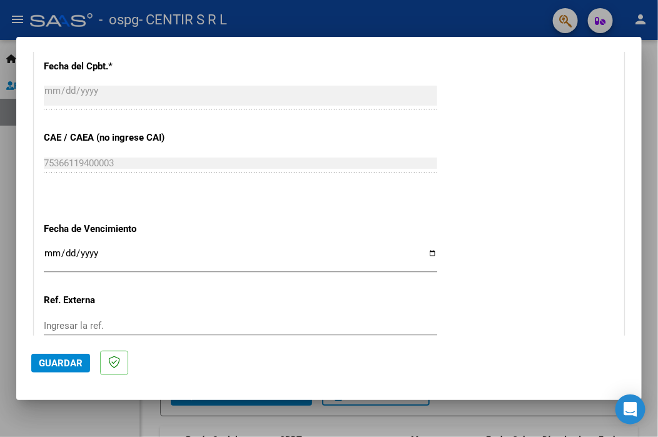
scroll to position [853, 0]
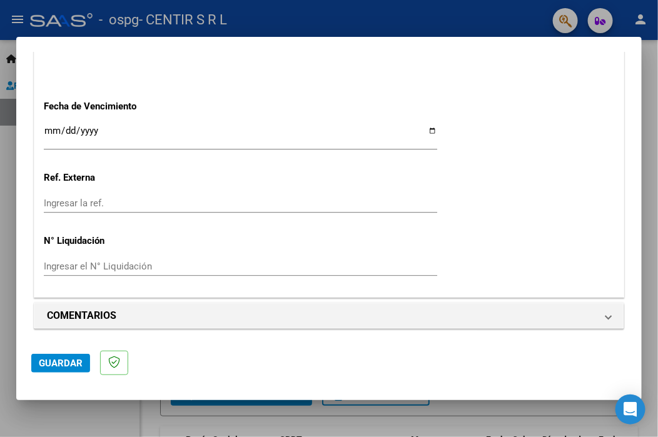
type input "202508"
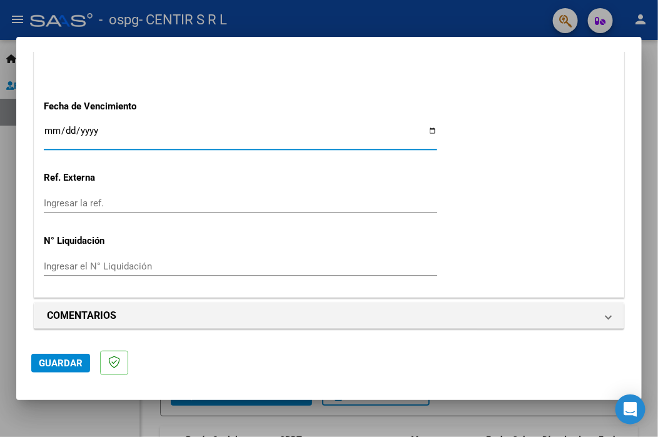
click at [55, 130] on input "Ingresar la fecha" at bounding box center [241, 136] width 394 height 20
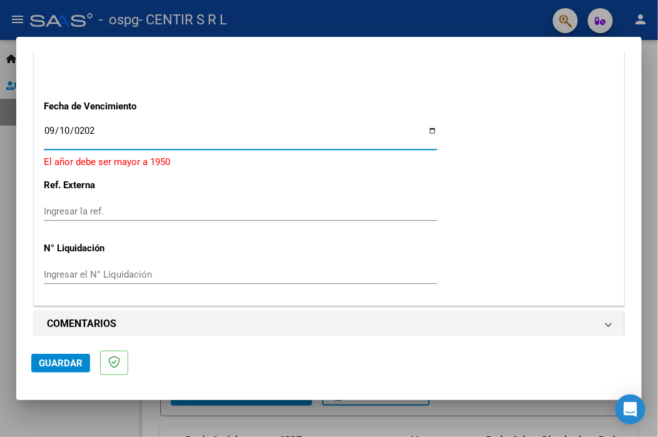
type input "[DATE]"
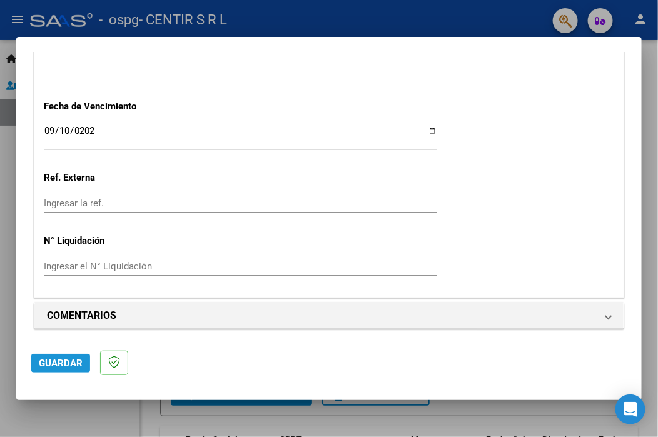
drag, startPoint x: 71, startPoint y: 361, endPoint x: 3, endPoint y: 317, distance: 81.4
click at [68, 362] on span "Guardar" at bounding box center [61, 363] width 44 height 11
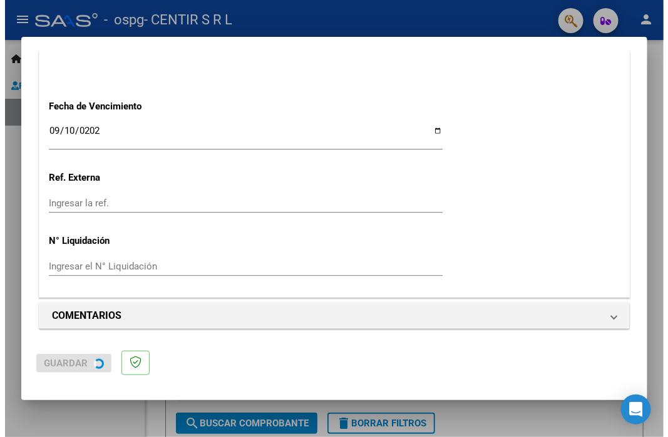
scroll to position [0, 0]
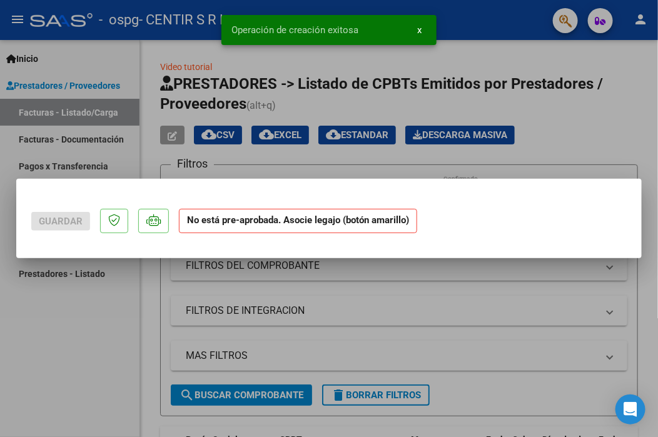
click at [0, 295] on div at bounding box center [329, 218] width 658 height 437
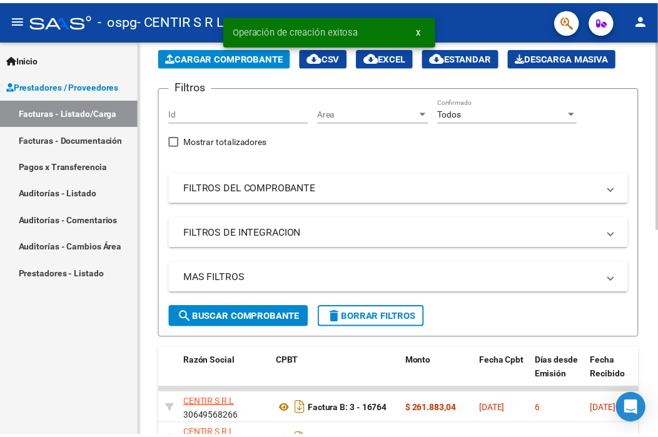
scroll to position [125, 0]
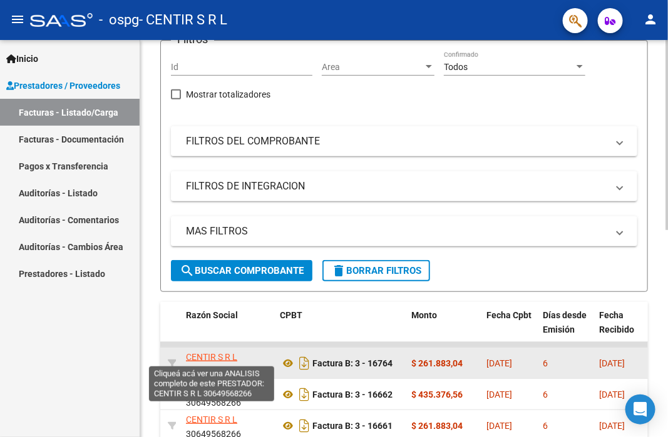
click at [227, 356] on span "CENTIR S R L" at bounding box center [211, 357] width 51 height 10
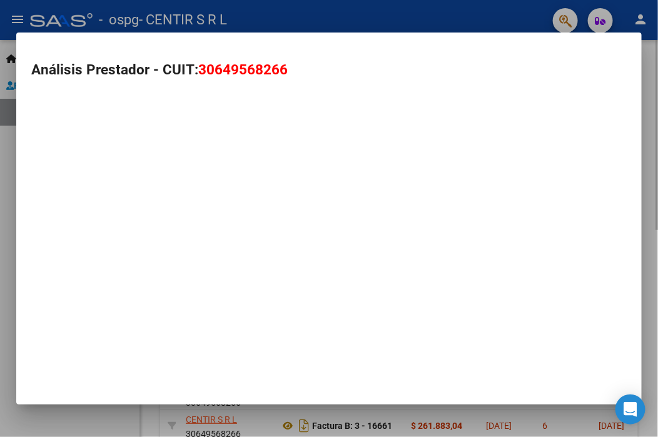
click at [227, 356] on div "Análisis Prestador - CUIT: 30649568266" at bounding box center [329, 219] width 626 height 372
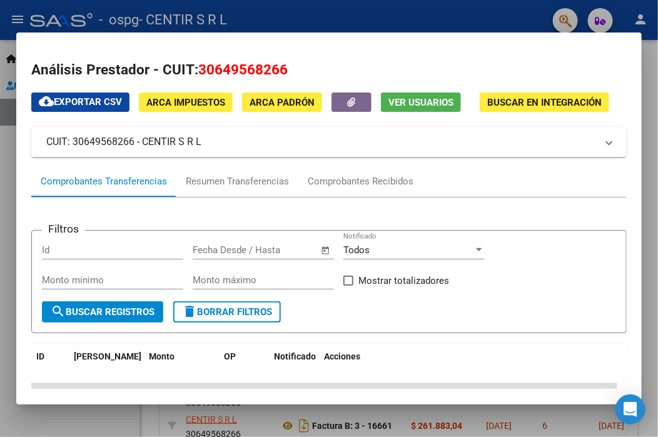
scroll to position [188, 0]
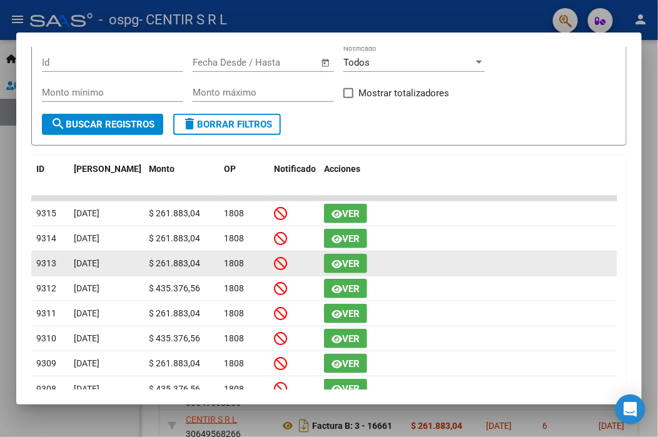
click at [444, 263] on div "Ver" at bounding box center [468, 263] width 288 height 19
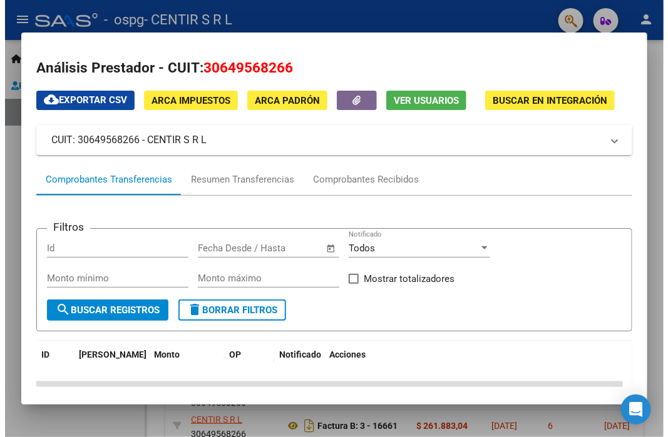
scroll to position [0, 0]
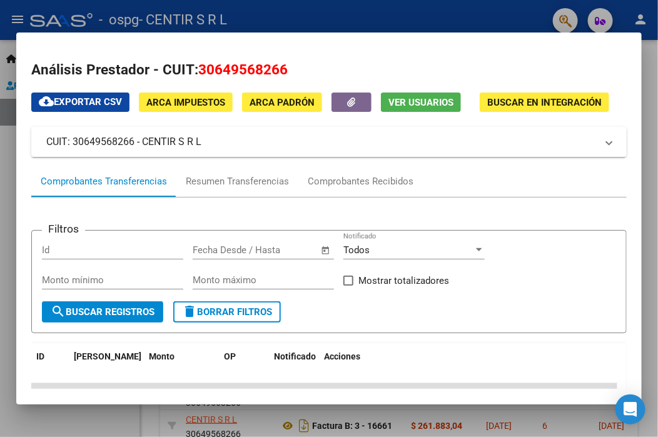
click at [16, 167] on div at bounding box center [329, 218] width 658 height 437
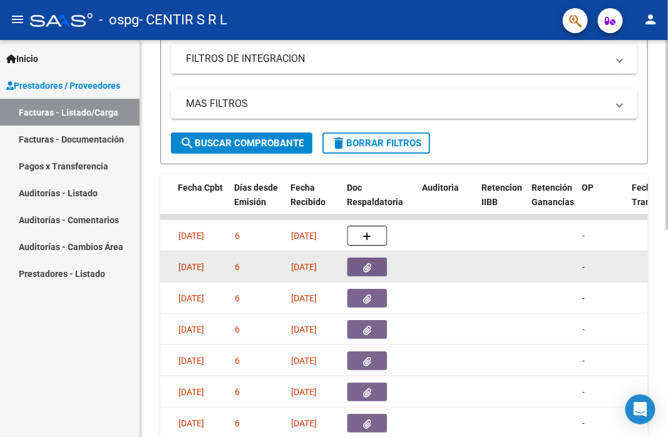
scroll to position [245, 0]
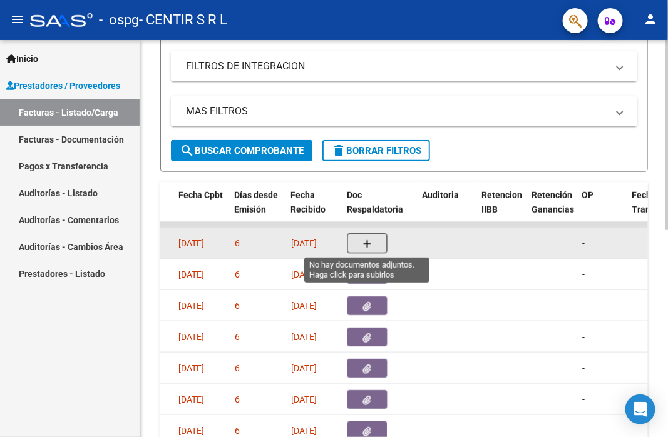
click at [363, 243] on icon "button" at bounding box center [367, 244] width 9 height 9
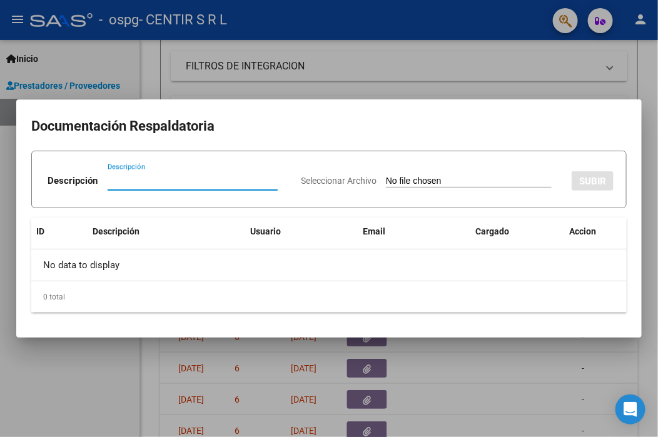
click at [141, 179] on input "Descripción" at bounding box center [193, 180] width 170 height 11
type input ","
type input "MEDINDA [DATE]"
click at [437, 183] on input "Seleccionar Archivo" at bounding box center [469, 182] width 166 height 12
type input "C:\fakepath\MEDINA MILAGROS [GEOGRAPHIC_DATA] [DATE].pdf"
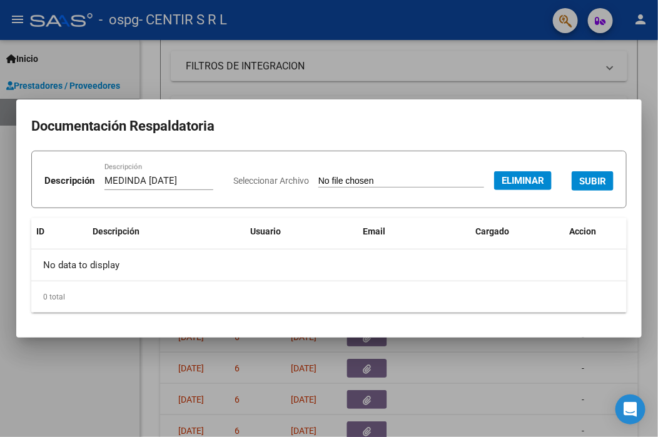
click at [579, 187] on span "SUBIR" at bounding box center [592, 181] width 27 height 11
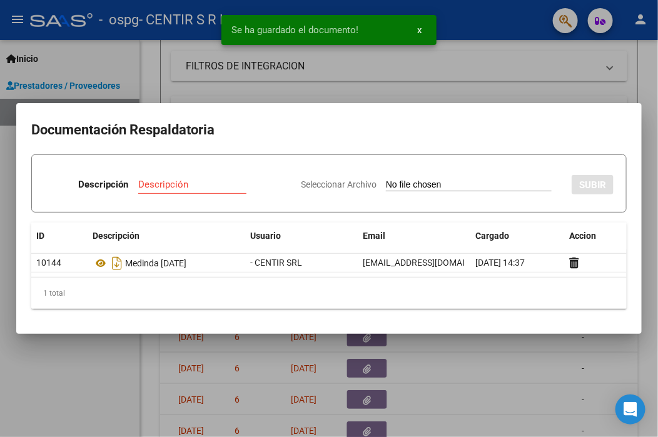
click at [113, 368] on div at bounding box center [329, 218] width 658 height 437
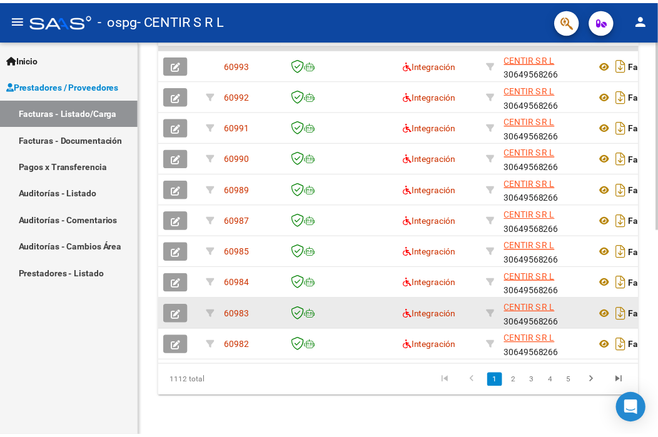
scroll to position [307, 0]
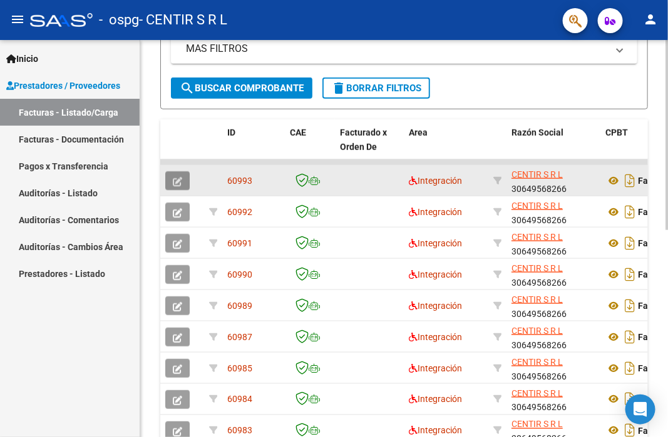
click at [186, 180] on button "button" at bounding box center [177, 180] width 24 height 19
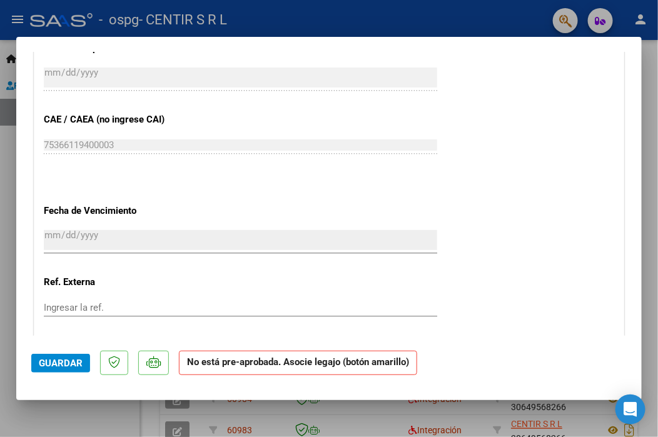
scroll to position [939, 0]
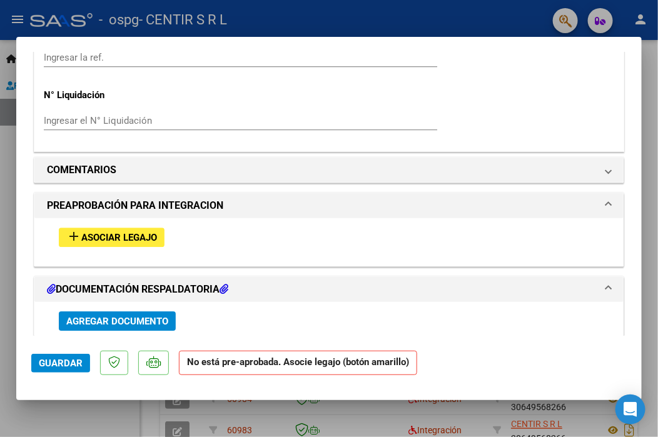
click at [120, 235] on span "Asociar Legajo" at bounding box center [119, 237] width 76 height 11
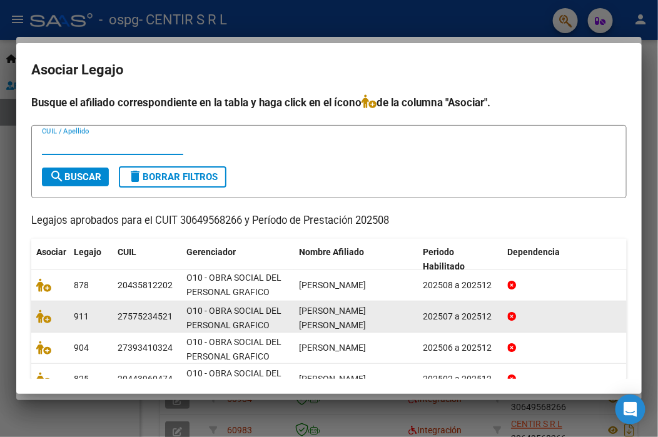
scroll to position [0, 0]
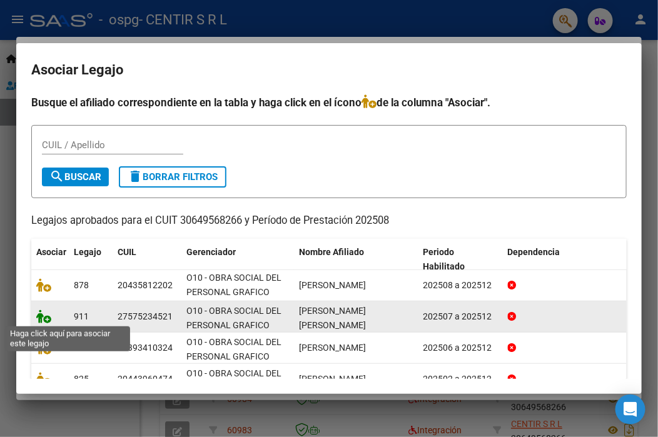
click at [46, 318] on icon at bounding box center [43, 317] width 15 height 14
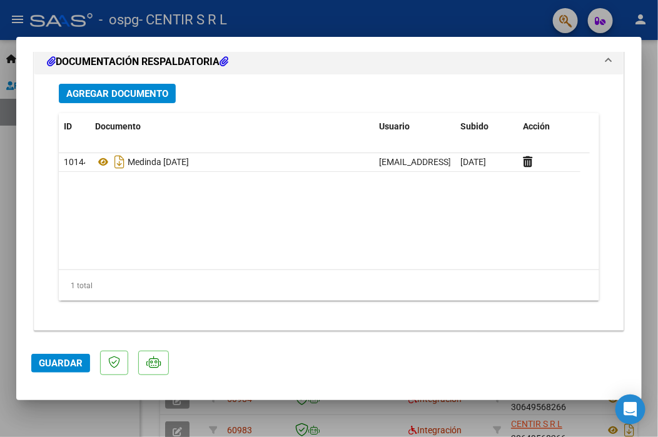
scroll to position [1363, 0]
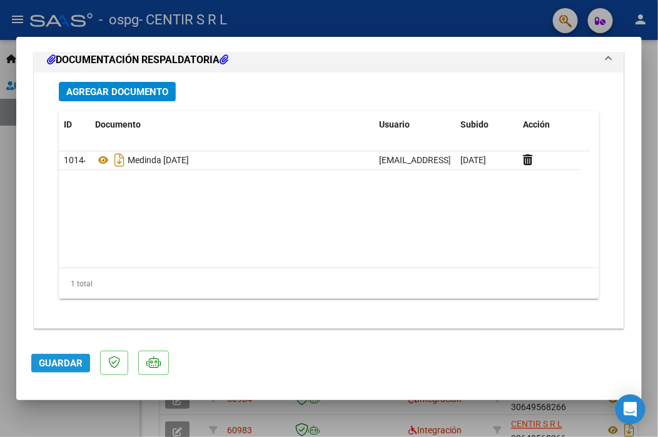
click at [64, 360] on span "Guardar" at bounding box center [61, 363] width 44 height 11
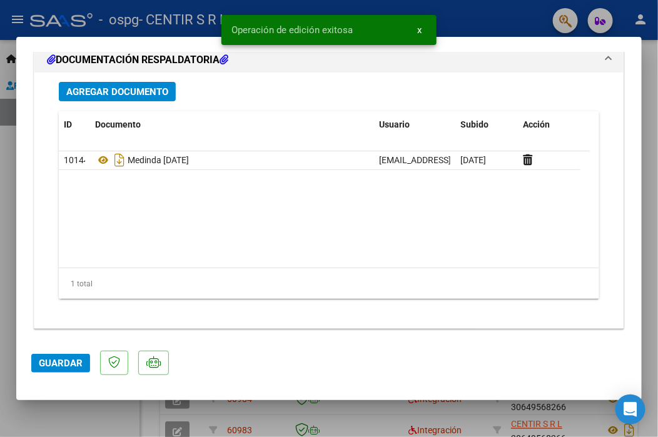
click at [13, 292] on div at bounding box center [329, 218] width 658 height 437
type input "$ 0,00"
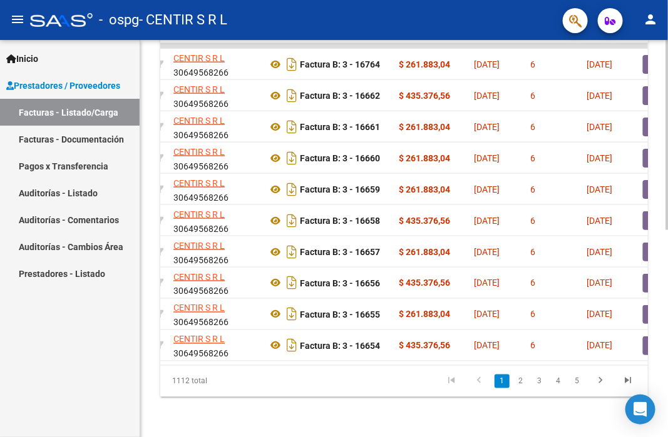
scroll to position [0, 0]
